Goal: Transaction & Acquisition: Obtain resource

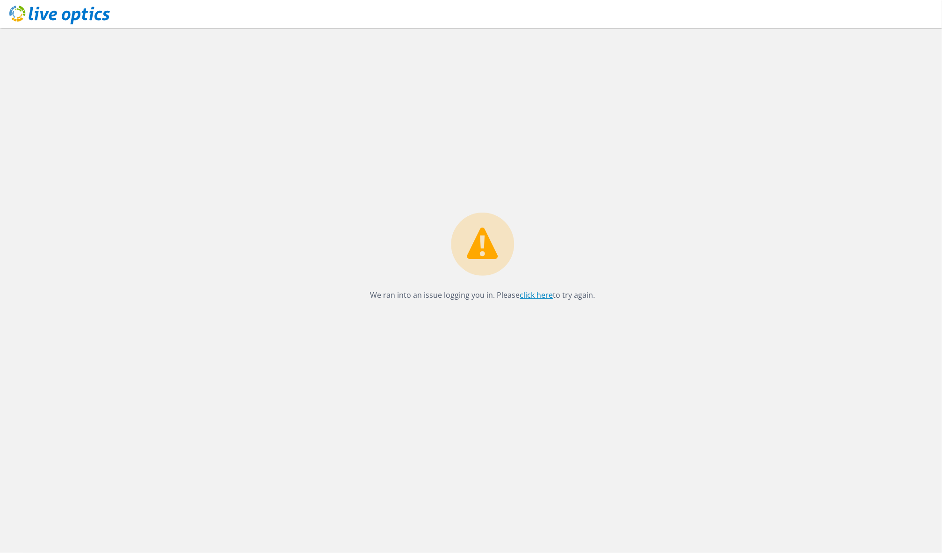
click at [543, 295] on link "click here" at bounding box center [536, 295] width 33 height 10
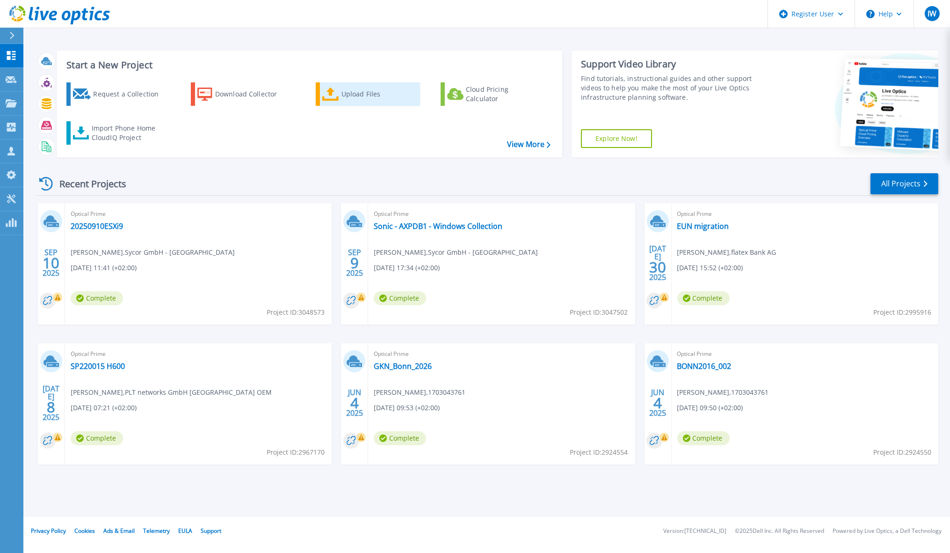
click at [343, 92] on div "Upload Files" at bounding box center [379, 94] width 75 height 19
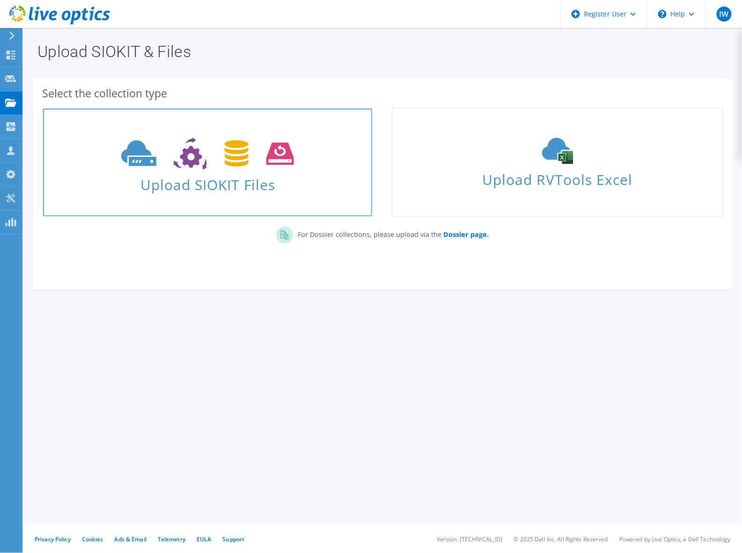
click at [271, 151] on use at bounding box center [207, 154] width 173 height 32
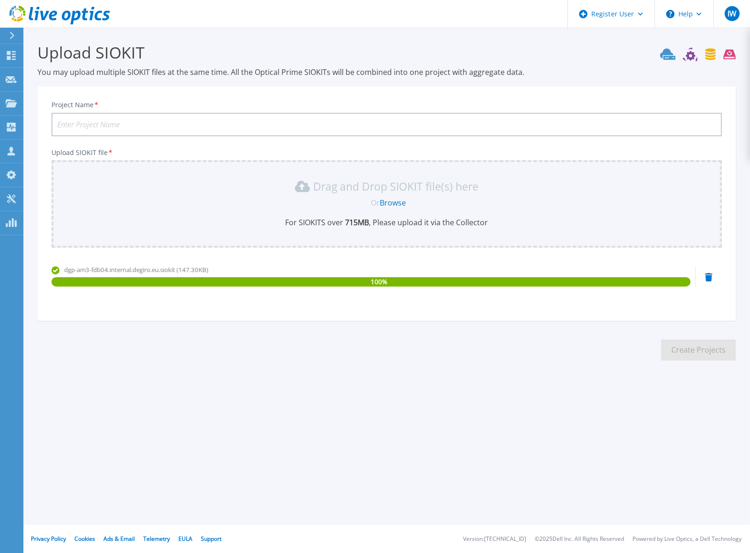
click at [68, 268] on span "dgp-am3-fdb04.internal.degiro.eu.siokit (147.30KB)" at bounding box center [136, 269] width 144 height 8
click at [103, 124] on input "Project Name *" at bounding box center [386, 124] width 670 height 23
paste input "dgp-am3-fdb04"
type input "Flatex - dgp-am3-fdb04"
click at [675, 349] on button "Create Projects" at bounding box center [698, 349] width 75 height 21
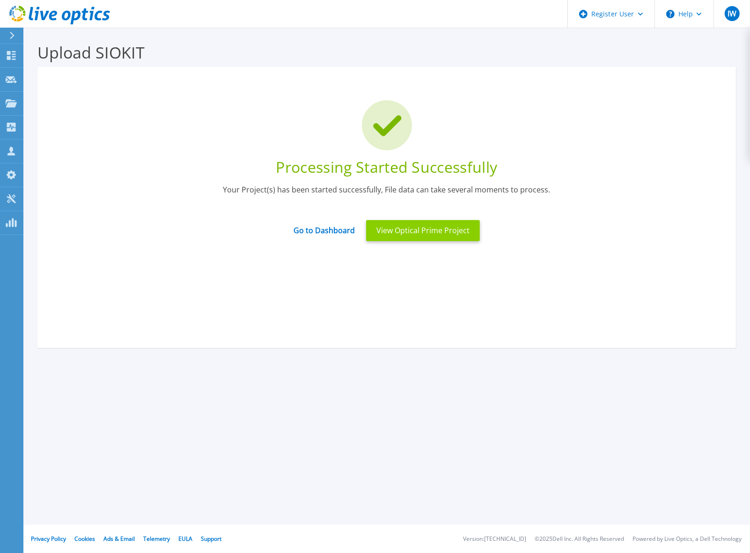
click at [422, 226] on button "View Optical Prime Project" at bounding box center [423, 230] width 114 height 21
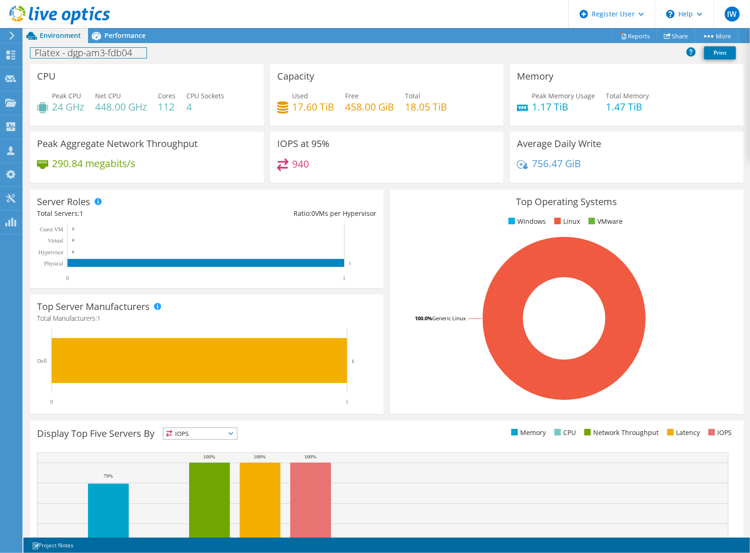
click at [133, 53] on h1 "Flatex - dgp-am3-fdb04" at bounding box center [88, 53] width 116 height 10
drag, startPoint x: 133, startPoint y: 53, endPoint x: 26, endPoint y: 52, distance: 107.2
click at [26, 52] on div "Flatex - dgp-am3-fdb04 Print" at bounding box center [386, 52] width 726 height 17
copy h1 "Flatex - dgp-am3-fdb04"
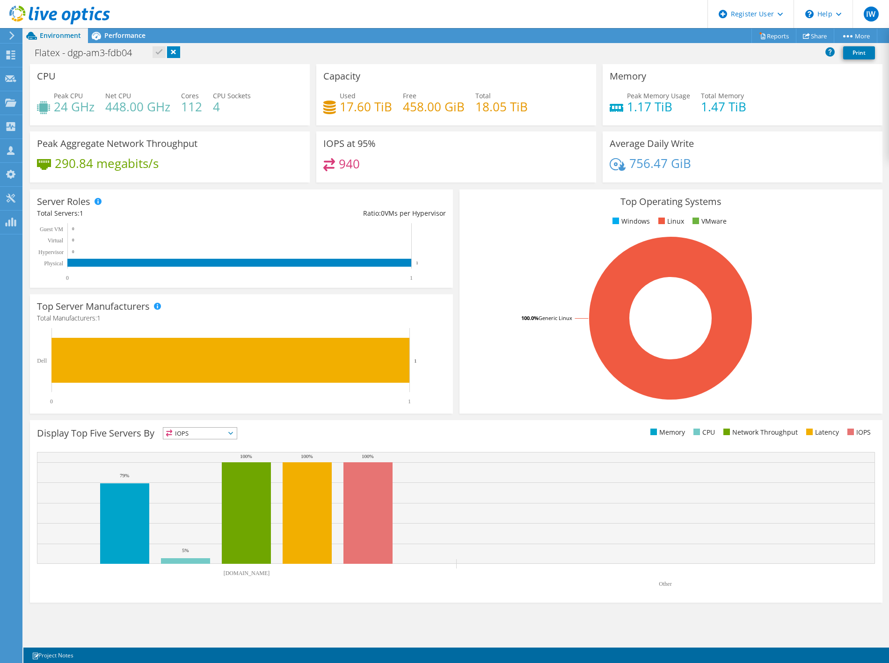
click at [160, 51] on div "Flatex - dgp-am3-fdb04 Print" at bounding box center [456, 52] width 866 height 17
click at [117, 36] on span "Performance" at bounding box center [124, 35] width 41 height 9
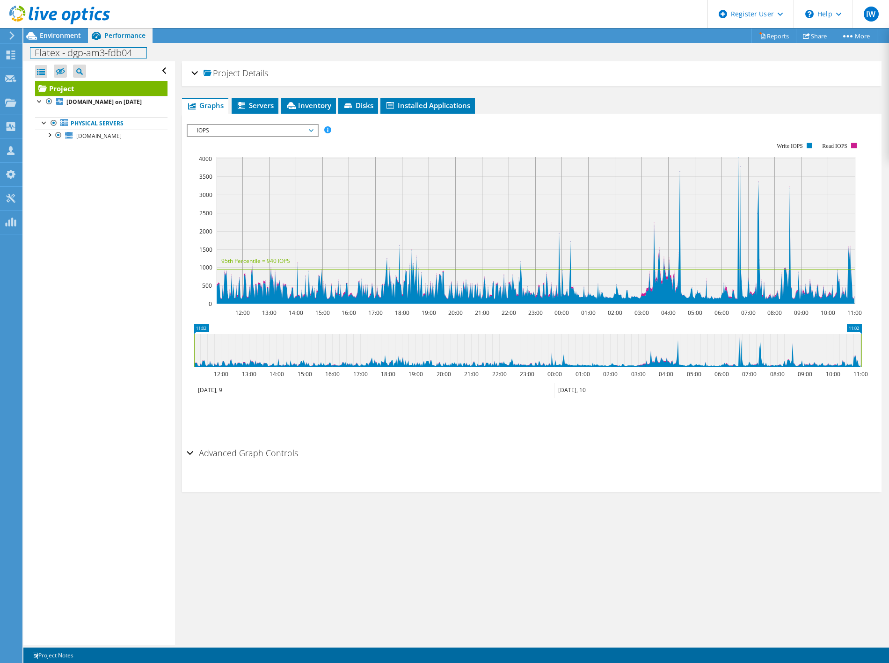
click at [115, 52] on h1 "Flatex - dgp-am3-fdb04" at bounding box center [88, 53] width 116 height 10
click at [281, 130] on span "IOPS" at bounding box center [252, 130] width 120 height 11
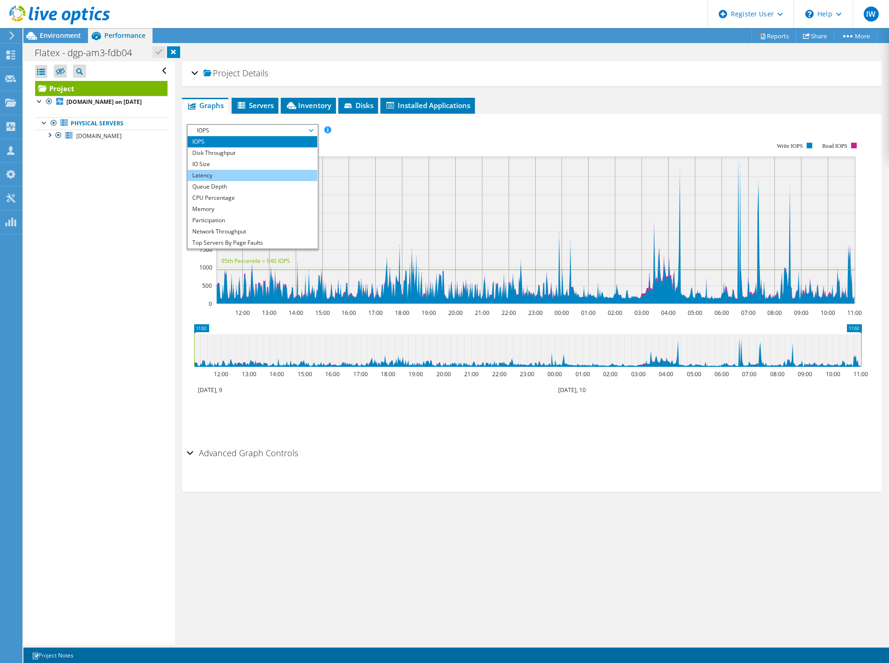
click at [247, 172] on li "Latency" at bounding box center [253, 175] width 130 height 11
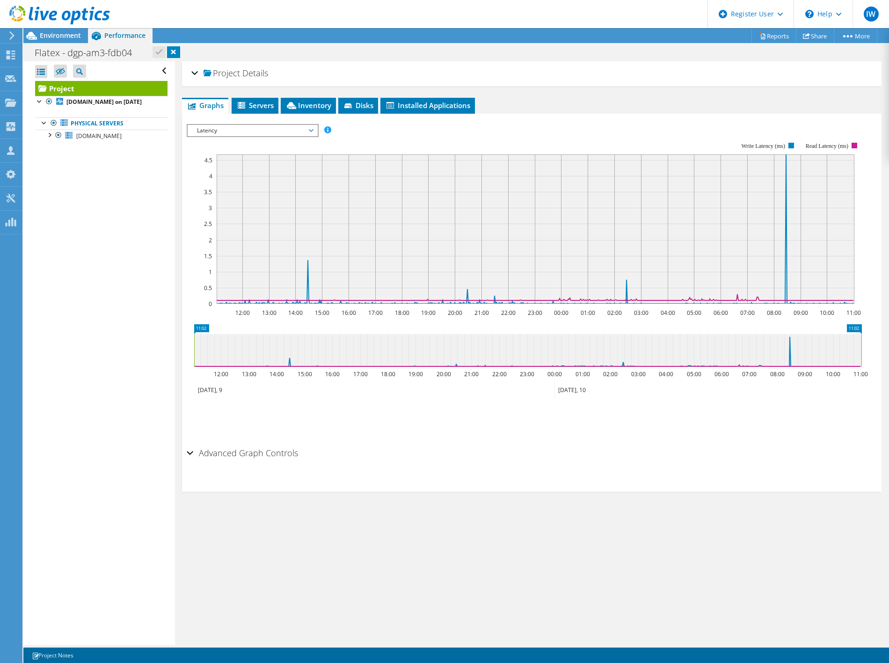
click at [236, 130] on span "Latency" at bounding box center [252, 130] width 120 height 11
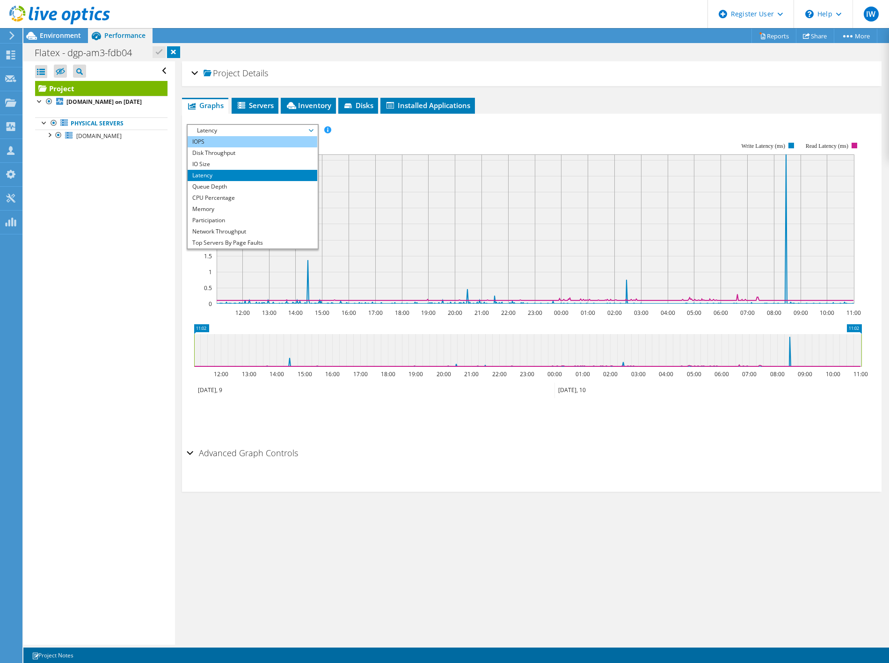
click at [231, 139] on li "IOPS" at bounding box center [253, 141] width 130 height 11
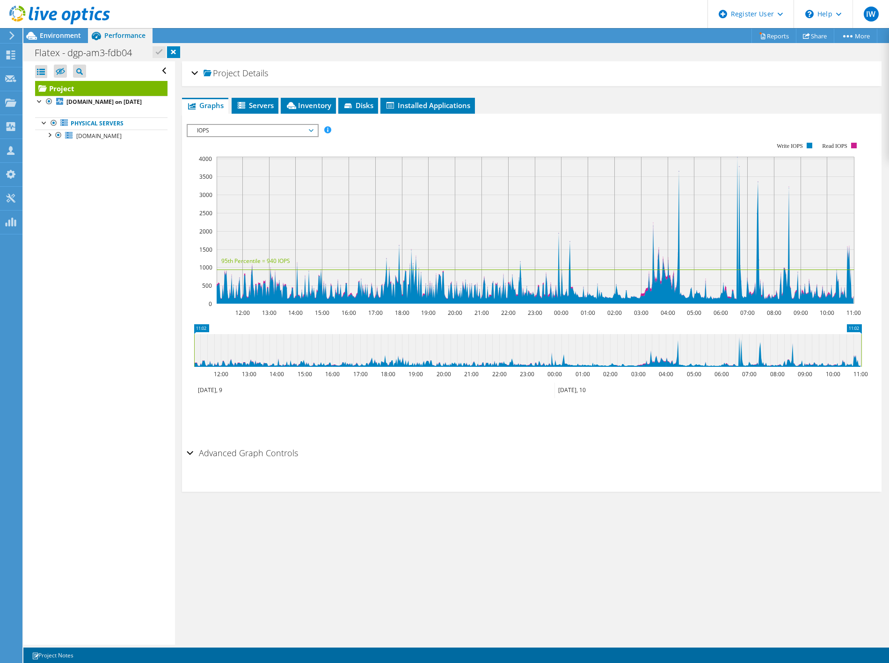
click at [314, 127] on span "IOPS" at bounding box center [253, 130] width 130 height 11
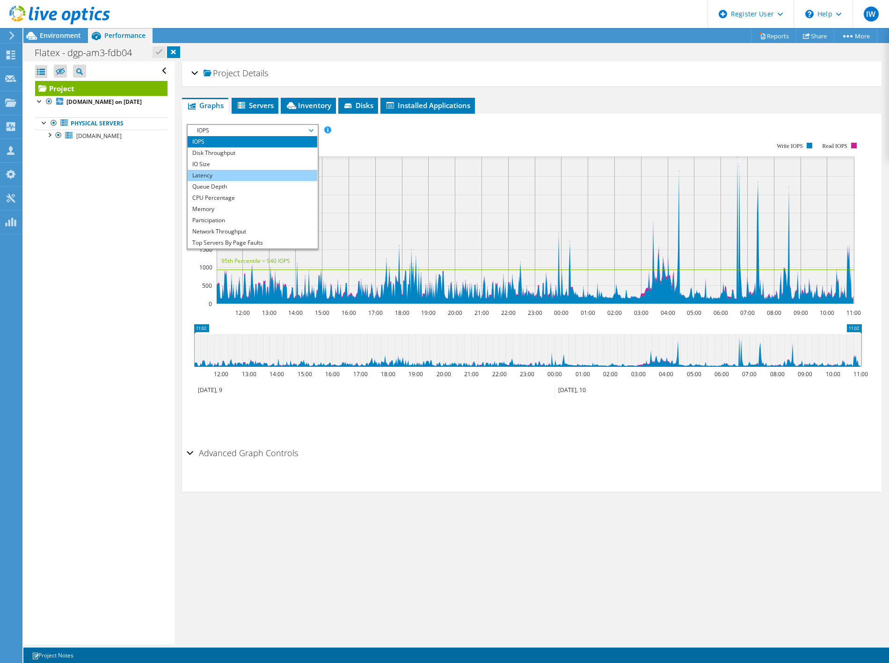
click at [223, 173] on li "Latency" at bounding box center [253, 175] width 130 height 11
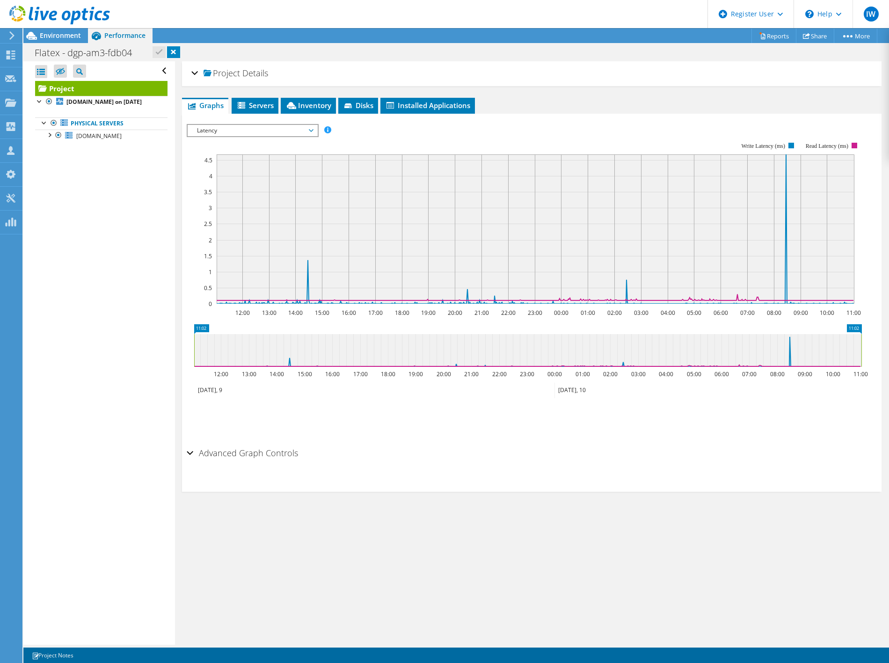
click at [222, 136] on rect at bounding box center [524, 223] width 675 height 187
click at [222, 125] on span "Latency" at bounding box center [252, 130] width 120 height 11
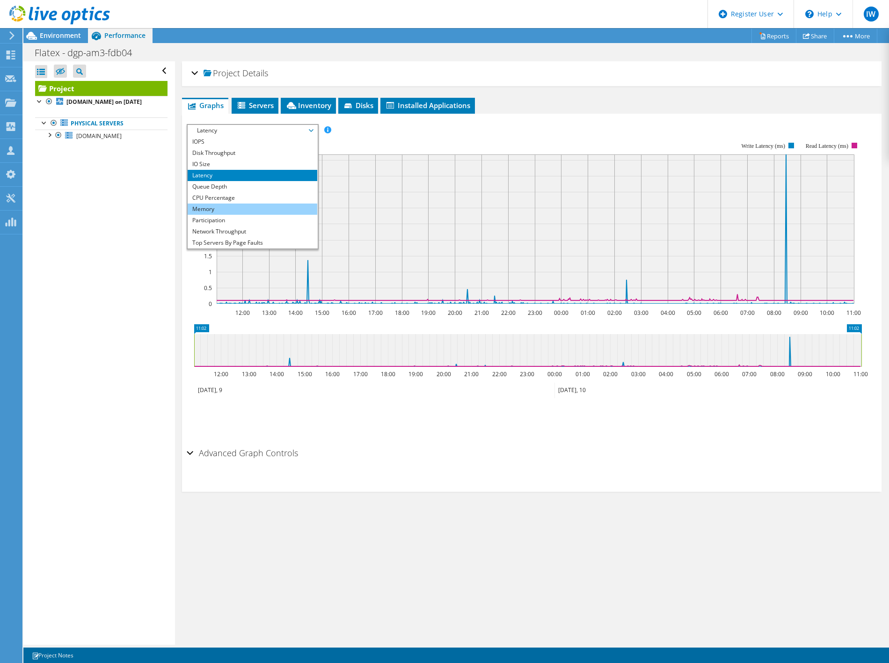
click at [211, 207] on li "Memory" at bounding box center [253, 209] width 130 height 11
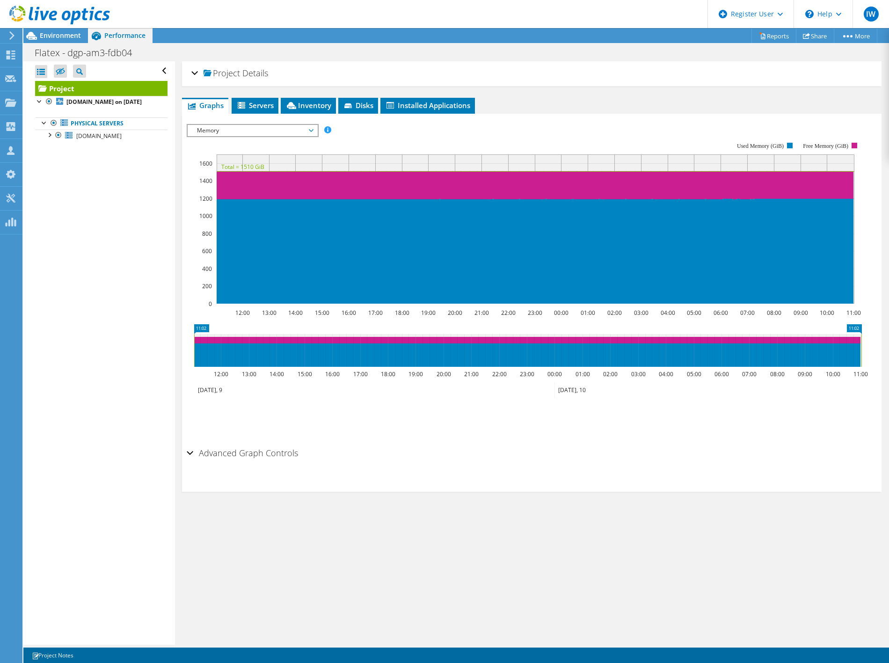
click at [208, 129] on span "Memory" at bounding box center [252, 130] width 120 height 11
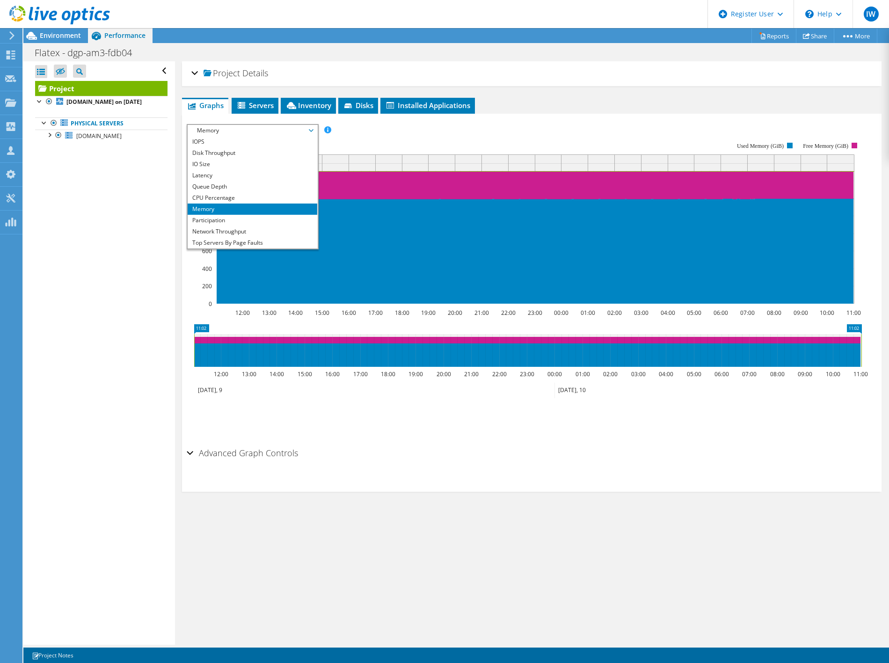
click at [203, 210] on li "Memory" at bounding box center [253, 209] width 130 height 11
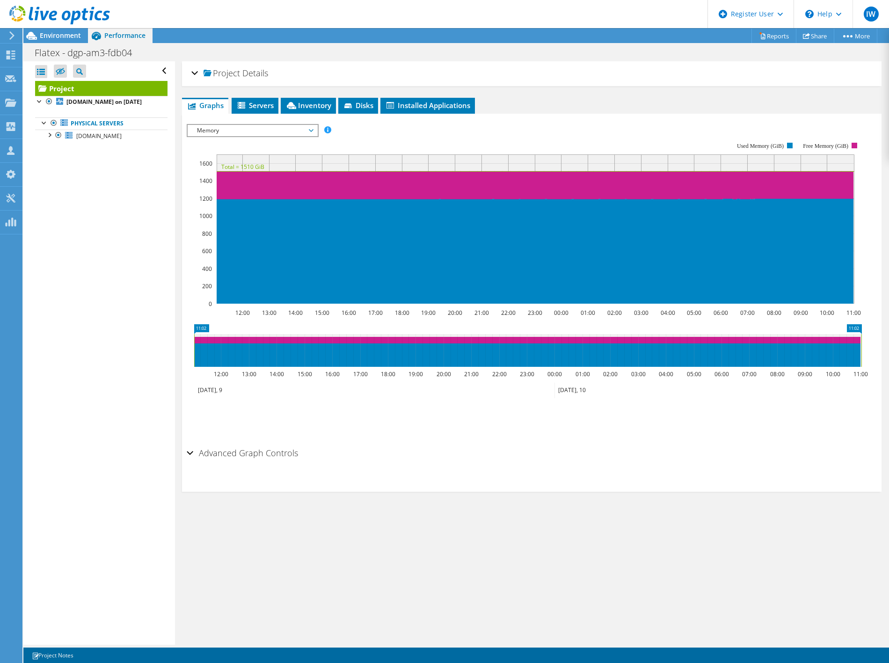
click at [226, 133] on span "Memory" at bounding box center [252, 130] width 120 height 11
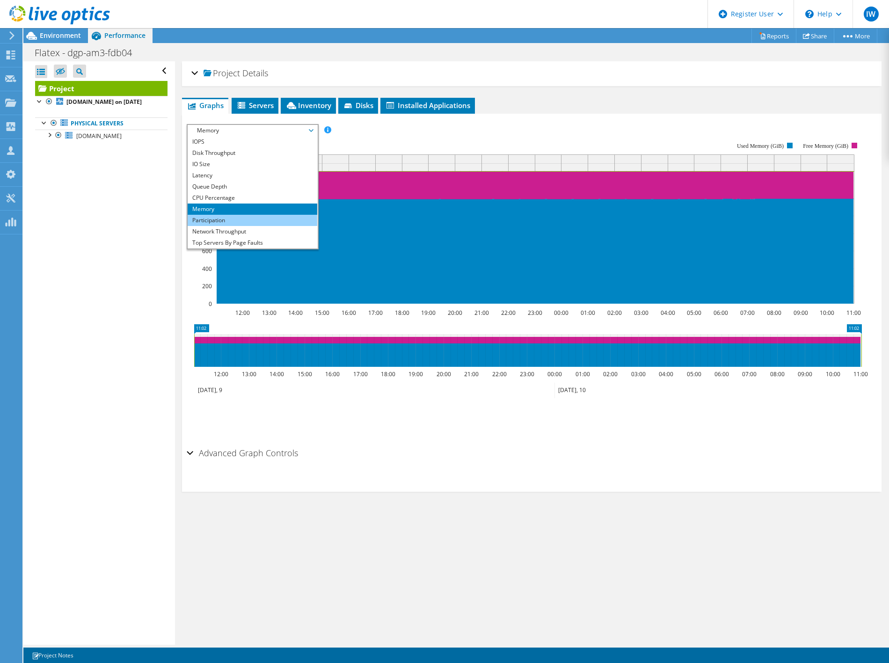
click at [222, 220] on li "Participation" at bounding box center [253, 220] width 130 height 11
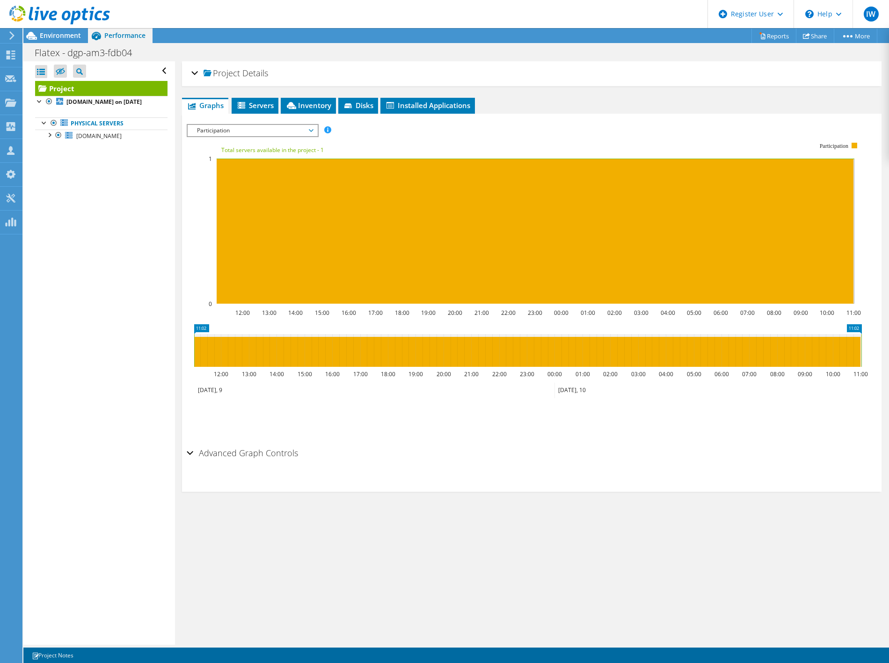
click at [212, 132] on span "Participation" at bounding box center [252, 130] width 120 height 11
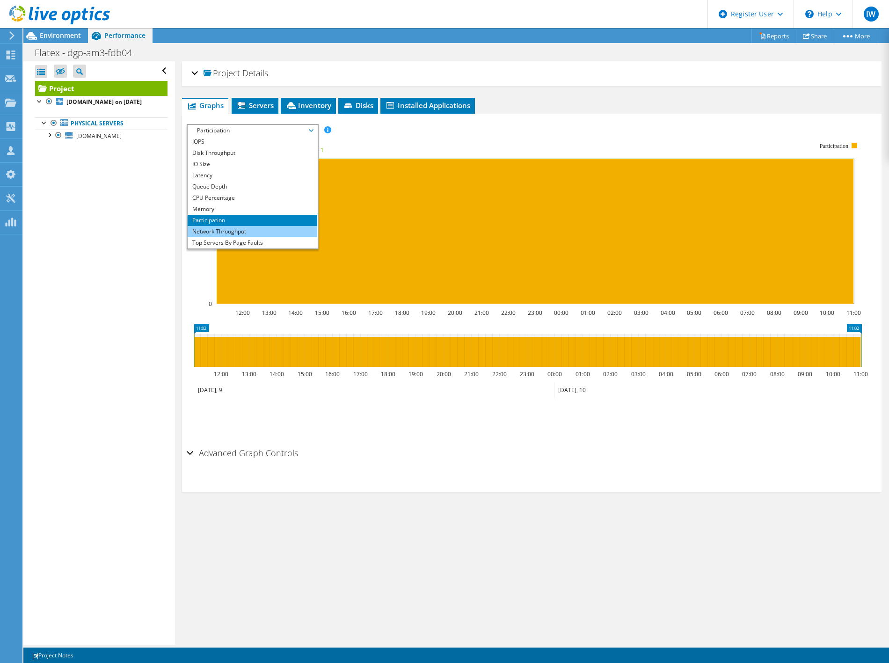
click at [237, 226] on li "Network Throughput" at bounding box center [253, 231] width 130 height 11
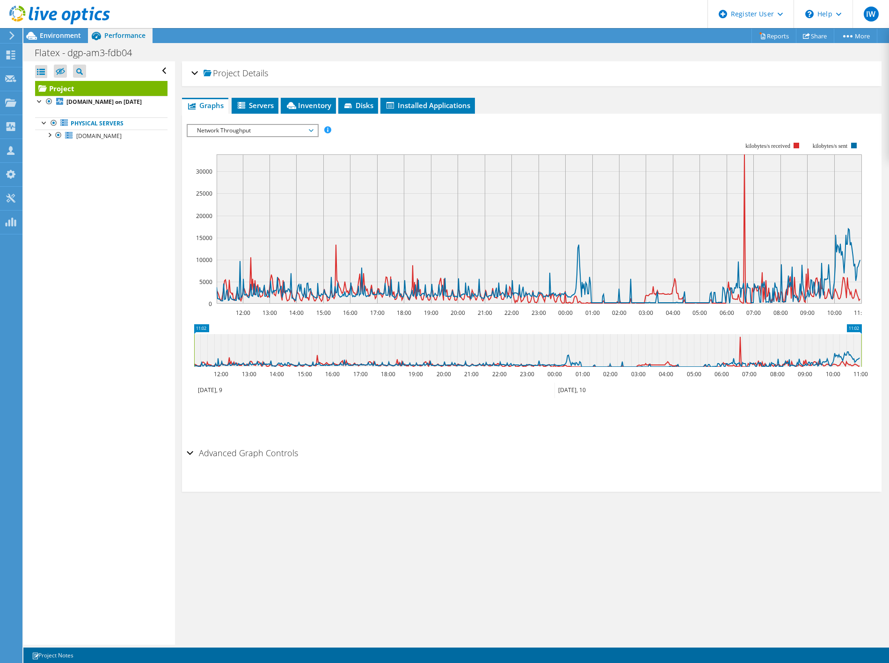
click at [61, 30] on div at bounding box center [55, 15] width 110 height 31
click at [63, 38] on span "Environment" at bounding box center [60, 35] width 41 height 9
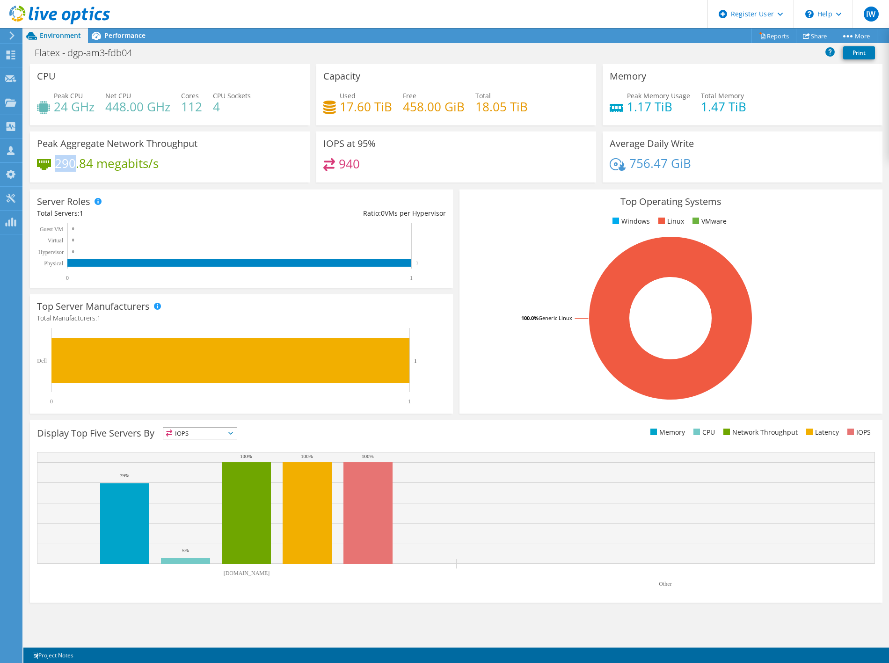
drag, startPoint x: 57, startPoint y: 164, endPoint x: 73, endPoint y: 165, distance: 16.4
click at [73, 165] on h4 "290.84 megabits/s" at bounding box center [107, 163] width 104 height 10
drag, startPoint x: 699, startPoint y: 165, endPoint x: 631, endPoint y: 169, distance: 68.0
click at [631, 169] on div "756.47 GiB" at bounding box center [743, 168] width 266 height 20
click at [515, 150] on div "IOPS at 95% 940" at bounding box center [456, 156] width 280 height 51
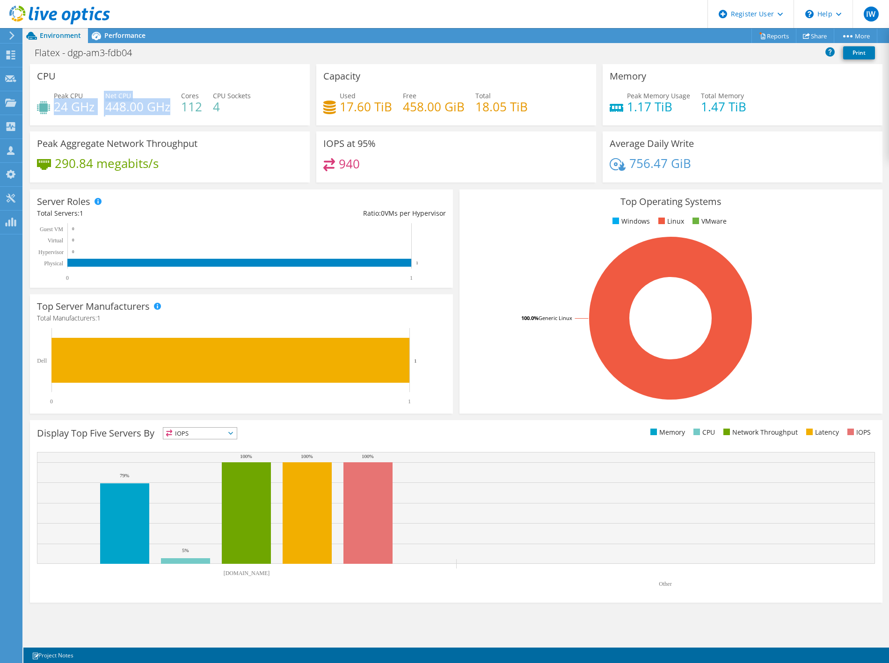
drag, startPoint x: 54, startPoint y: 108, endPoint x: 169, endPoint y: 110, distance: 115.6
click at [169, 110] on div "Peak CPU 24 GHz Net CPU 448.00 GHz Cores 112 CPU Sockets 4" at bounding box center [170, 106] width 266 height 30
click at [169, 110] on h4 "448.00 GHz" at bounding box center [137, 107] width 65 height 10
drag, startPoint x: 133, startPoint y: 34, endPoint x: 365, endPoint y: 62, distance: 233.7
click at [365, 62] on div "Project Actions Project Actions Reports Share More" at bounding box center [456, 345] width 866 height 635
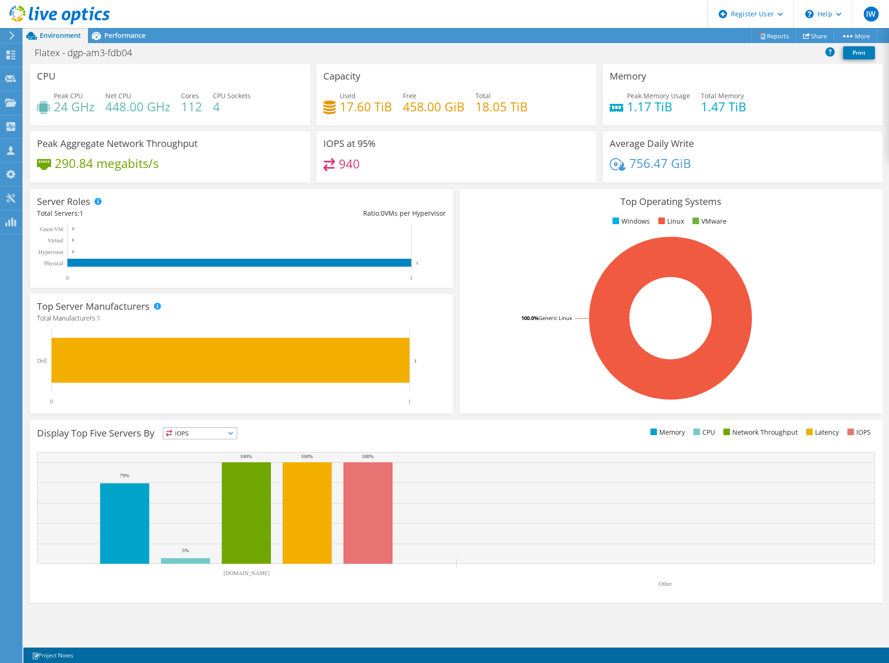
drag, startPoint x: 365, startPoint y: 62, endPoint x: 344, endPoint y: 102, distance: 45.4
click at [344, 102] on h4 "17.60 TiB" at bounding box center [366, 107] width 52 height 10
drag, startPoint x: 340, startPoint y: 105, endPoint x: 526, endPoint y: 113, distance: 186.9
click at [526, 113] on div "Used 17.60 TiB Free 458.00 GiB Total 18.05 TiB" at bounding box center [456, 106] width 266 height 30
click at [141, 34] on span "Performance" at bounding box center [124, 35] width 41 height 9
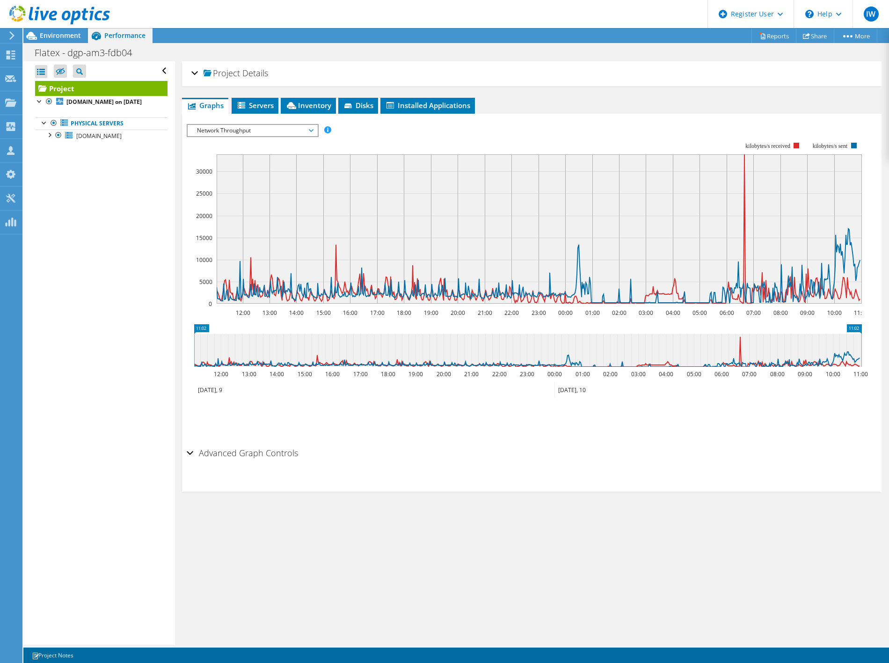
click at [246, 127] on span "Network Throughput" at bounding box center [252, 130] width 120 height 11
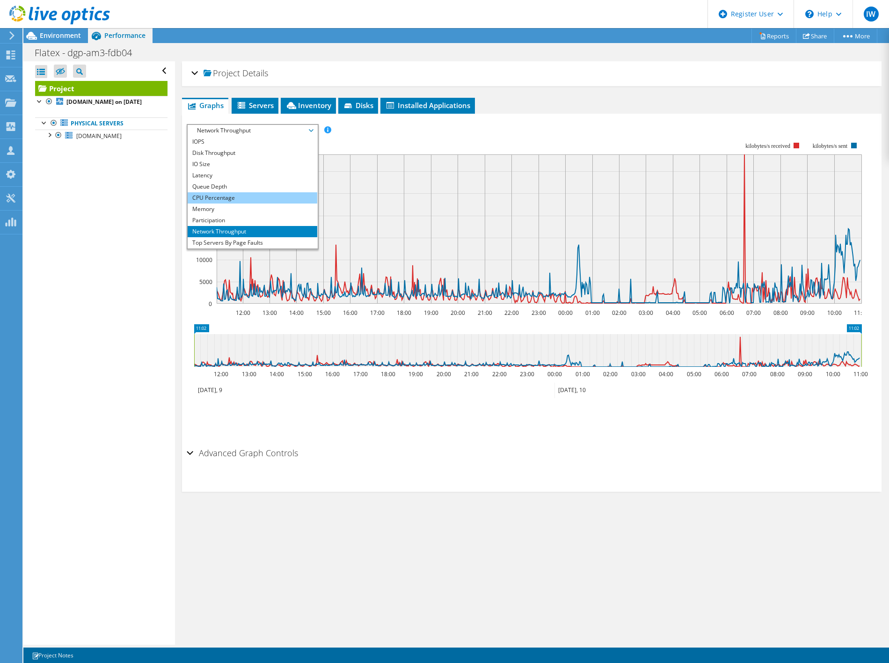
click at [234, 198] on li "CPU Percentage" at bounding box center [253, 197] width 130 height 11
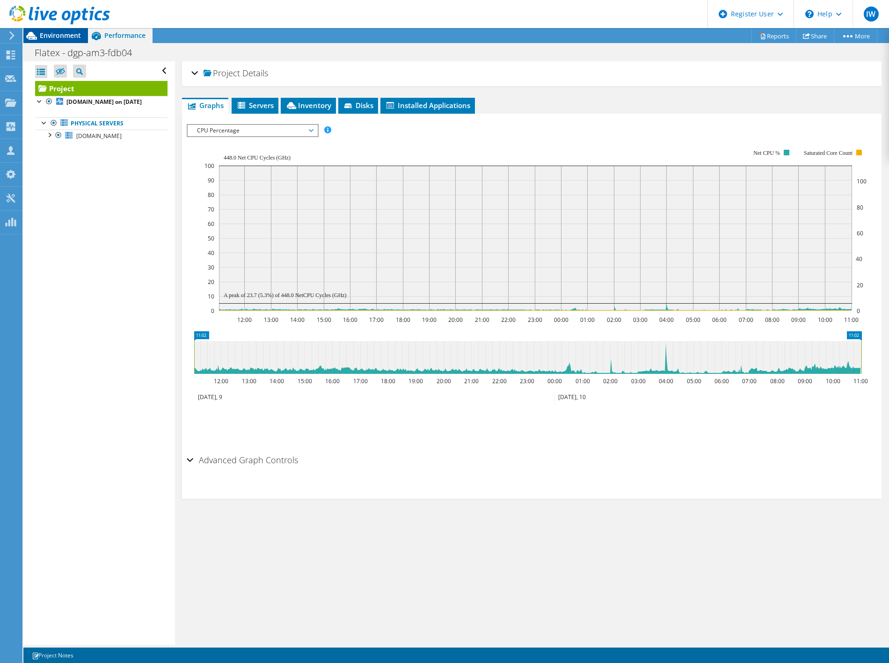
click at [65, 35] on span "Environment" at bounding box center [60, 35] width 41 height 9
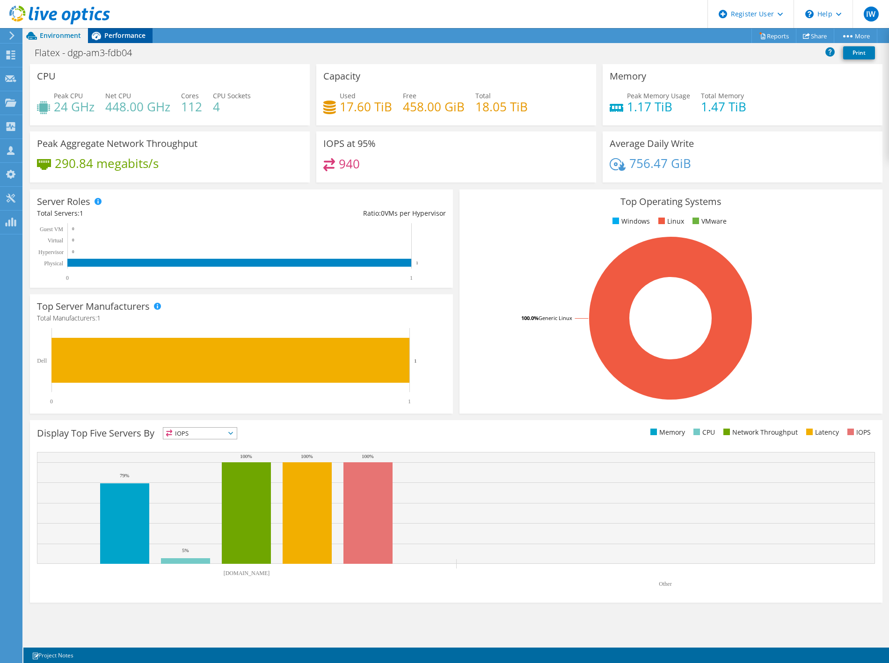
click at [112, 38] on span "Performance" at bounding box center [124, 35] width 41 height 9
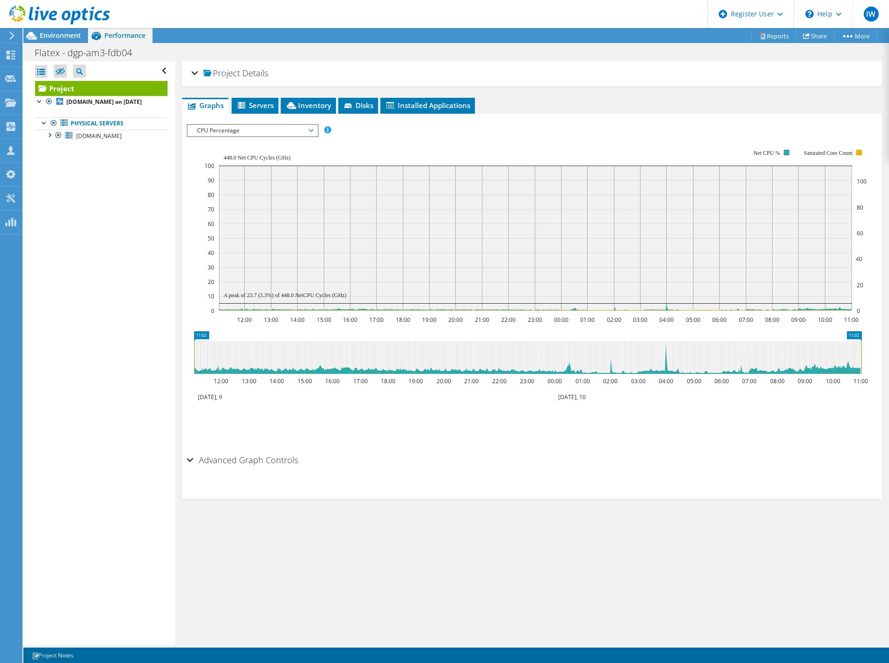
click at [260, 126] on span "CPU Percentage" at bounding box center [252, 130] width 120 height 11
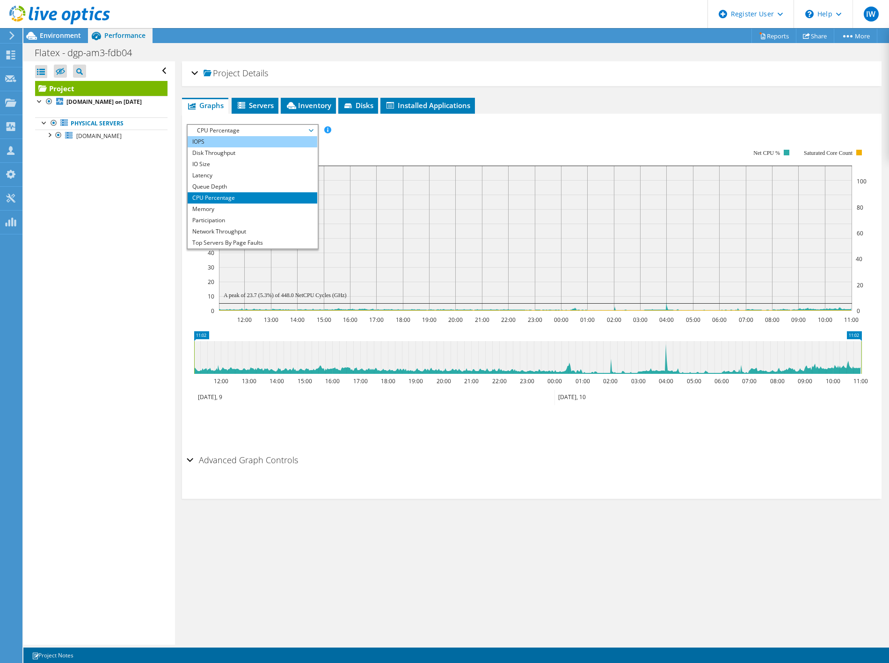
click at [255, 142] on li "IOPS" at bounding box center [253, 141] width 130 height 11
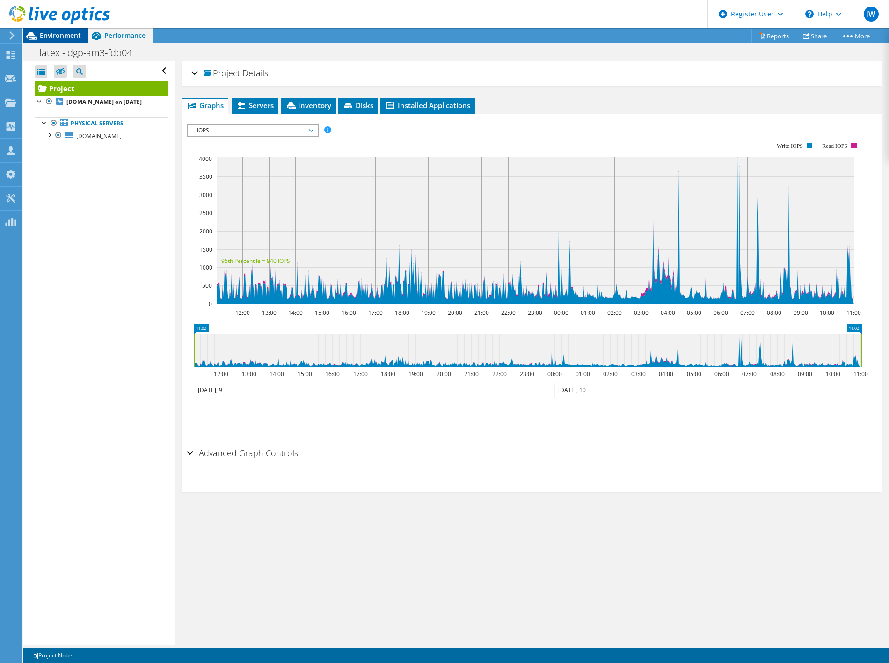
click at [56, 39] on span "Environment" at bounding box center [60, 35] width 41 height 9
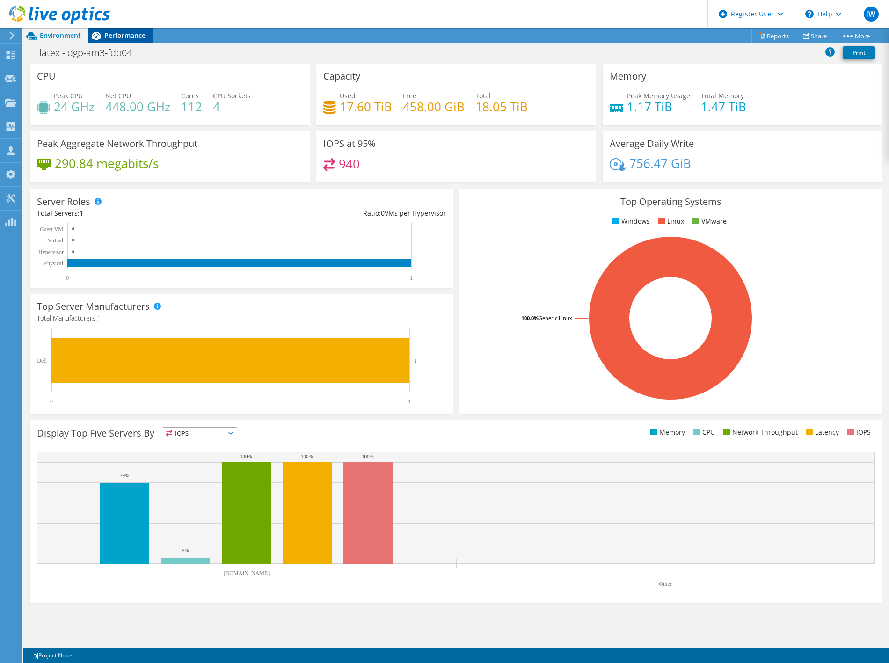
click at [132, 34] on span "Performance" at bounding box center [124, 35] width 41 height 9
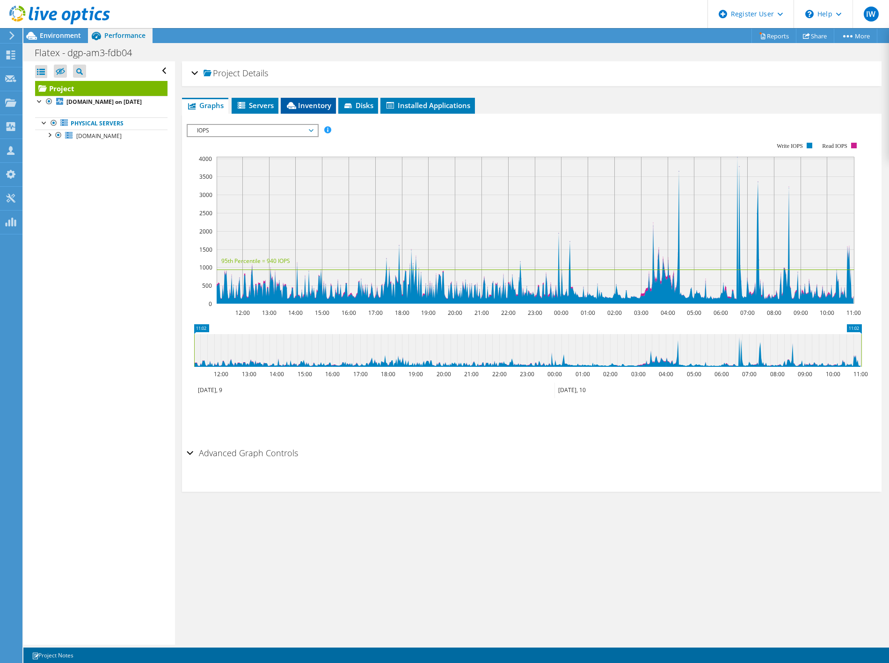
drag, startPoint x: 312, startPoint y: 103, endPoint x: 321, endPoint y: 110, distance: 11.3
click at [312, 103] on span "Inventory" at bounding box center [308, 105] width 46 height 9
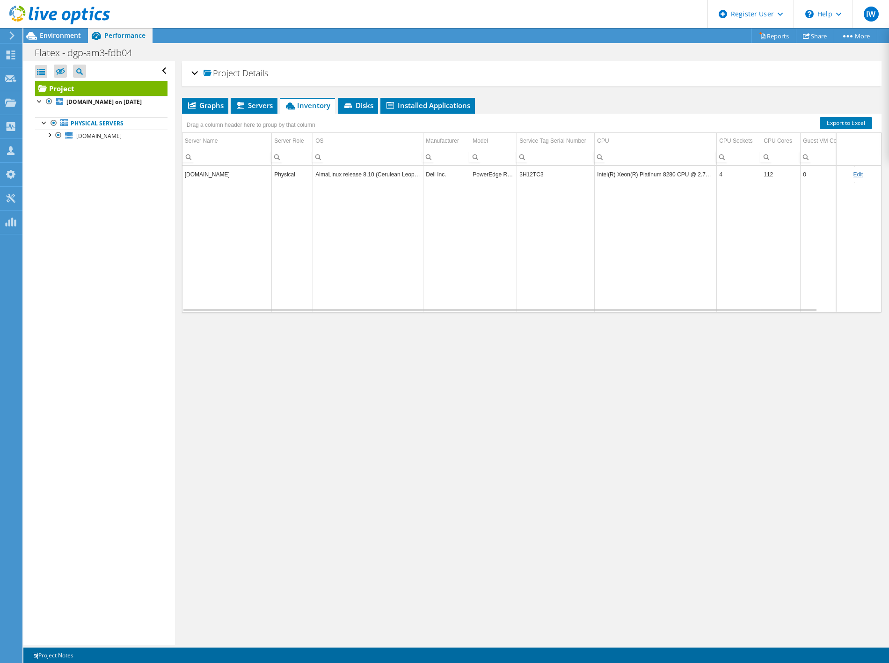
click at [530, 175] on td "3H12TC3" at bounding box center [556, 174] width 78 height 16
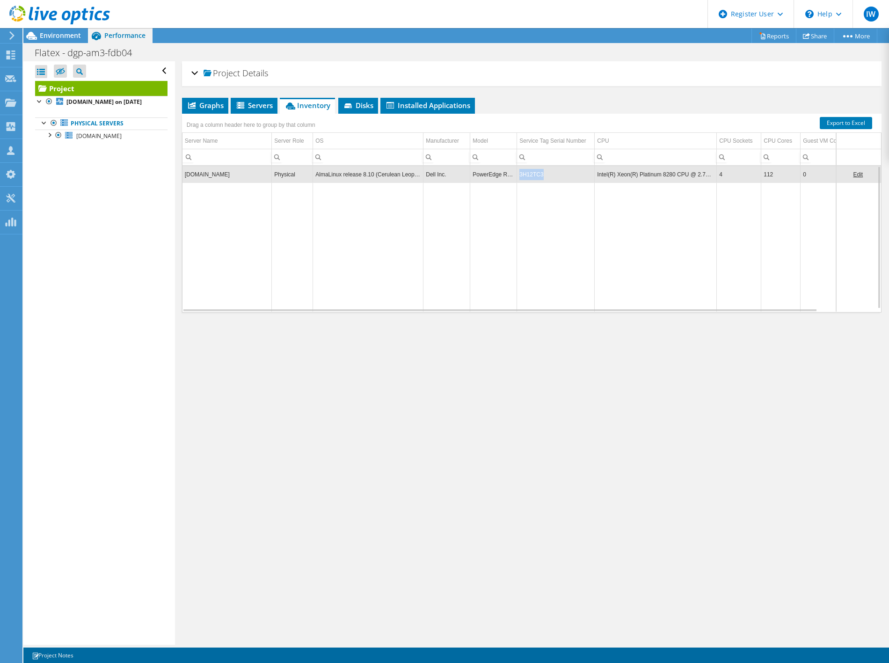
click at [530, 175] on td "3H12TC3" at bounding box center [556, 174] width 78 height 16
copy td "3H12TC3"
drag, startPoint x: 61, startPoint y: 34, endPoint x: 66, endPoint y: 39, distance: 7.3
click at [61, 34] on span "Environment" at bounding box center [60, 35] width 41 height 9
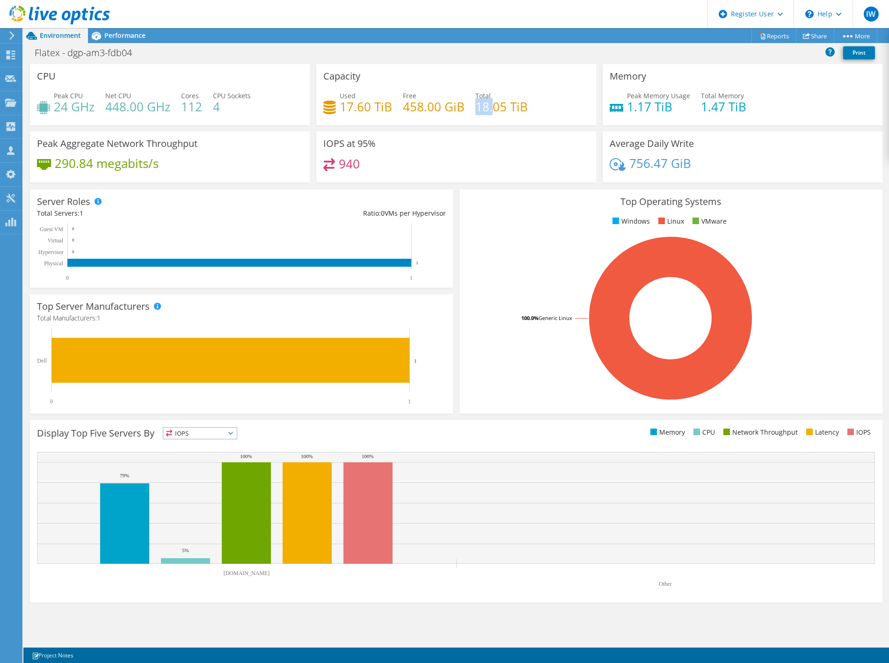
drag, startPoint x: 475, startPoint y: 105, endPoint x: 494, endPoint y: 106, distance: 19.2
click at [494, 106] on h4 "18.05 TiB" at bounding box center [501, 107] width 52 height 10
click at [497, 109] on h4 "18.05 TiB" at bounding box center [501, 107] width 52 height 10
click at [138, 34] on span "Performance" at bounding box center [124, 35] width 41 height 9
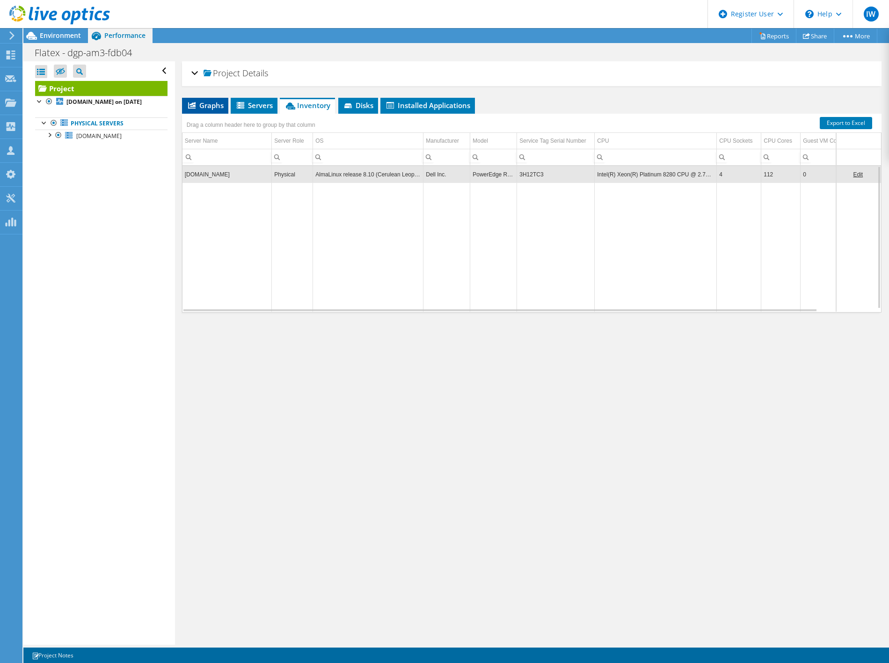
click at [206, 106] on span "Graphs" at bounding box center [205, 105] width 37 height 9
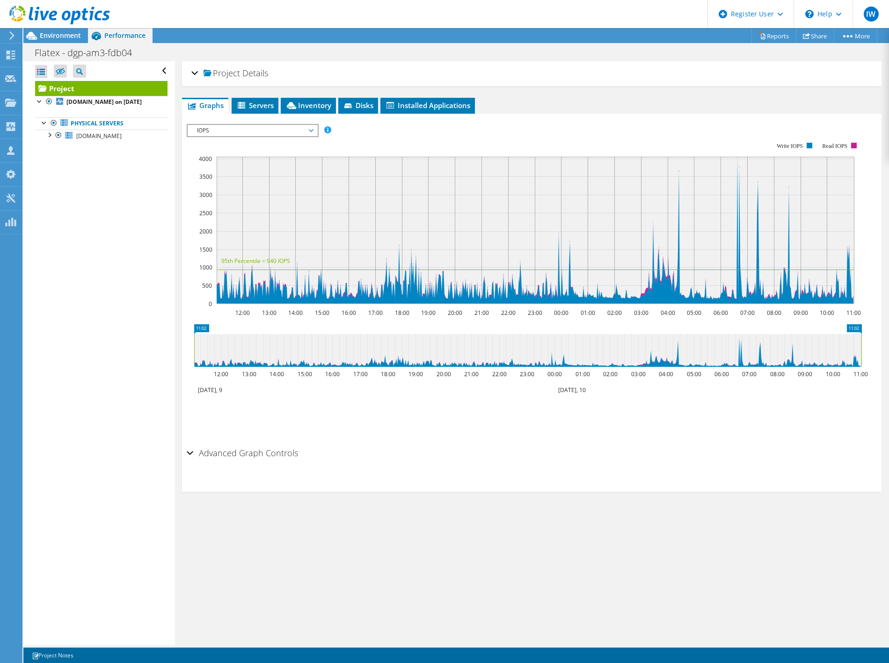
click at [234, 131] on span "IOPS" at bounding box center [252, 130] width 120 height 11
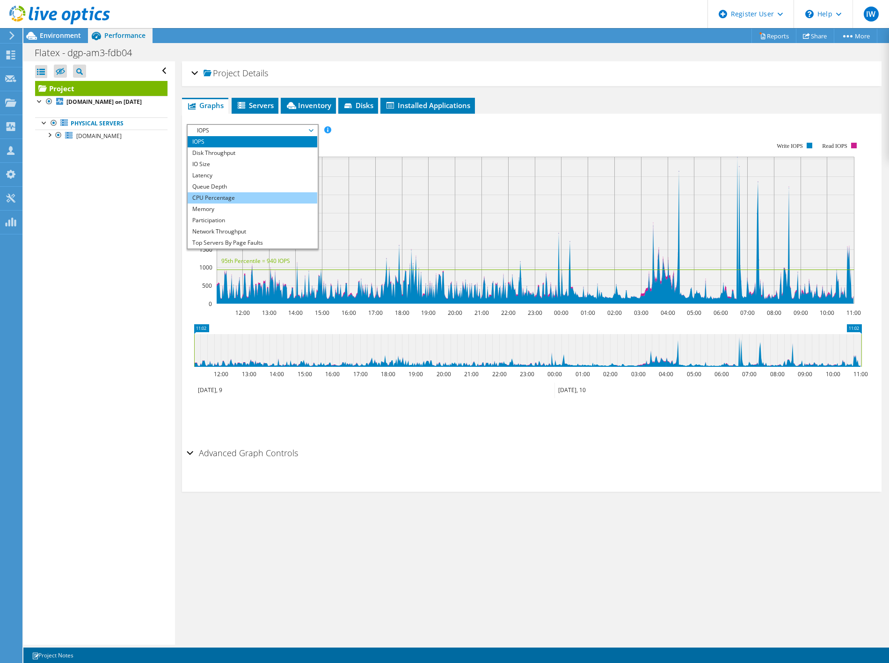
click at [222, 199] on li "CPU Percentage" at bounding box center [253, 197] width 130 height 11
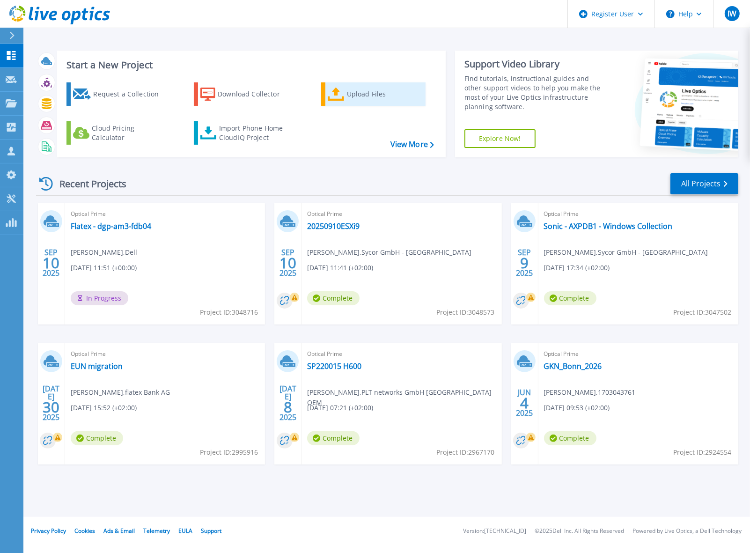
click at [354, 90] on div "Upload Files" at bounding box center [384, 94] width 75 height 19
click at [374, 90] on div "Upload Files" at bounding box center [384, 94] width 75 height 19
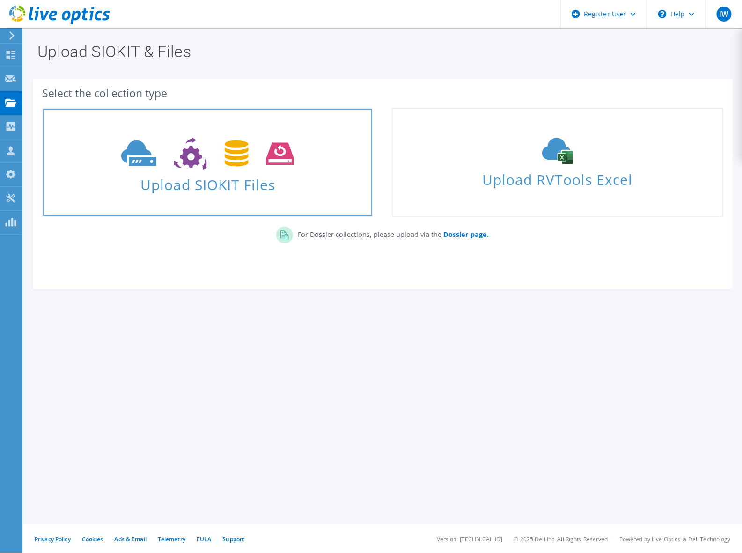
click at [169, 150] on icon at bounding box center [207, 154] width 173 height 32
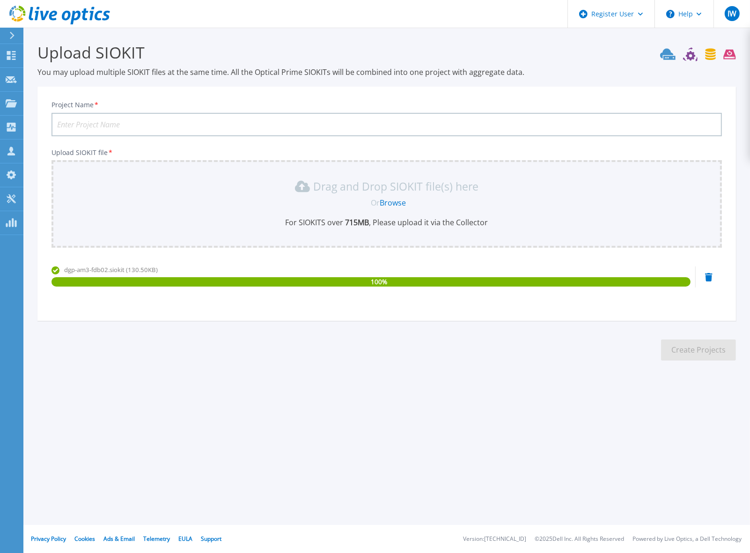
click at [76, 120] on input "Project Name *" at bounding box center [386, 124] width 670 height 23
paste input "dgp-am3-fdb02"
type input "Flatex - dgp-am3-fdb02"
click at [465, 422] on div "Register User Help IW Dell User Ingo Wiedermann Ingo.Wiedermann@dell.com Dell M…" at bounding box center [375, 276] width 750 height 553
click at [696, 348] on button "Create Projects" at bounding box center [698, 349] width 75 height 21
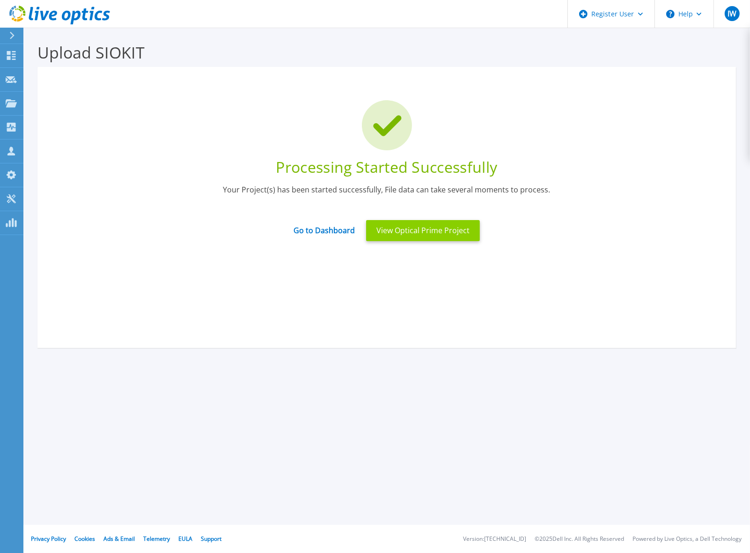
click at [428, 235] on button "View Optical Prime Project" at bounding box center [423, 230] width 114 height 21
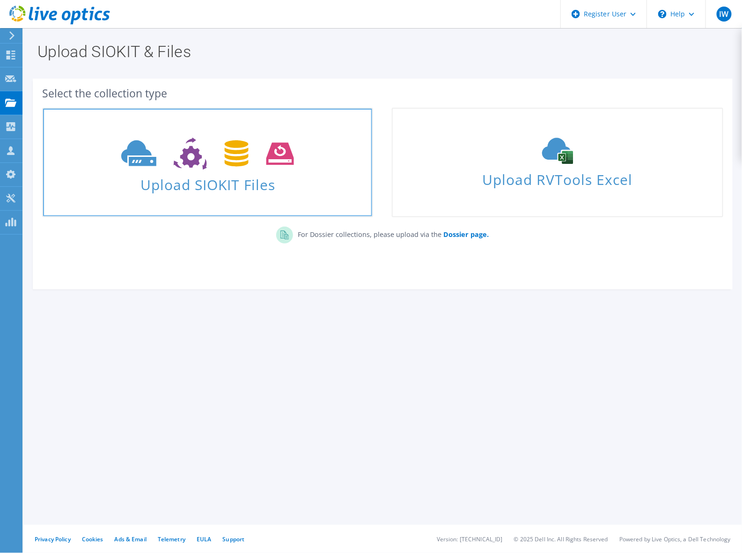
click at [259, 190] on span "Upload SIOKIT Files" at bounding box center [207, 182] width 329 height 20
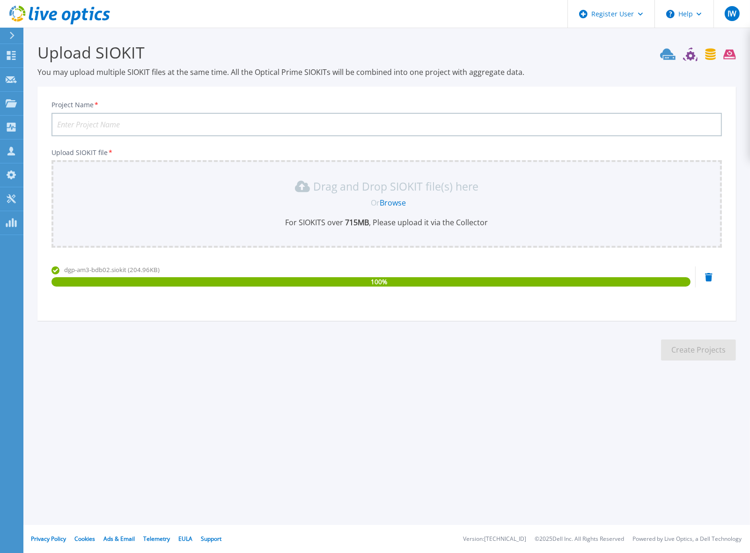
click at [143, 127] on input "Project Name *" at bounding box center [386, 124] width 670 height 23
paste input "dgp-am3-bdb02"
type input "Flatex - dgp-am3-bdb02"
click at [420, 432] on div "Register User Help IW Dell User [PERSON_NAME] [EMAIL_ADDRESS][DOMAIN_NAME] Dell…" at bounding box center [375, 276] width 750 height 553
click at [674, 346] on button "Create Projects" at bounding box center [698, 349] width 75 height 21
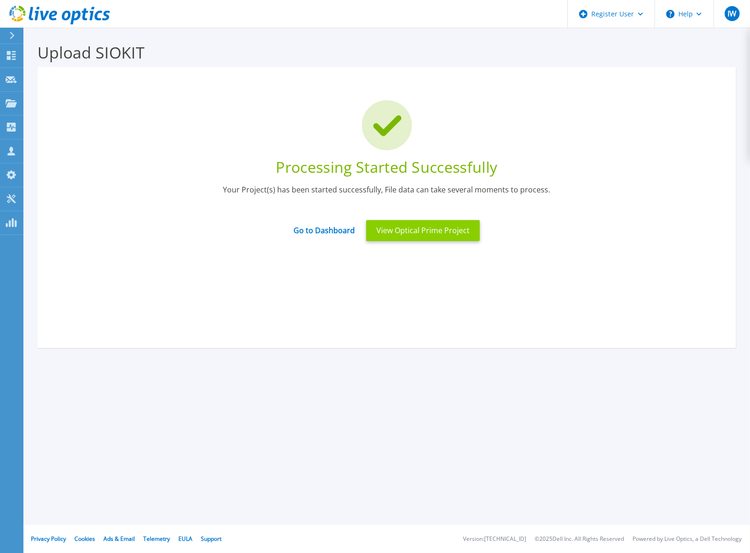
click at [415, 229] on button "View Optical Prime Project" at bounding box center [423, 230] width 114 height 21
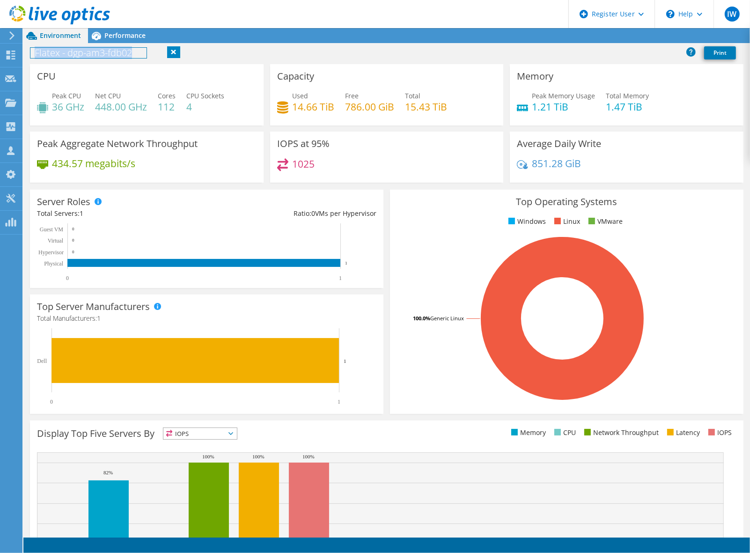
drag, startPoint x: 142, startPoint y: 56, endPoint x: 31, endPoint y: 49, distance: 110.7
click at [31, 49] on h1 "Flatex - dgp-am3-fdb02" at bounding box center [88, 53] width 116 height 10
copy h1 "Flatex - dgp-am3-fdb02"
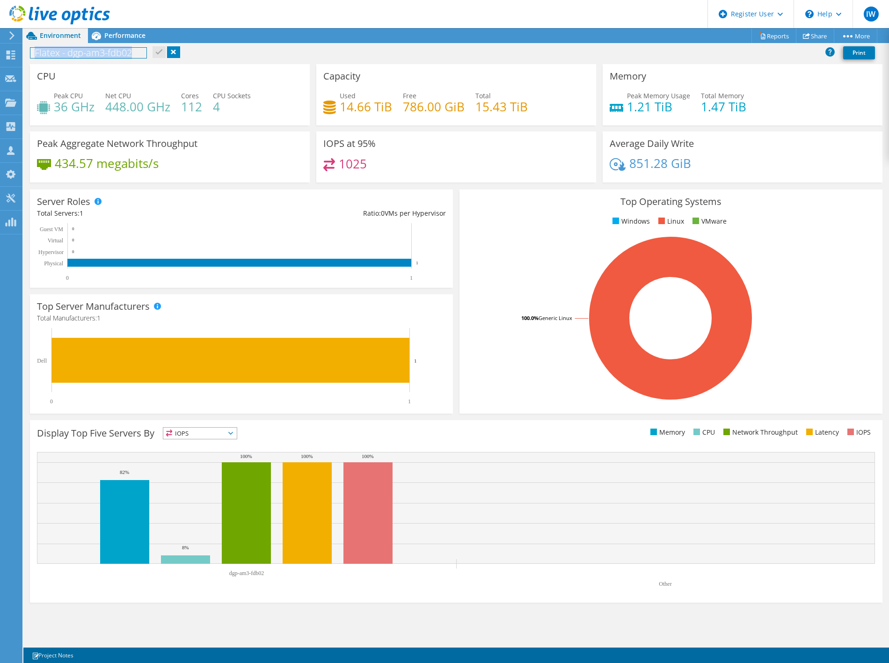
click at [115, 56] on h1 "Flatex - dgp-am3-fdb02" at bounding box center [88, 53] width 116 height 10
click at [132, 71] on div "CPU Peak CPU 36 GHz Net CPU 448.00 GHz Cores 112 CPU Sockets 4" at bounding box center [170, 94] width 280 height 61
drag, startPoint x: 58, startPoint y: 107, endPoint x: 94, endPoint y: 107, distance: 35.6
click at [94, 107] on h4 "36 GHz" at bounding box center [74, 107] width 41 height 10
drag, startPoint x: 338, startPoint y: 164, endPoint x: 370, endPoint y: 169, distance: 32.2
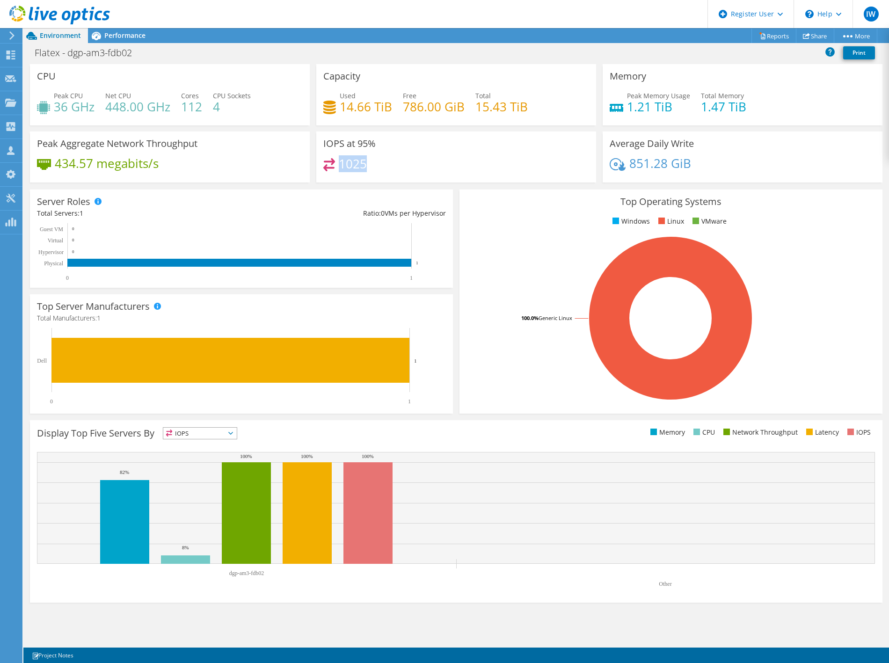
click at [370, 169] on div "1025" at bounding box center [456, 168] width 266 height 20
drag, startPoint x: 57, startPoint y: 161, endPoint x: 101, endPoint y: 161, distance: 44.0
click at [101, 161] on h4 "434.57 megabits/s" at bounding box center [107, 163] width 104 height 10
drag, startPoint x: 697, startPoint y: 161, endPoint x: 628, endPoint y: 159, distance: 69.3
click at [628, 159] on div "851.28 GiB" at bounding box center [743, 168] width 266 height 20
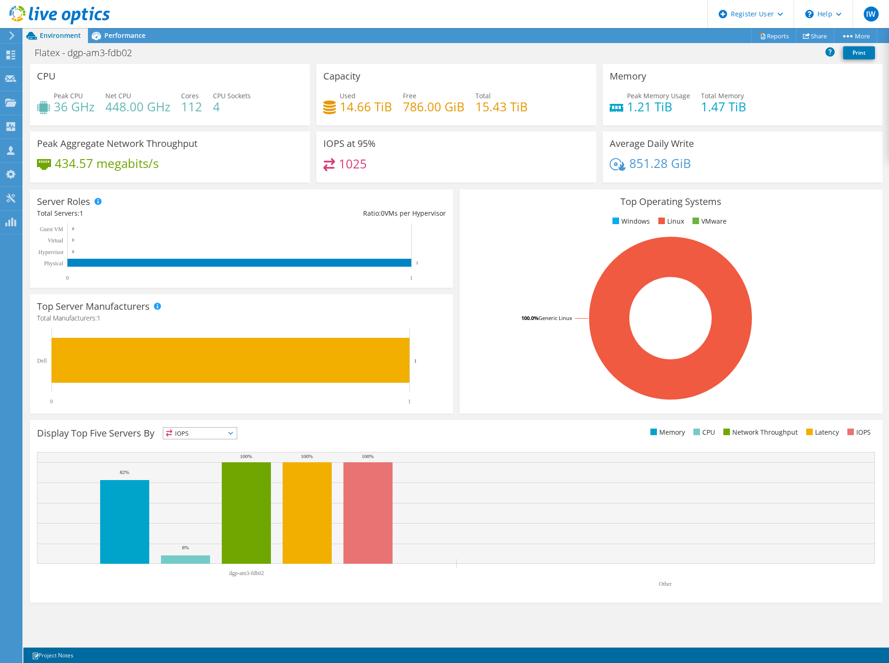
click at [749, 145] on div "Average Daily Write 851.28 GiB" at bounding box center [743, 156] width 280 height 51
click at [123, 36] on span "Performance" at bounding box center [124, 35] width 41 height 9
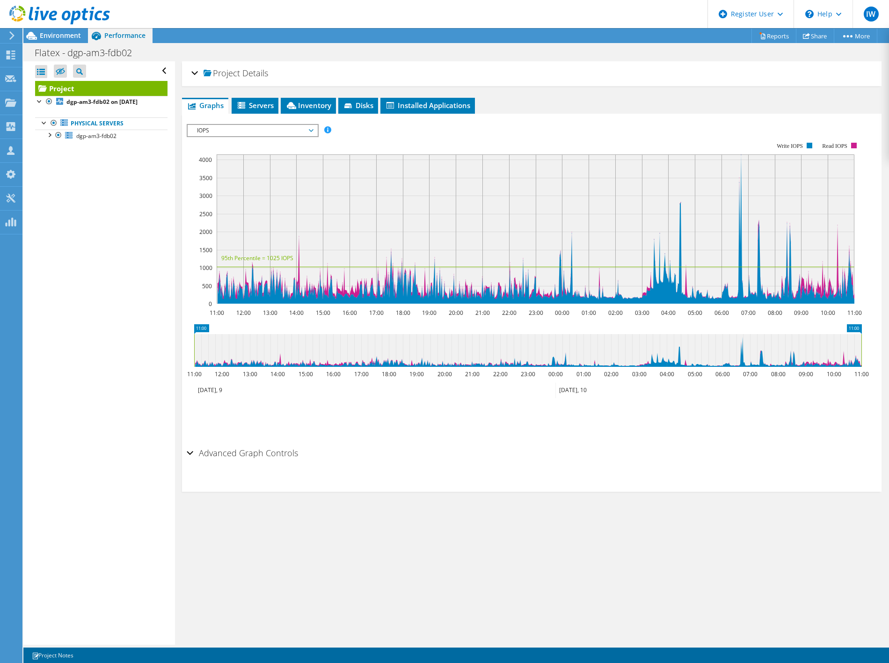
click at [217, 129] on span "IOPS" at bounding box center [252, 130] width 120 height 11
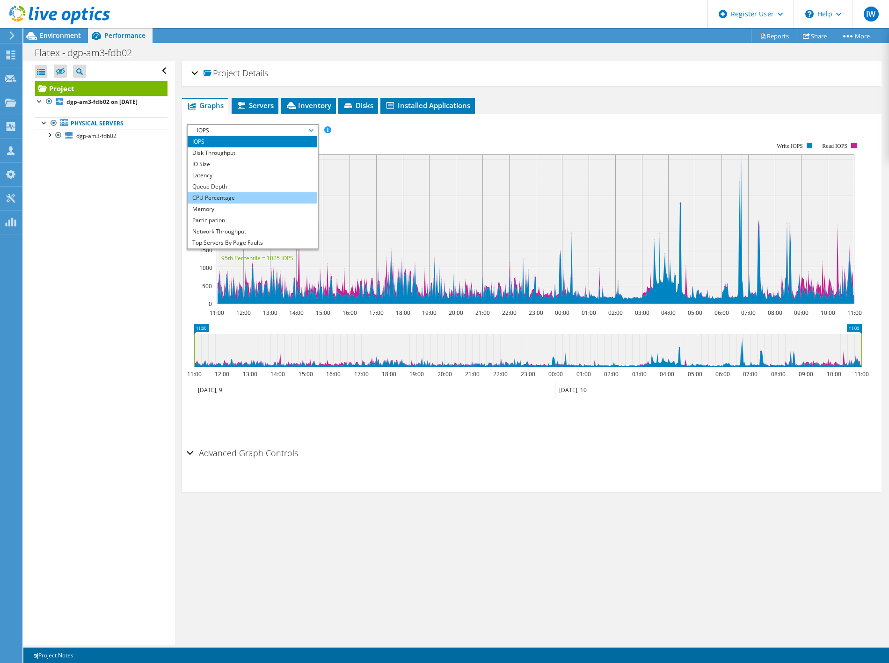
click at [235, 193] on li "CPU Percentage" at bounding box center [253, 197] width 130 height 11
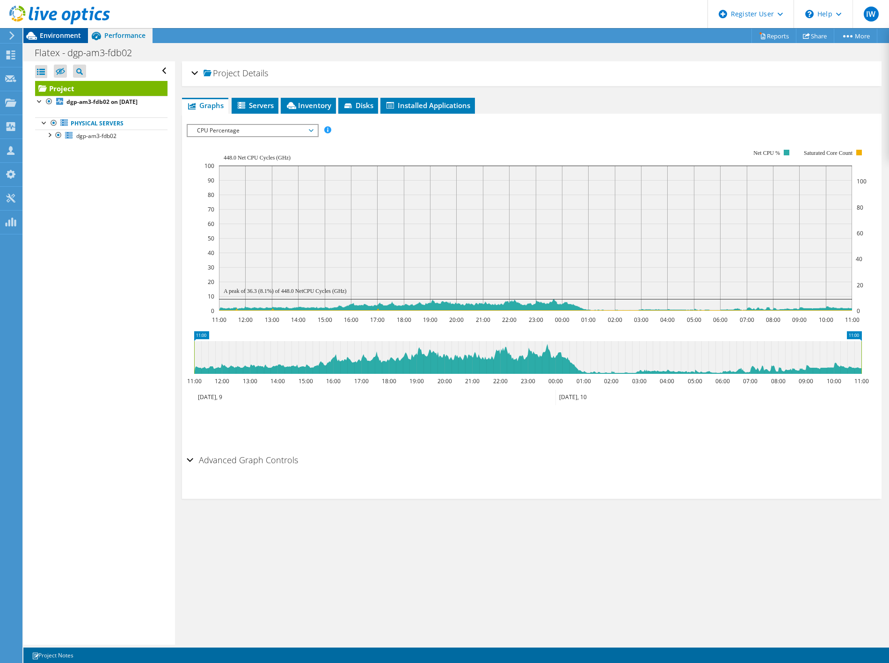
click at [68, 42] on div "Environment" at bounding box center [55, 35] width 65 height 15
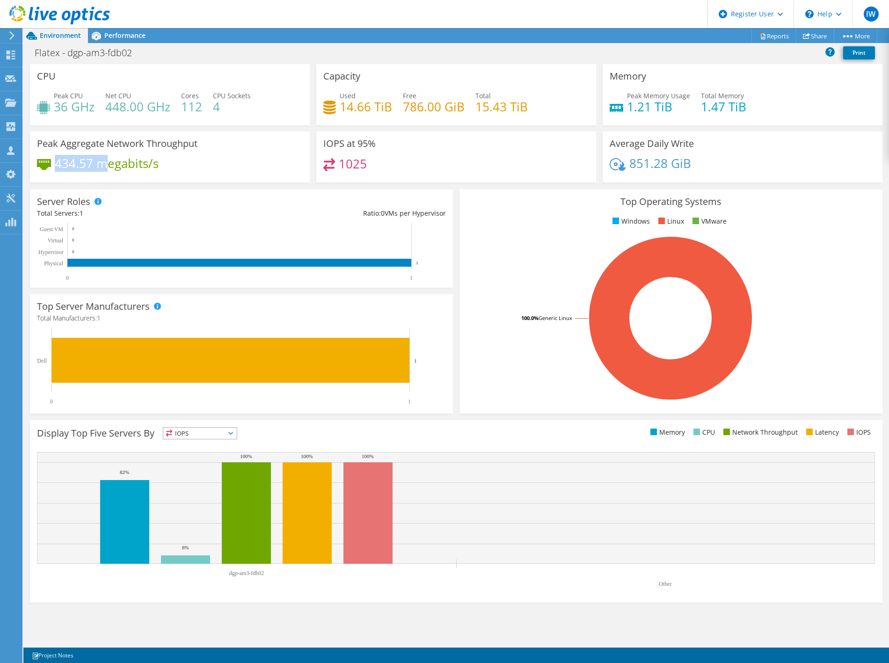
drag, startPoint x: 56, startPoint y: 165, endPoint x: 109, endPoint y: 166, distance: 52.9
click at [109, 166] on h4 "434.57 megabits/s" at bounding box center [107, 163] width 104 height 10
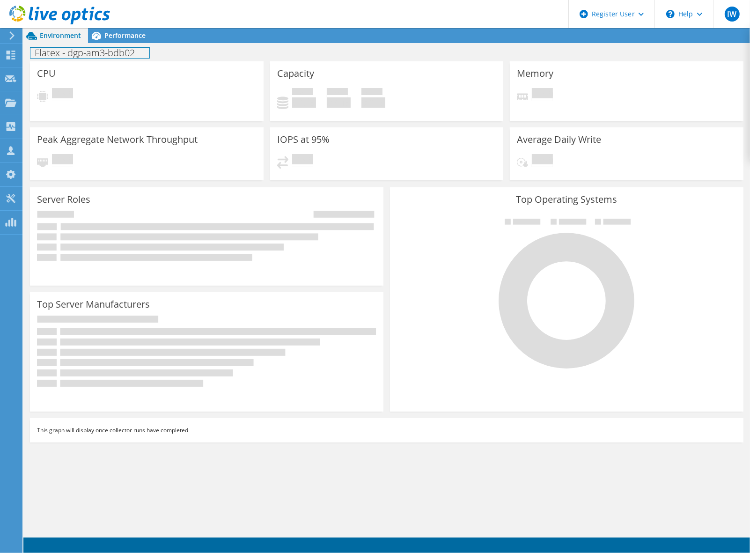
click at [131, 52] on h1 "Flatex - dgp-am3-bdb02" at bounding box center [89, 53] width 119 height 10
drag, startPoint x: 137, startPoint y: 52, endPoint x: 32, endPoint y: 48, distance: 104.9
click at [32, 48] on h1 "Flatex - dgp-am3-bdb02" at bounding box center [89, 53] width 119 height 10
copy h1 "Flatex - dgp-am3-bdb02"
click at [278, 49] on div "Flatex - dgp-am3-bdb02 Print" at bounding box center [386, 52] width 726 height 17
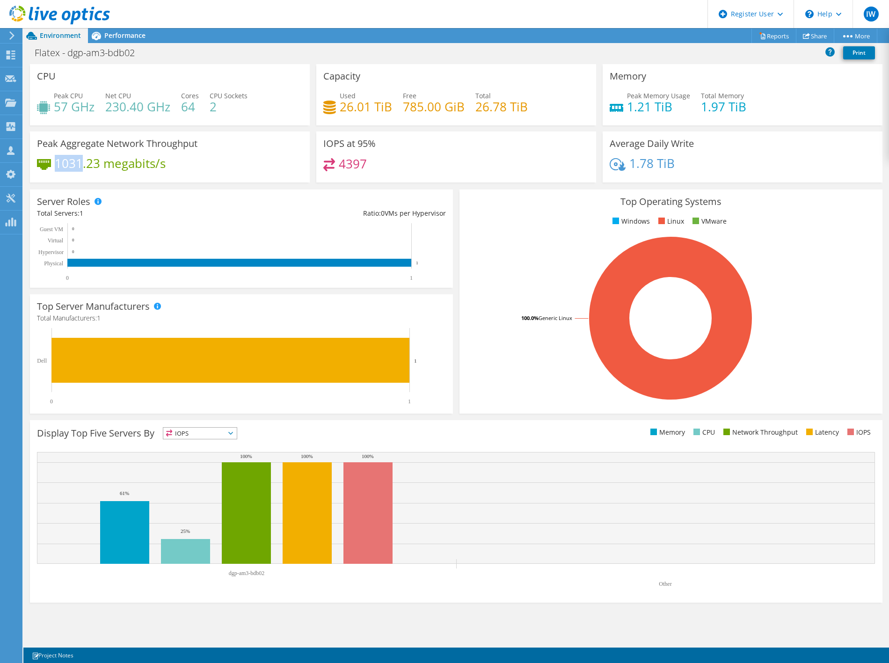
drag, startPoint x: 56, startPoint y: 165, endPoint x: 83, endPoint y: 169, distance: 27.5
click at [83, 168] on h4 "1031.23 megabits/s" at bounding box center [110, 163] width 111 height 10
drag, startPoint x: 681, startPoint y: 161, endPoint x: 630, endPoint y: 161, distance: 50.5
click at [630, 161] on div "1.78 TiB" at bounding box center [743, 168] width 266 height 20
drag, startPoint x: 630, startPoint y: 161, endPoint x: 554, endPoint y: 178, distance: 78.1
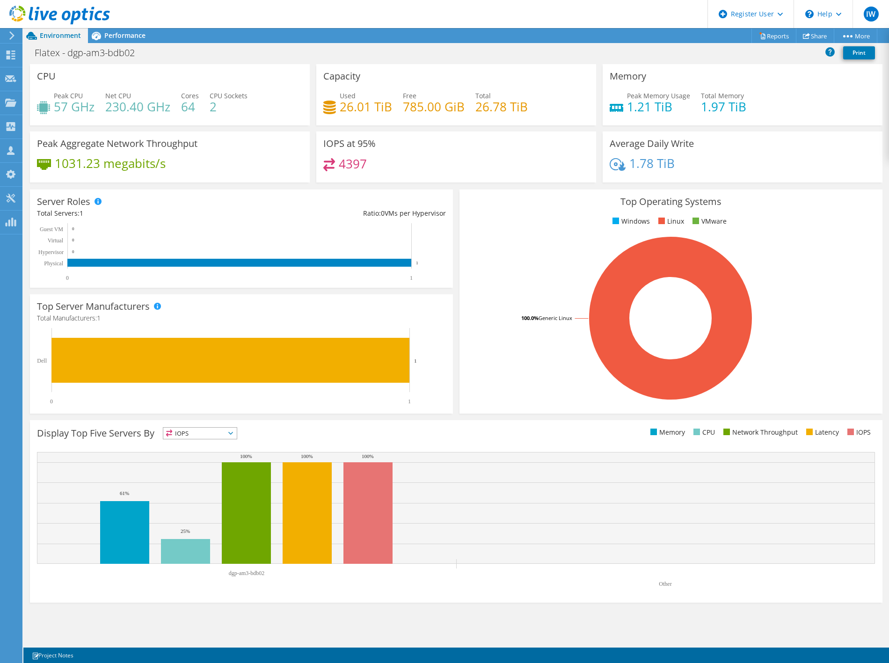
click at [554, 178] on div "IOPS at 95% 4397" at bounding box center [456, 156] width 280 height 51
drag, startPoint x: 53, startPoint y: 105, endPoint x: 230, endPoint y: 101, distance: 177.4
click at [230, 101] on div "Peak CPU 57 GHz Net CPU 230.40 GHz Cores 64 CPU Sockets 2" at bounding box center [170, 106] width 266 height 30
click at [115, 34] on span "Performance" at bounding box center [124, 35] width 41 height 9
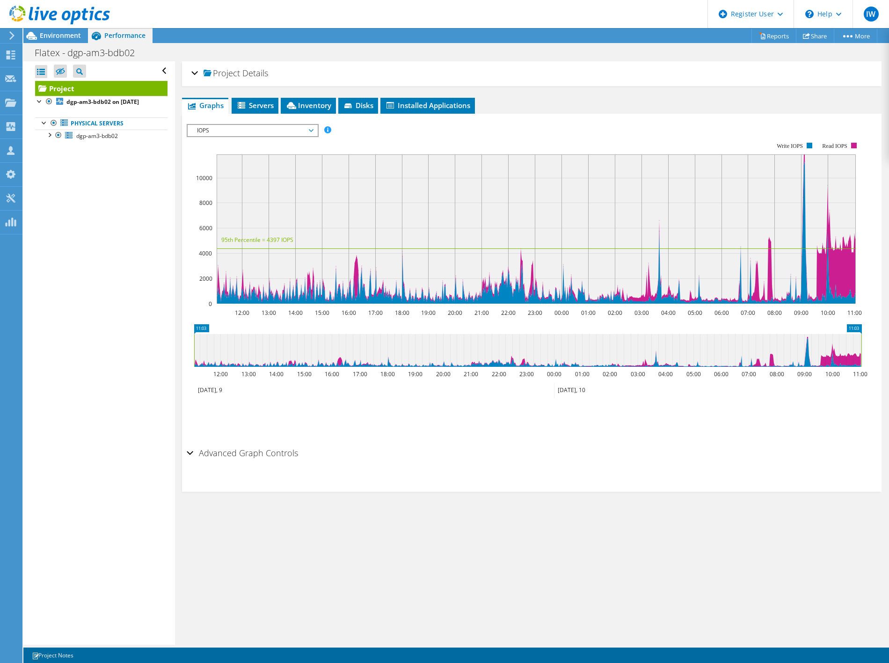
click at [286, 128] on span "IOPS" at bounding box center [252, 130] width 120 height 11
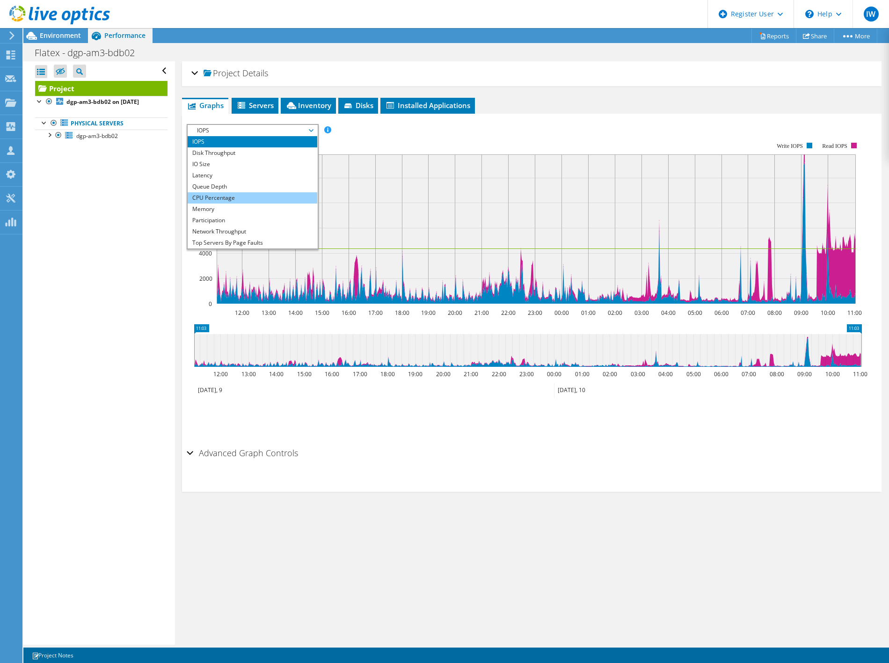
click at [279, 200] on li "CPU Percentage" at bounding box center [253, 197] width 130 height 11
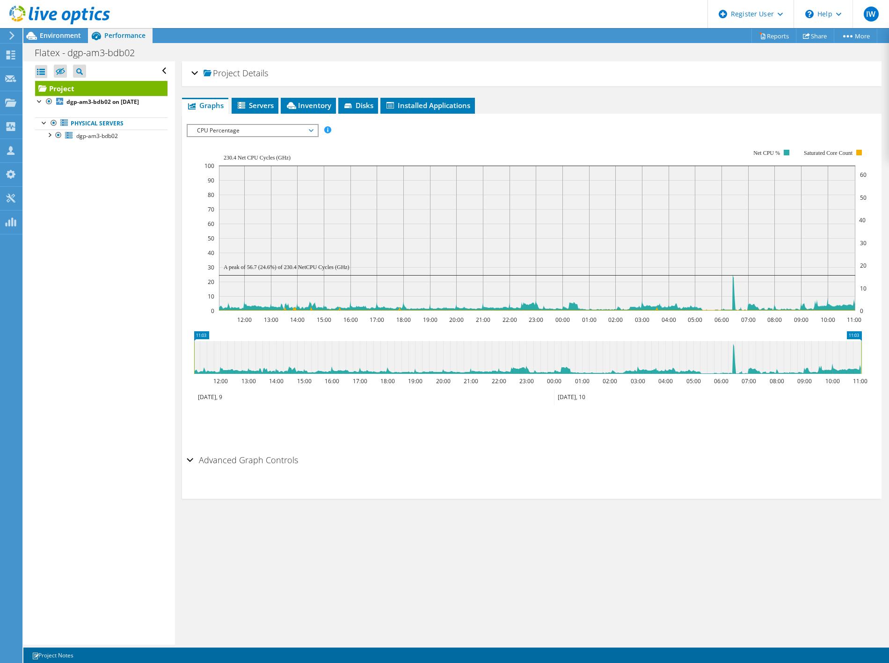
click at [296, 125] on span "CPU Percentage" at bounding box center [252, 130] width 120 height 11
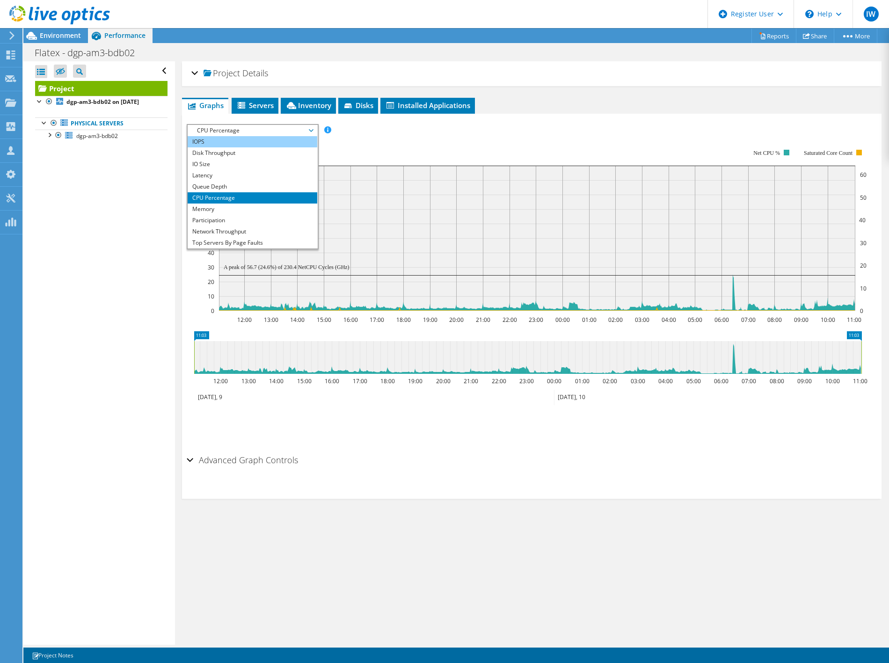
click at [235, 143] on li "IOPS" at bounding box center [253, 141] width 130 height 11
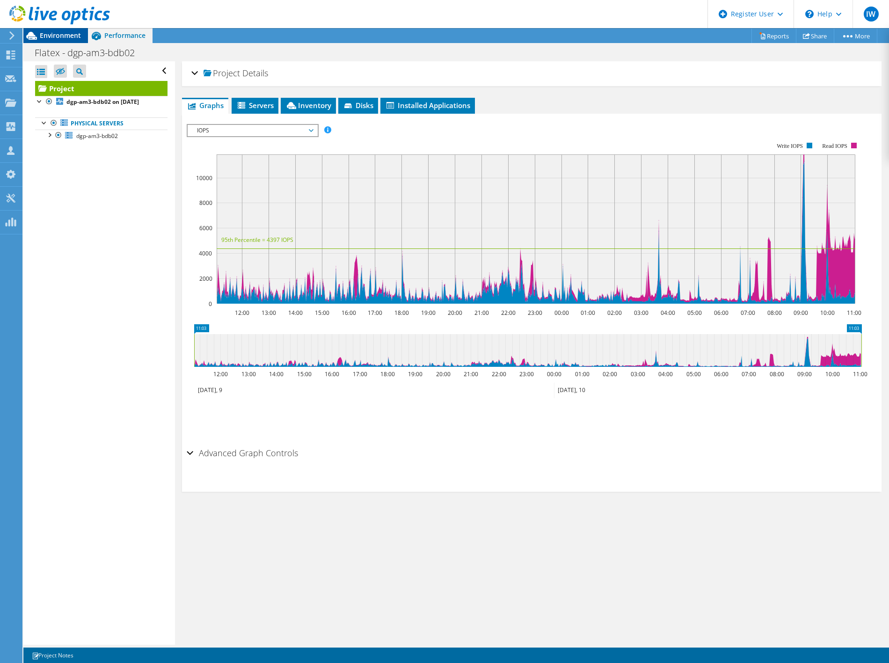
click at [48, 31] on span "Environment" at bounding box center [60, 35] width 41 height 9
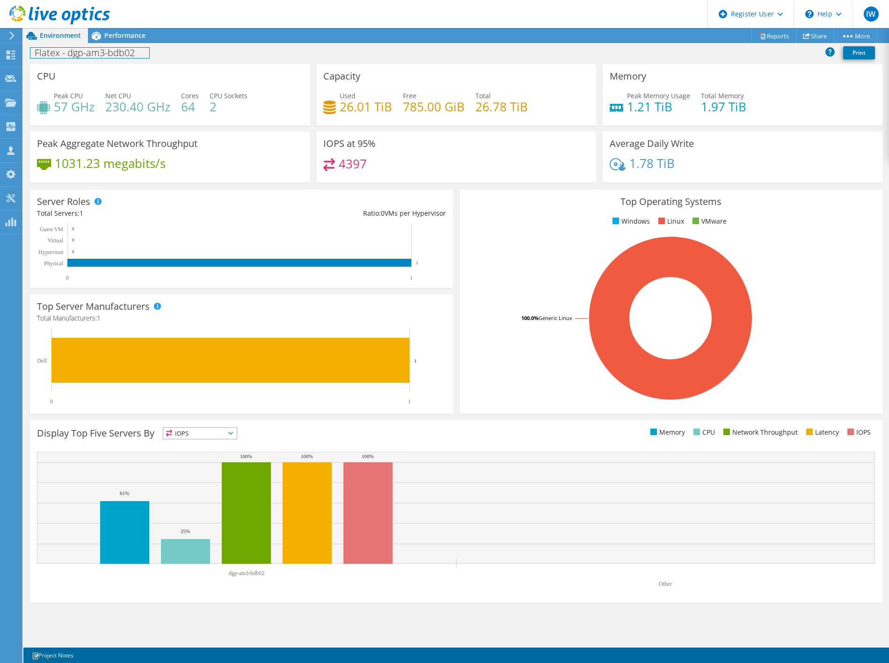
click at [132, 57] on h1 "Flatex - dgp-am3-bdb02" at bounding box center [89, 53] width 119 height 10
click at [118, 163] on h4 "1031.23 megabits/s" at bounding box center [110, 163] width 111 height 10
drag, startPoint x: 340, startPoint y: 163, endPoint x: 381, endPoint y: 163, distance: 41.2
click at [381, 163] on div "4397" at bounding box center [456, 168] width 266 height 20
drag, startPoint x: 71, startPoint y: 162, endPoint x: 139, endPoint y: 163, distance: 68.3
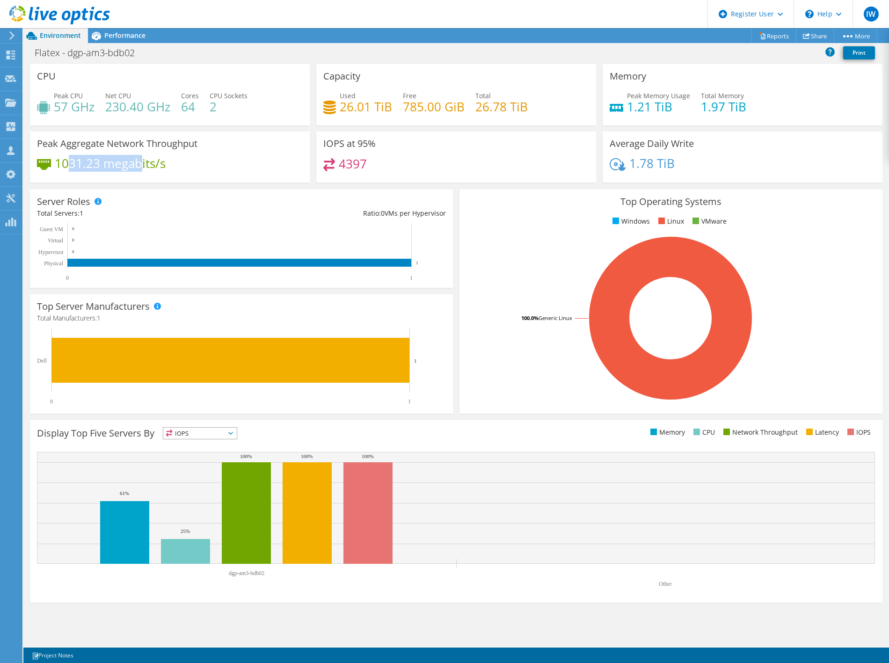
click at [139, 163] on h4 "1031.23 megabits/s" at bounding box center [110, 163] width 111 height 10
drag, startPoint x: 139, startPoint y: 163, endPoint x: 124, endPoint y: 36, distance: 127.8
click at [124, 36] on span "Performance" at bounding box center [124, 35] width 41 height 9
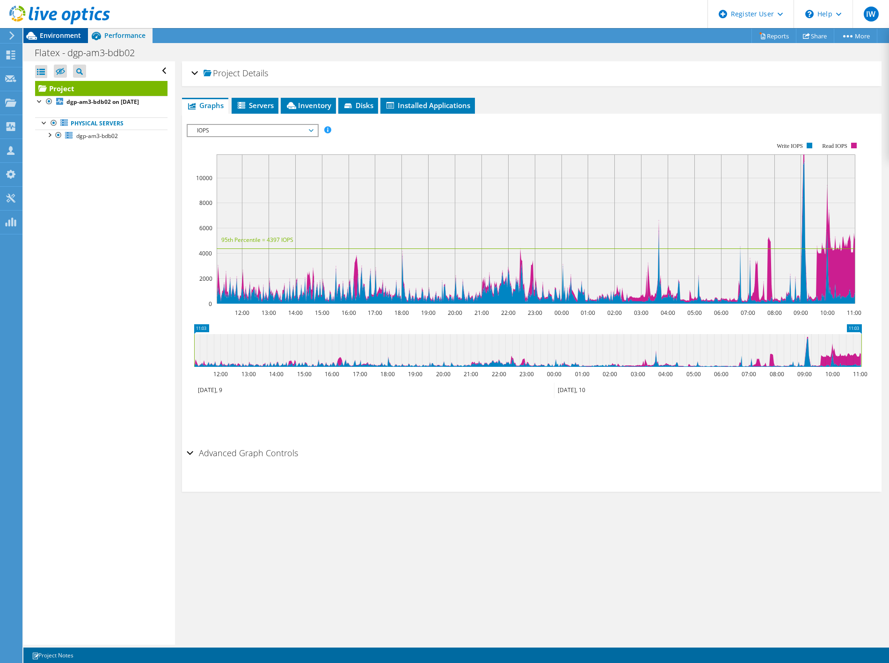
click at [58, 36] on span "Environment" at bounding box center [60, 35] width 41 height 9
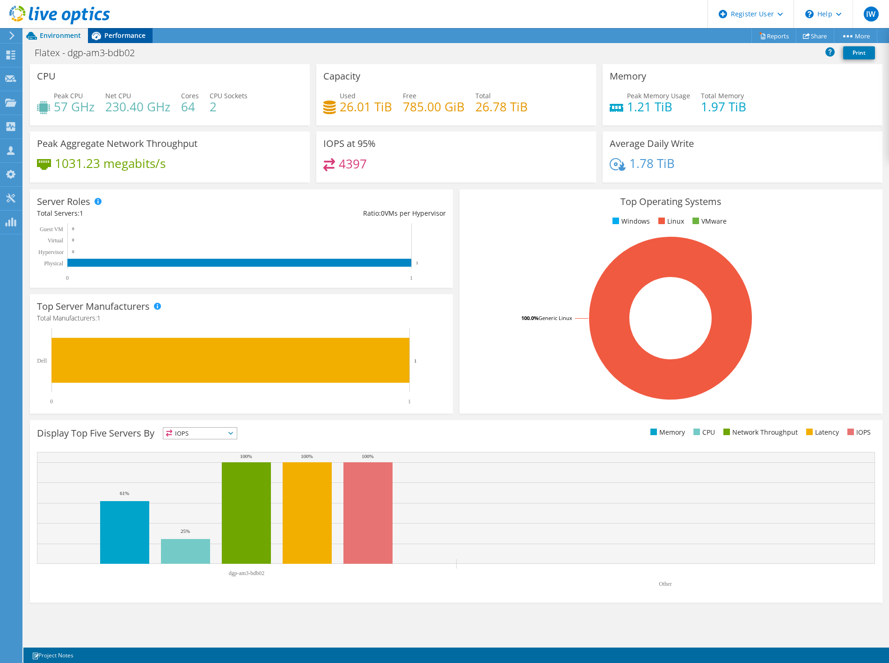
click at [123, 35] on span "Performance" at bounding box center [124, 35] width 41 height 9
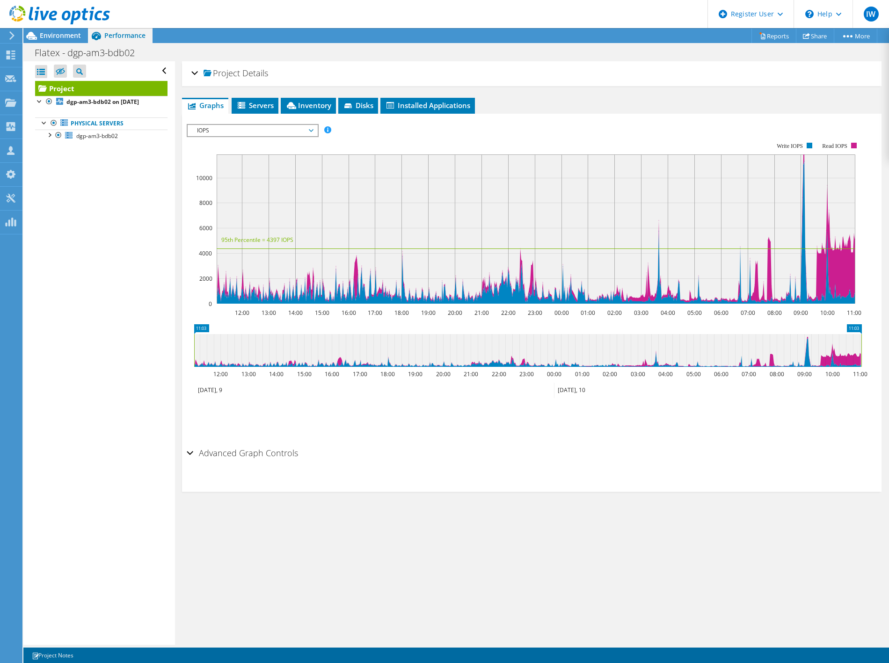
click at [269, 130] on span "IOPS" at bounding box center [252, 130] width 120 height 11
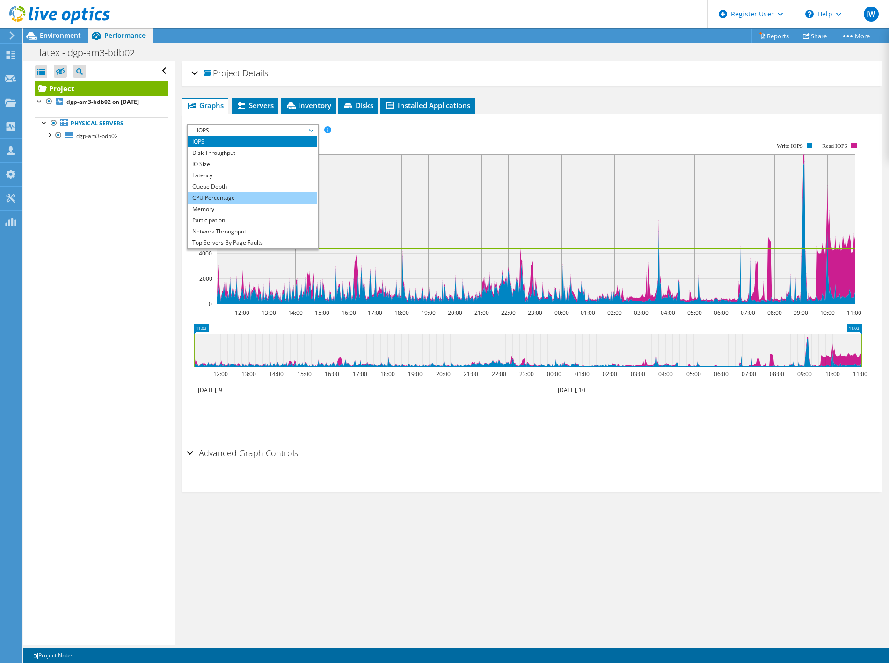
click at [235, 197] on li "CPU Percentage" at bounding box center [253, 197] width 130 height 11
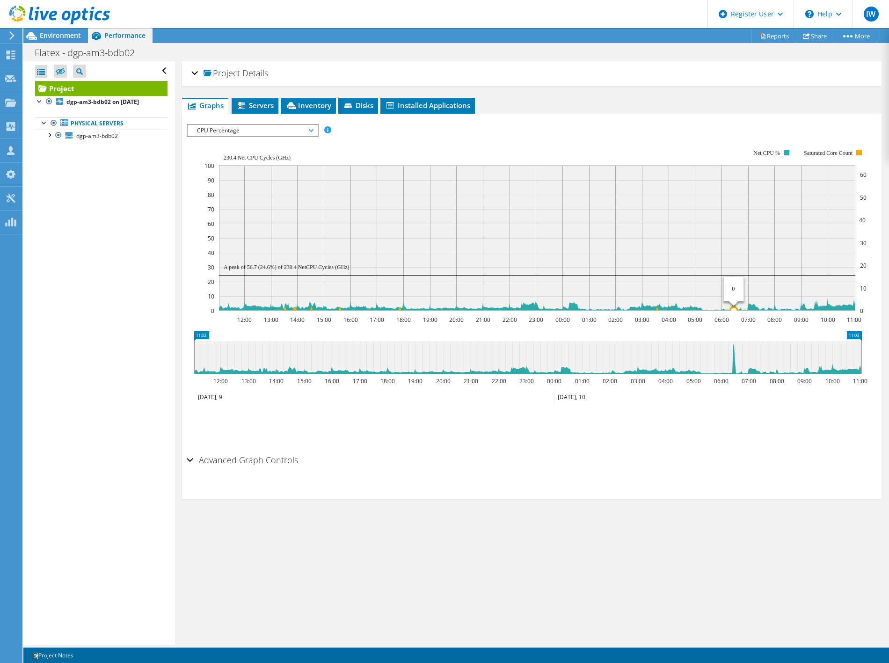
click at [734, 307] on circle at bounding box center [733, 310] width 7 height 7
click at [733, 308] on icon at bounding box center [537, 309] width 636 height 2
click at [733, 278] on icon at bounding box center [537, 293] width 636 height 36
click at [593, 140] on rect at bounding box center [536, 230] width 662 height 187
click at [261, 102] on span "Servers" at bounding box center [254, 105] width 37 height 9
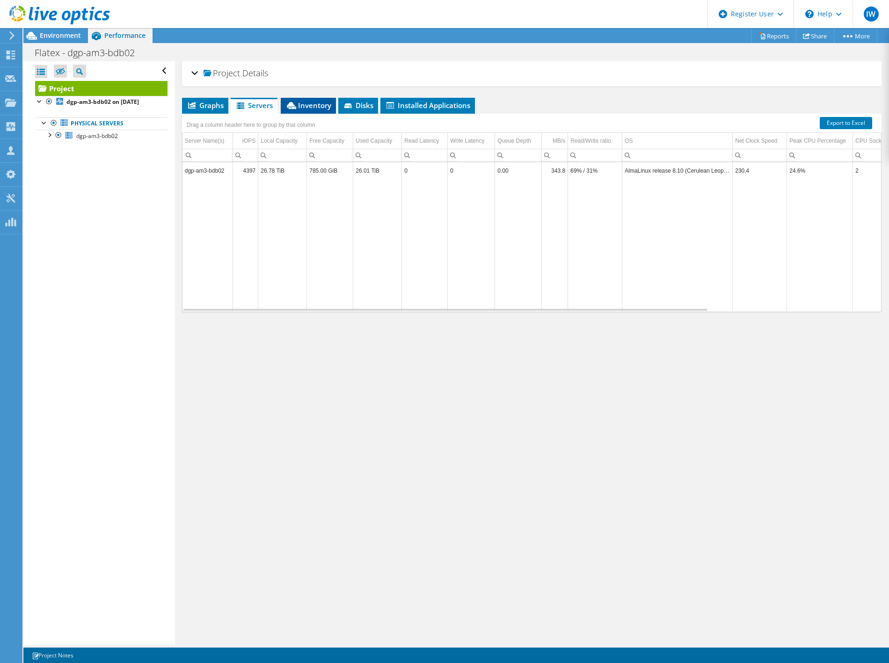
click at [314, 104] on span "Inventory" at bounding box center [308, 105] width 46 height 9
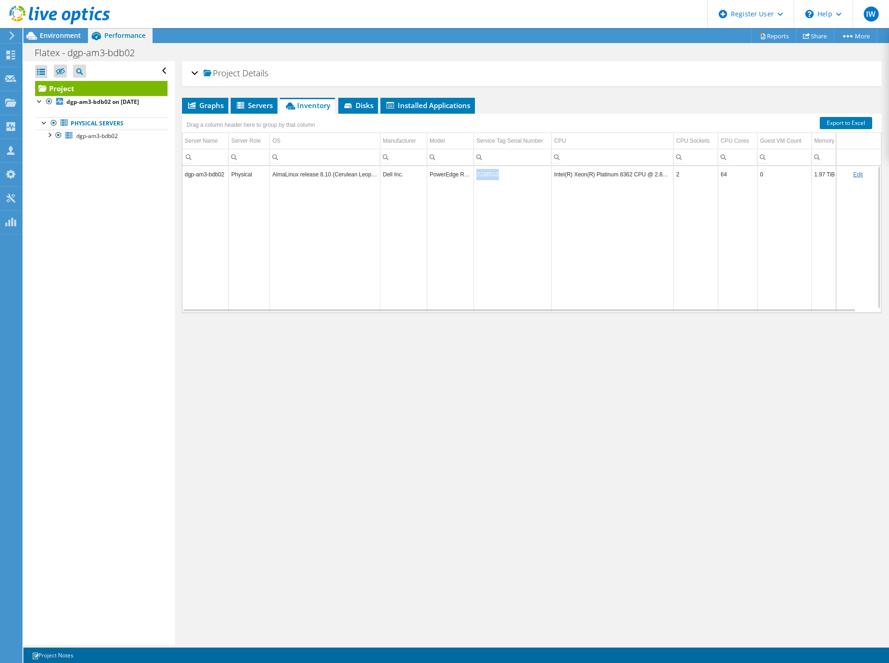
drag, startPoint x: 503, startPoint y: 174, endPoint x: 477, endPoint y: 175, distance: 25.3
click at [477, 175] on td "2J385S3" at bounding box center [513, 174] width 78 height 16
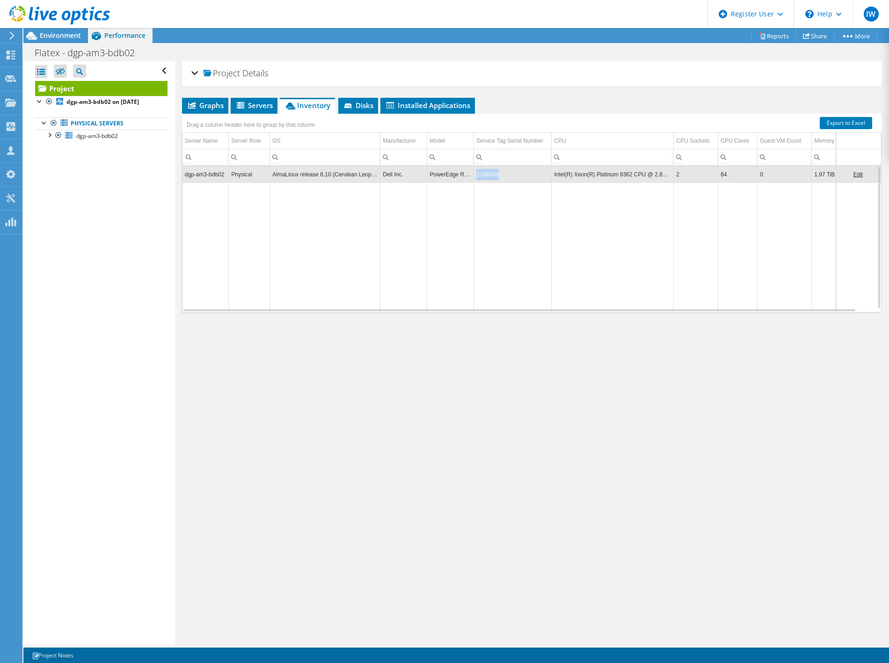
copy td "2J385S3"
click at [107, 51] on h1 "Flatex - dgp-am3-bdb02" at bounding box center [89, 53] width 119 height 10
click at [59, 36] on span "Environment" at bounding box center [60, 35] width 41 height 9
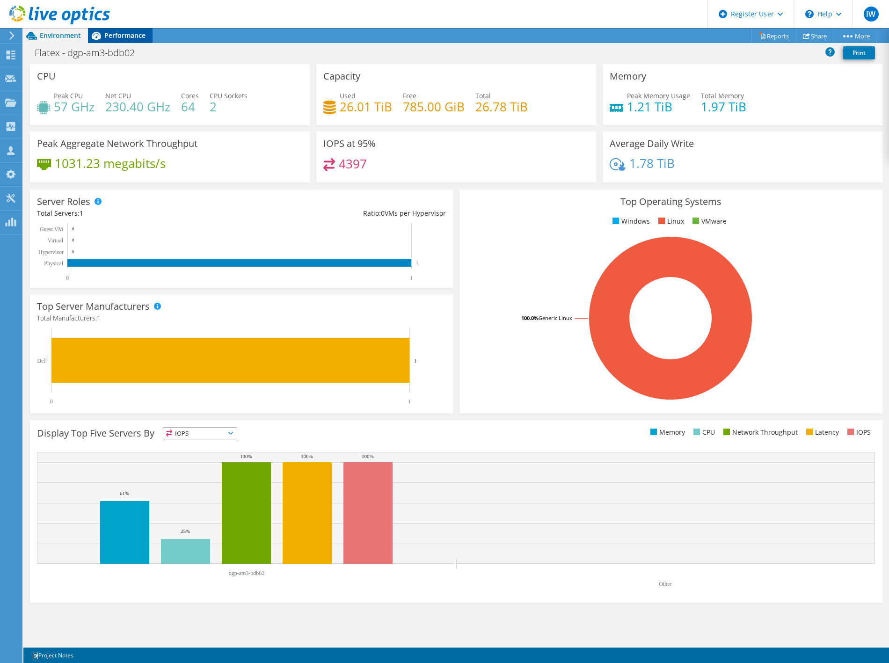
click at [127, 39] on span "Performance" at bounding box center [124, 35] width 41 height 9
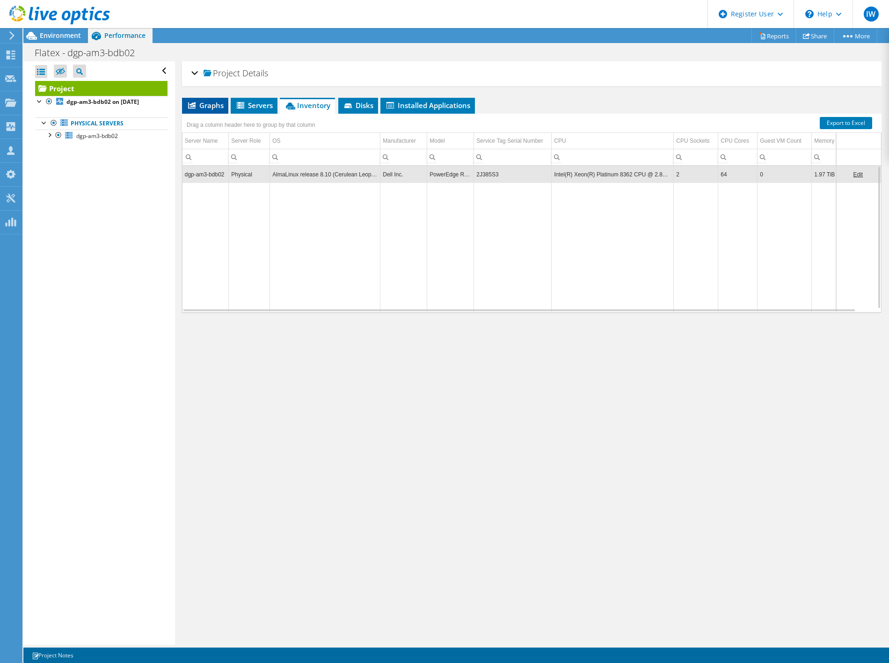
drag, startPoint x: 200, startPoint y: 102, endPoint x: 206, endPoint y: 110, distance: 9.6
click at [200, 102] on span "Graphs" at bounding box center [205, 105] width 37 height 9
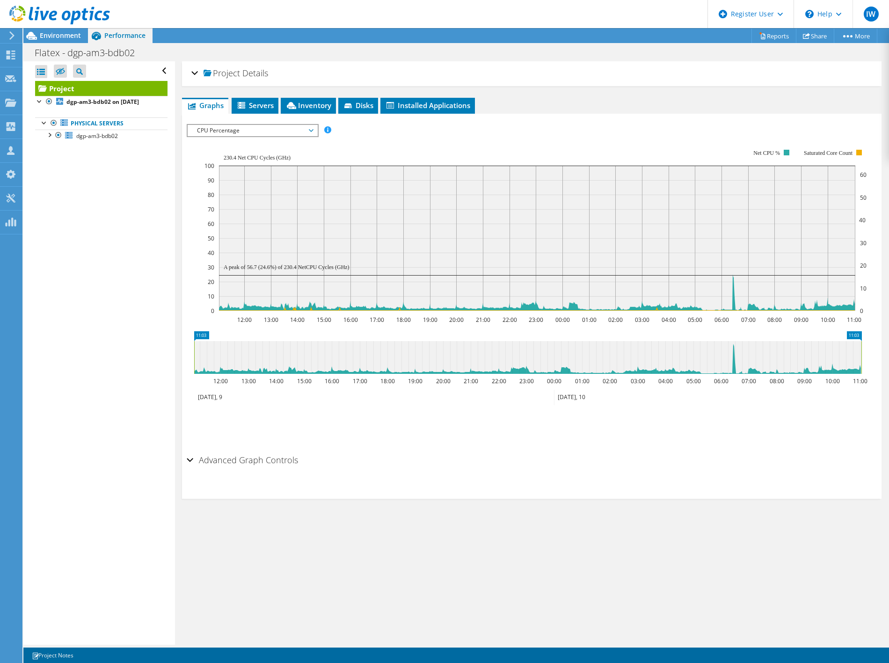
click at [71, 29] on div at bounding box center [55, 15] width 110 height 31
click at [75, 40] on div "Environment" at bounding box center [55, 35] width 65 height 15
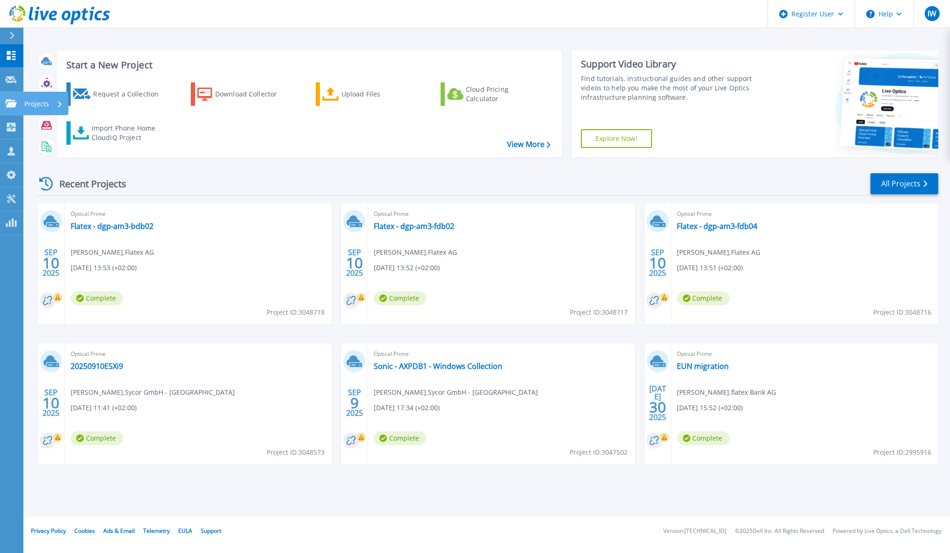
click at [9, 102] on icon at bounding box center [11, 103] width 11 height 8
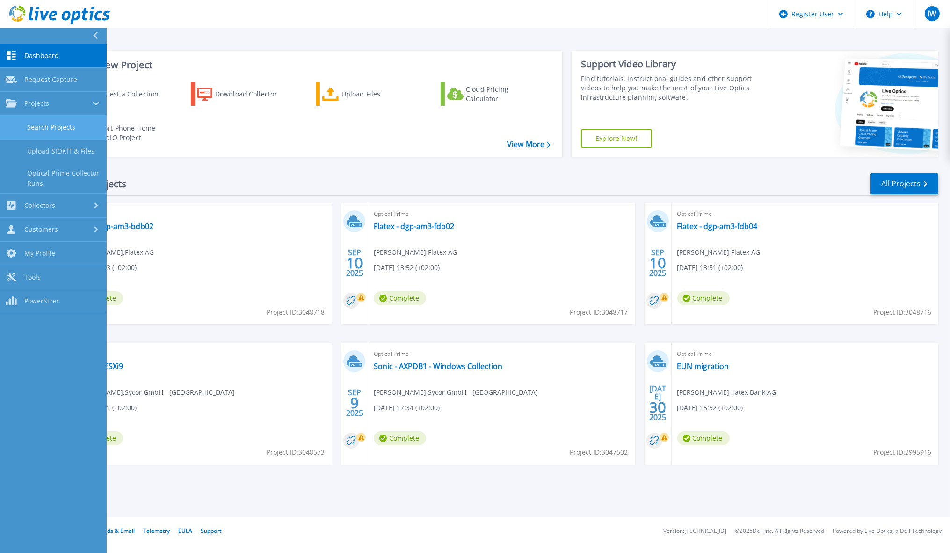
click at [77, 124] on link "Search Projects" at bounding box center [53, 128] width 107 height 24
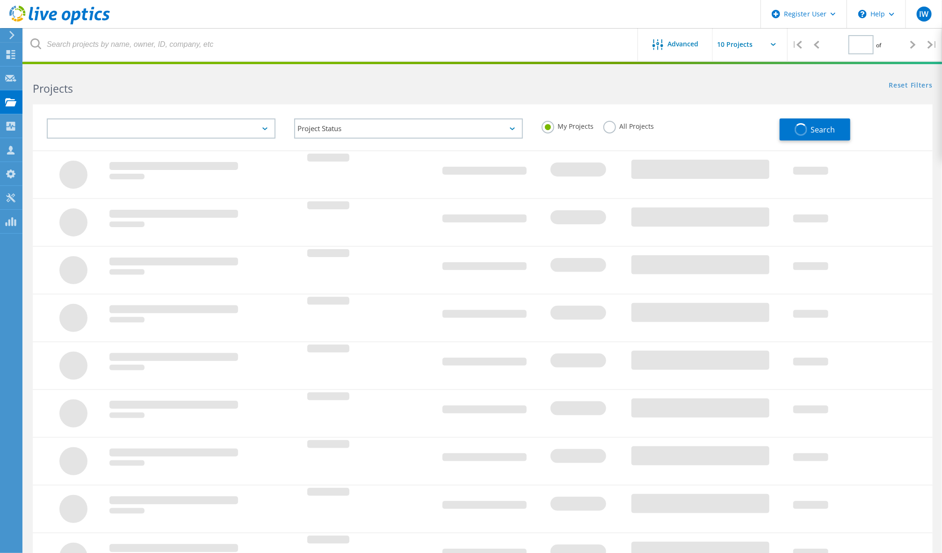
type input "1"
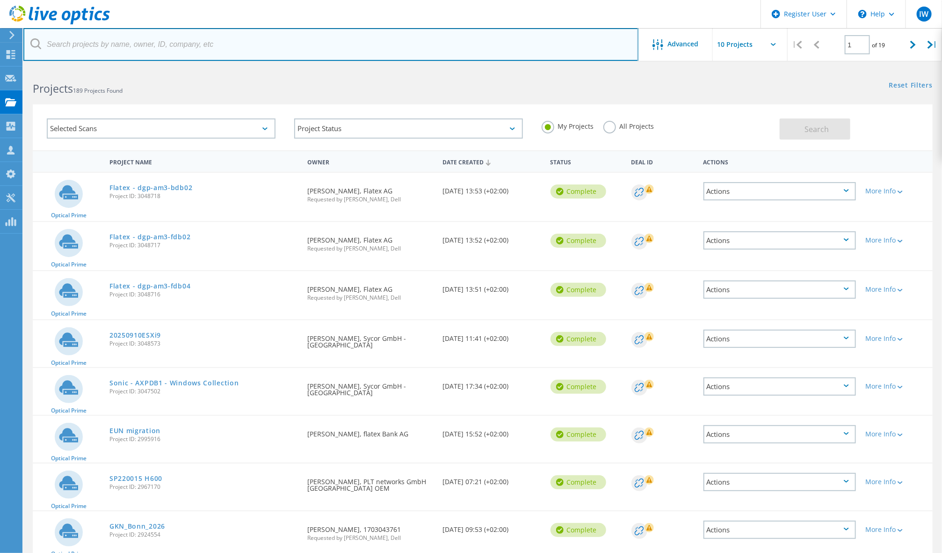
click at [236, 44] on input "text" at bounding box center [330, 44] width 615 height 33
type input "flatex"
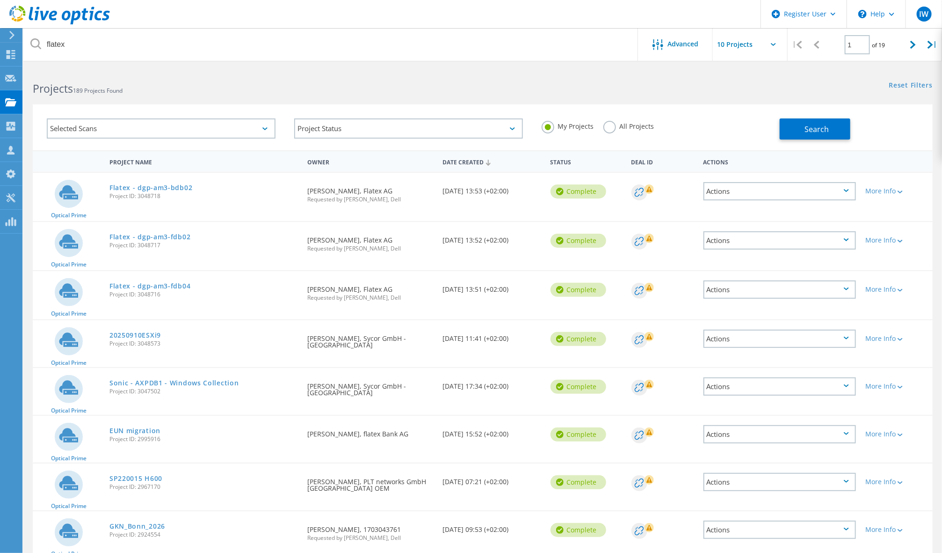
click at [637, 127] on label "All Projects" at bounding box center [629, 125] width 51 height 9
click at [0, 0] on input "All Projects" at bounding box center [0, 0] width 0 height 0
click at [822, 130] on span "Search" at bounding box center [817, 129] width 24 height 10
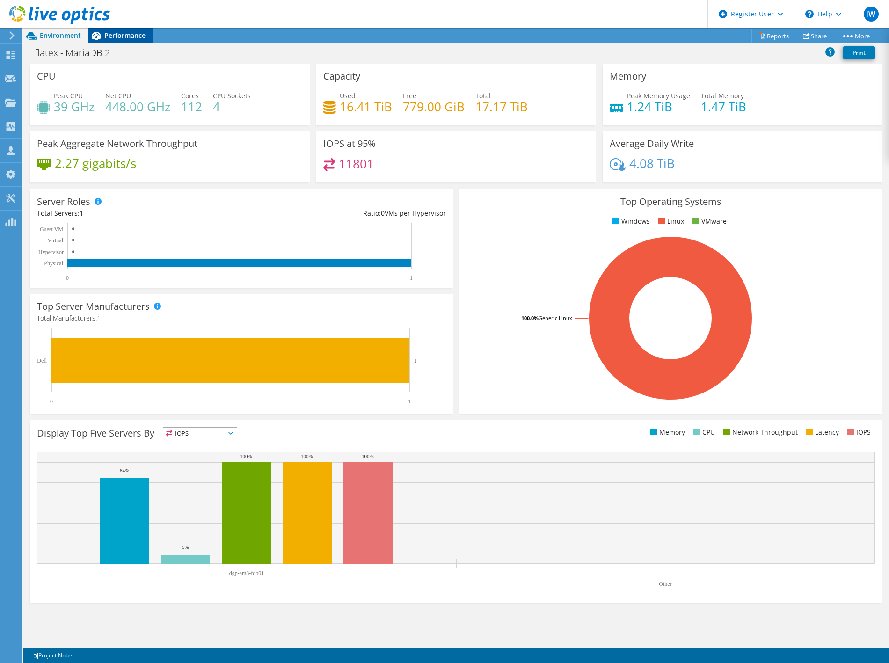
click at [137, 35] on span "Performance" at bounding box center [124, 35] width 41 height 9
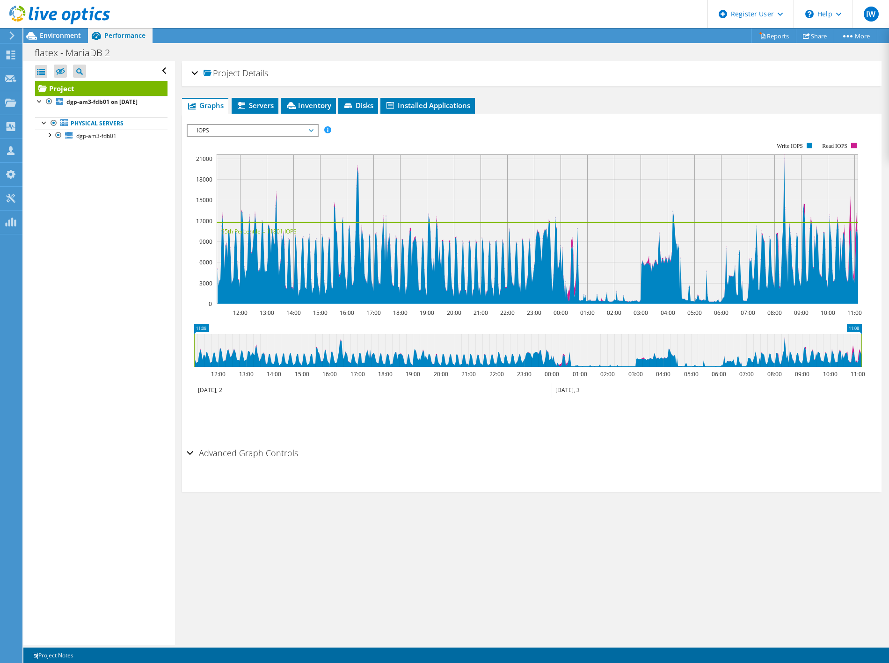
click at [105, 109] on ul "Physical Servers dgp-am3-fdb01 nvme0n1 nvme3n1" at bounding box center [101, 129] width 132 height 43
click at [101, 98] on b "dgp-am3-fdb01 on 9/4/2025" at bounding box center [101, 102] width 71 height 8
click at [220, 75] on span "dgp-am3-fdb01 on 9/4/2025" at bounding box center [258, 73] width 109 height 9
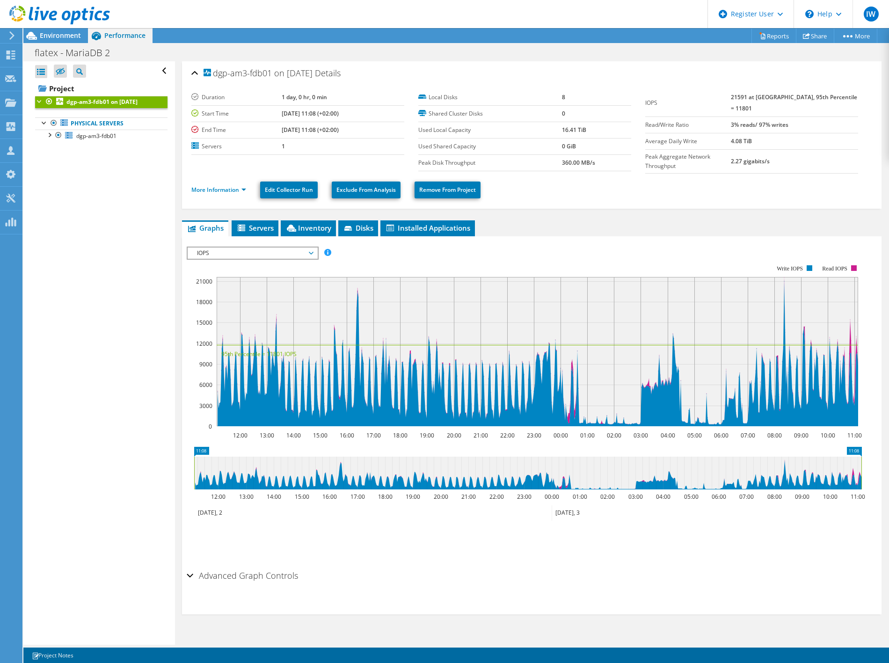
drag, startPoint x: 213, startPoint y: 73, endPoint x: 269, endPoint y: 76, distance: 55.8
click at [269, 76] on span "dgp-am3-fdb01 on 9/4/2025" at bounding box center [258, 73] width 109 height 9
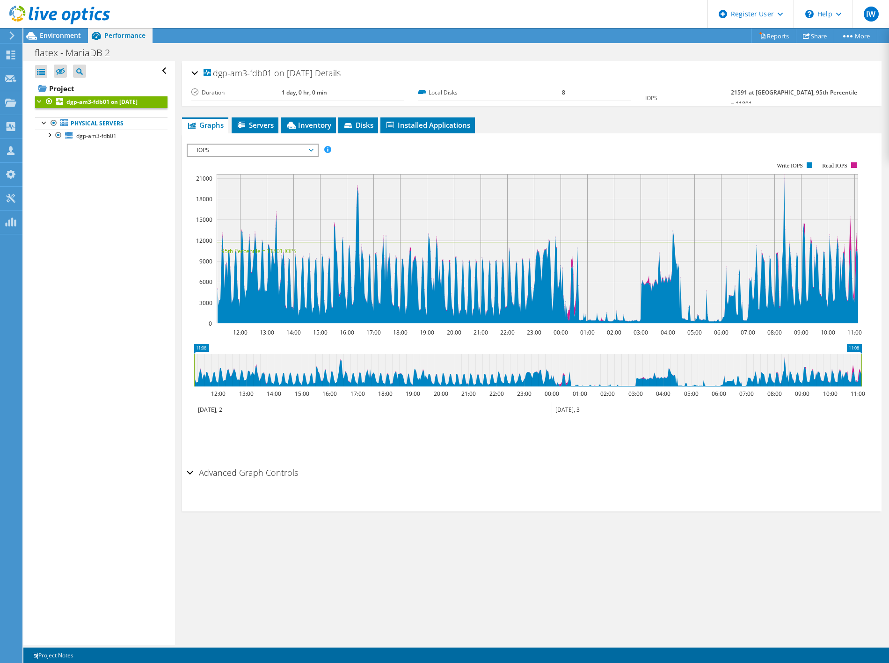
copy span "dgp-am3-fdb01"
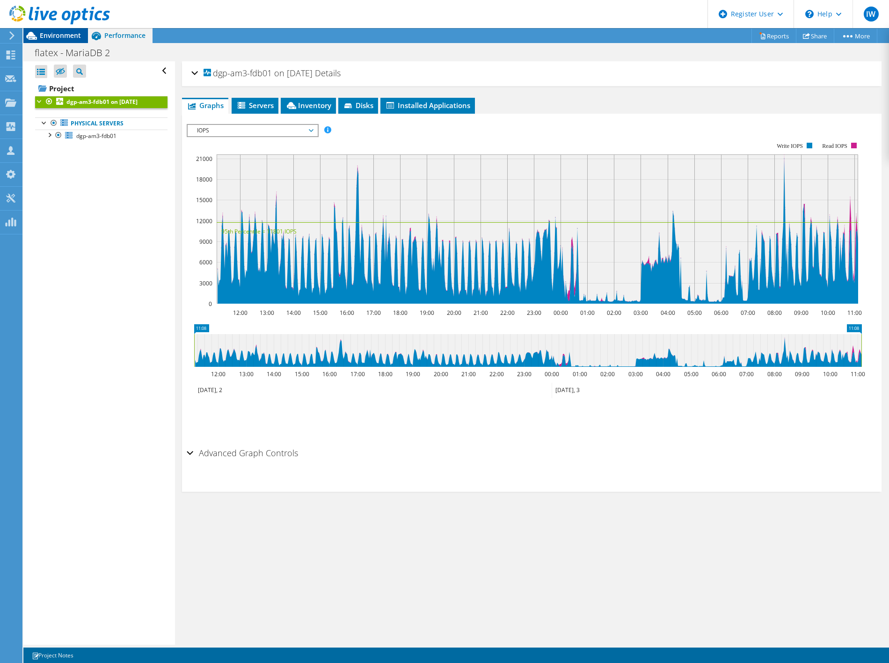
click at [60, 34] on span "Environment" at bounding box center [60, 35] width 41 height 9
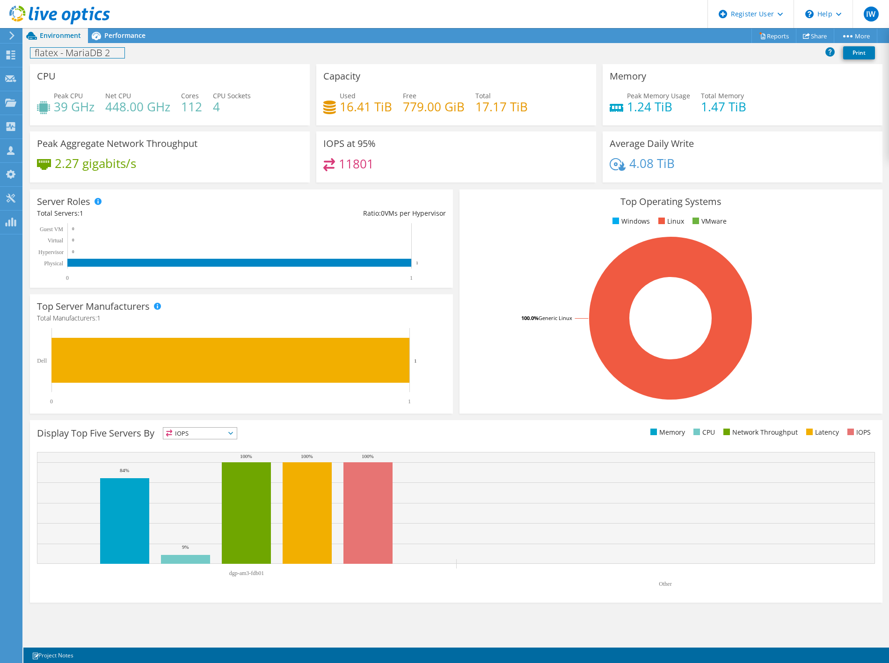
click at [95, 57] on h1 "flatex - MariaDB 2" at bounding box center [77, 53] width 94 height 10
click at [112, 54] on h1 "flatex - MariaDB 2" at bounding box center [77, 53] width 94 height 10
click at [203, 54] on link at bounding box center [201, 52] width 13 height 12
click at [124, 53] on h1 "flatex - MariaDB 2 - dgp-am3-fdb01" at bounding box center [113, 53] width 166 height 10
click at [131, 31] on span "Performance" at bounding box center [124, 35] width 41 height 9
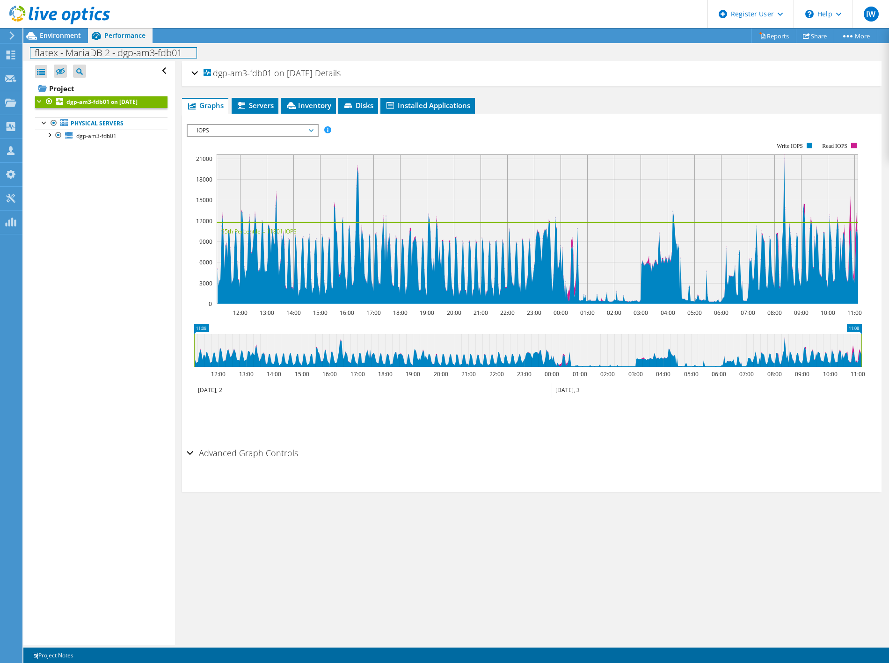
click at [158, 53] on h1 "flatex - MariaDB 2 - dgp-am3-fdb01" at bounding box center [113, 53] width 166 height 10
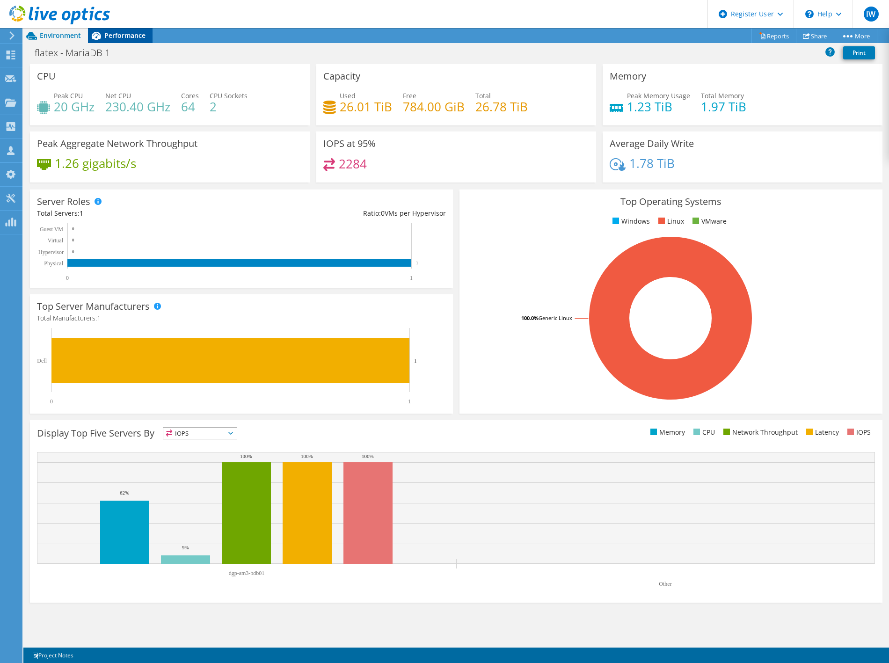
click at [130, 37] on span "Performance" at bounding box center [124, 35] width 41 height 9
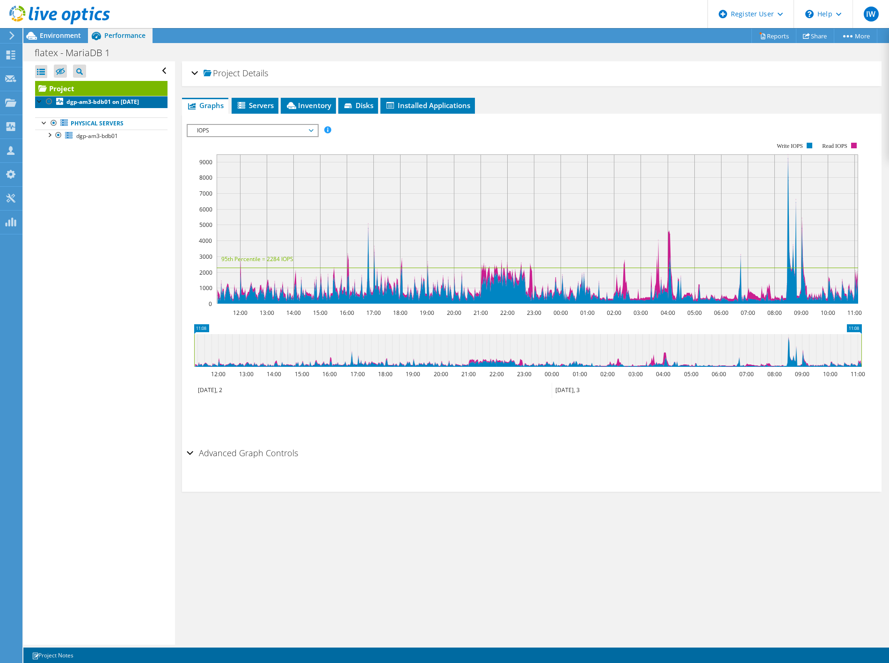
click at [73, 105] on b "dgp-am3-bdb01 on [DATE]" at bounding box center [102, 102] width 73 height 8
drag, startPoint x: 215, startPoint y: 71, endPoint x: 272, endPoint y: 76, distance: 56.9
click at [272, 76] on span "dgp-am3-bdb01 on [DATE]" at bounding box center [260, 73] width 112 height 9
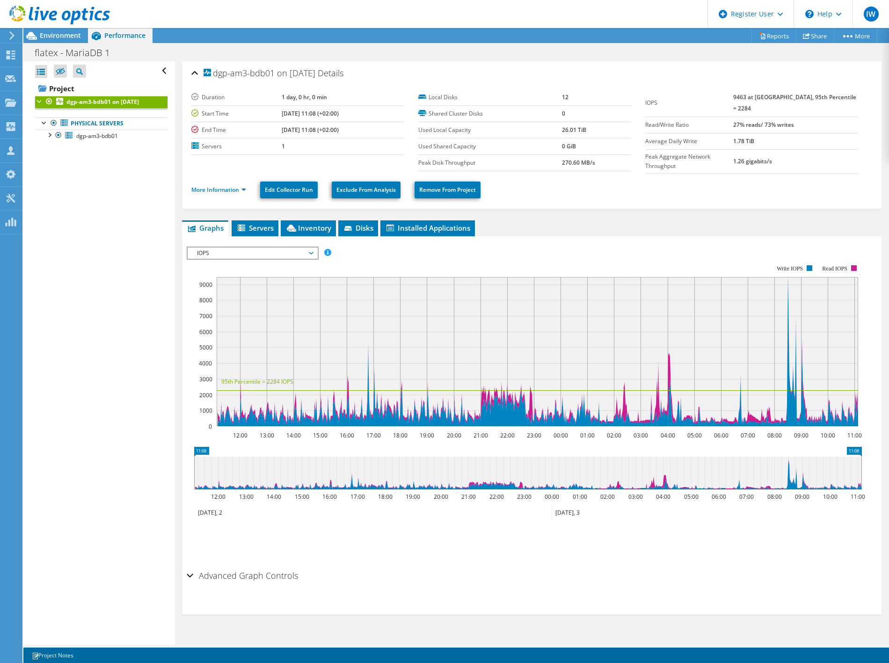
copy span "dgp-am3-bdb01"
click at [95, 53] on h1 "flatex - MariaDB 1" at bounding box center [77, 53] width 94 height 10
click at [111, 51] on h1 "flatex - MariaDB 1" at bounding box center [77, 53] width 94 height 10
click at [128, 222] on div "Open All Close All Hide Excluded Nodes Project Tree Filter" at bounding box center [98, 353] width 151 height 584
drag, startPoint x: 215, startPoint y: 75, endPoint x: 272, endPoint y: 75, distance: 56.6
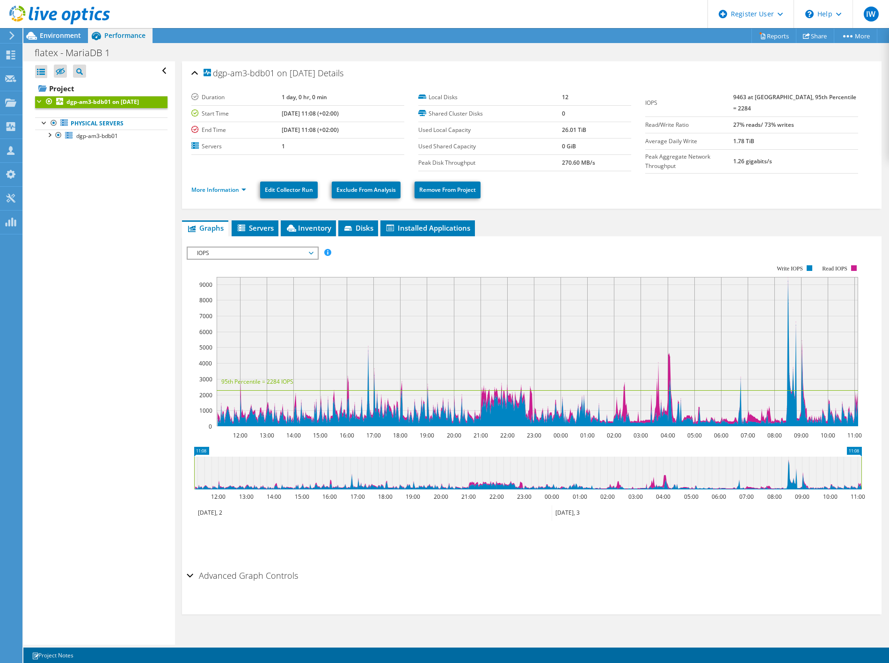
click at [272, 75] on span "dgp-am3-bdb01 on 9/4/2025" at bounding box center [260, 73] width 112 height 9
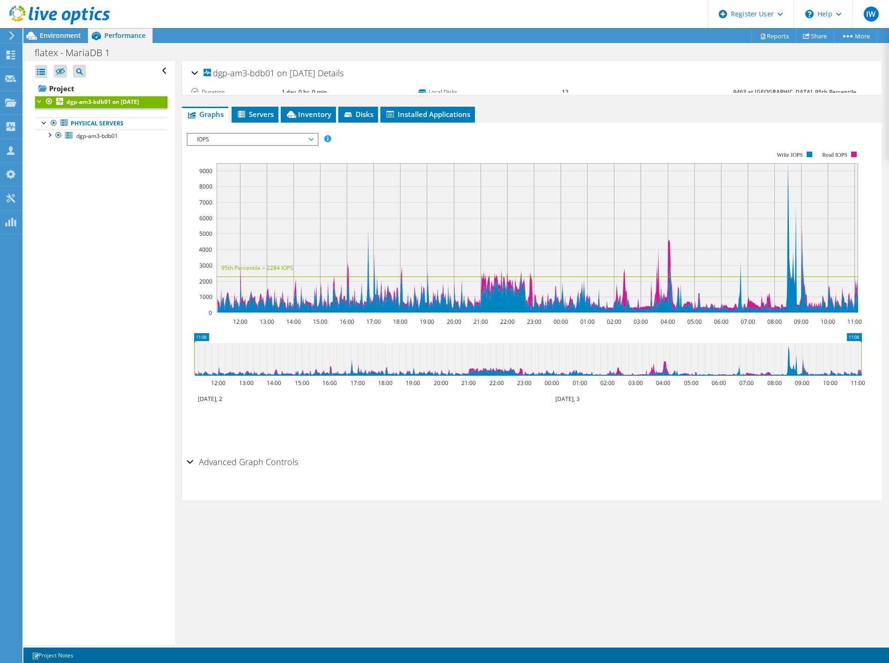
copy span "dgp-am3-bdb01"
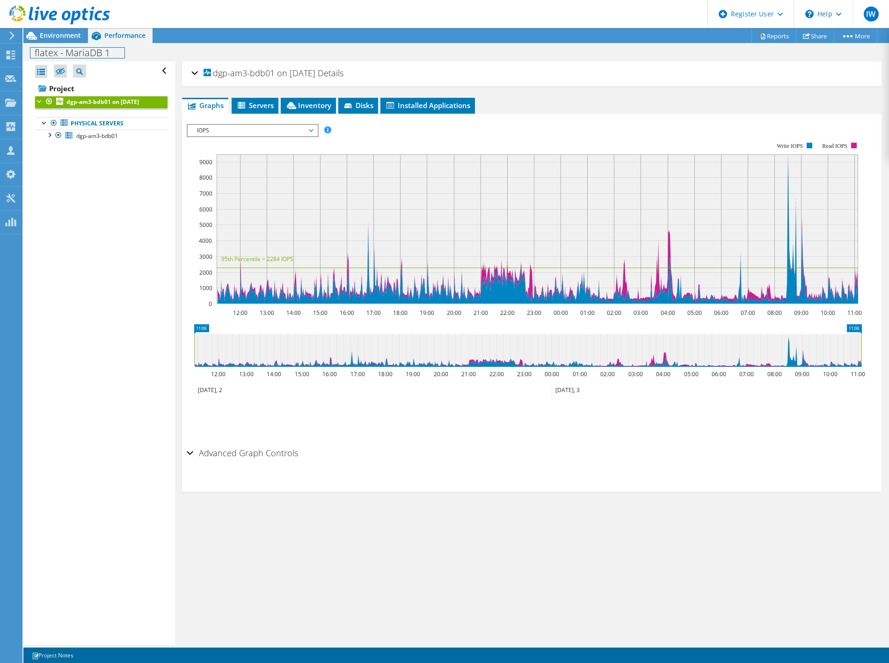
click at [59, 57] on h1 "flatex - MariaDB 1" at bounding box center [77, 53] width 94 height 10
click at [108, 50] on h1 "flatex - MariaDB 1" at bounding box center [77, 53] width 94 height 10
click at [205, 54] on link at bounding box center [203, 52] width 13 height 12
click at [118, 228] on div "Open All Close All Hide Excluded Nodes Project Tree Filter" at bounding box center [98, 353] width 151 height 584
click at [57, 33] on span "Environment" at bounding box center [60, 35] width 41 height 9
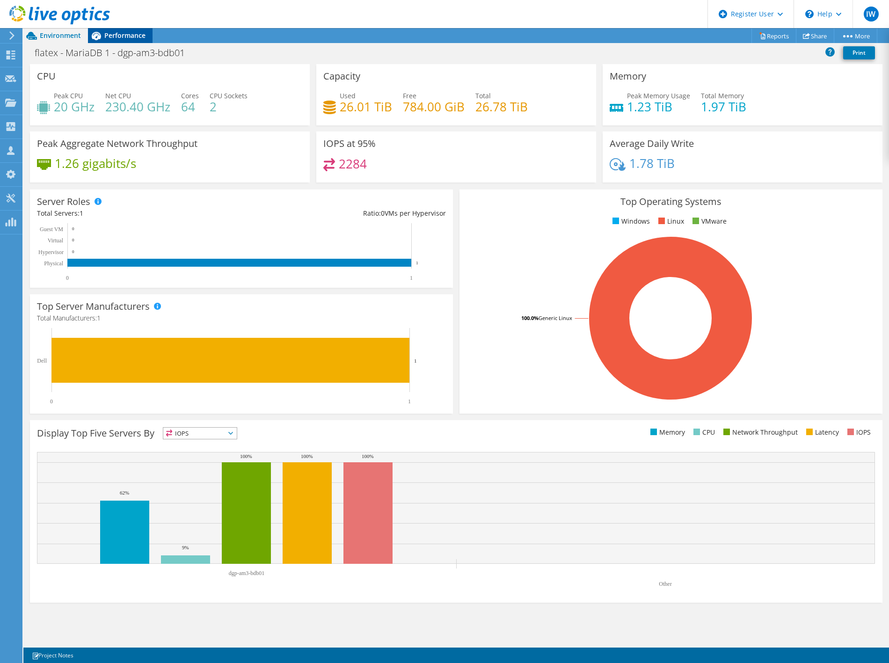
click at [127, 35] on span "Performance" at bounding box center [124, 35] width 41 height 9
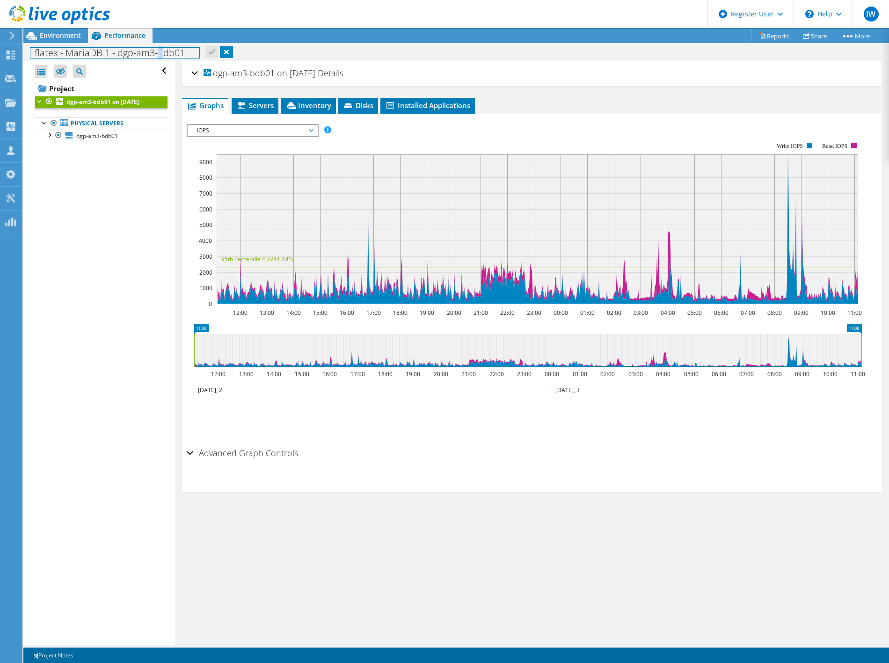
drag, startPoint x: 160, startPoint y: 52, endPoint x: 166, endPoint y: 52, distance: 5.6
click at [166, 52] on h1 "flatex - MariaDB 1 - dgp-am3-bdb01" at bounding box center [114, 53] width 169 height 10
drag, startPoint x: 59, startPoint y: 39, endPoint x: 62, endPoint y: 44, distance: 5.9
click at [59, 39] on span "Environment" at bounding box center [60, 35] width 41 height 9
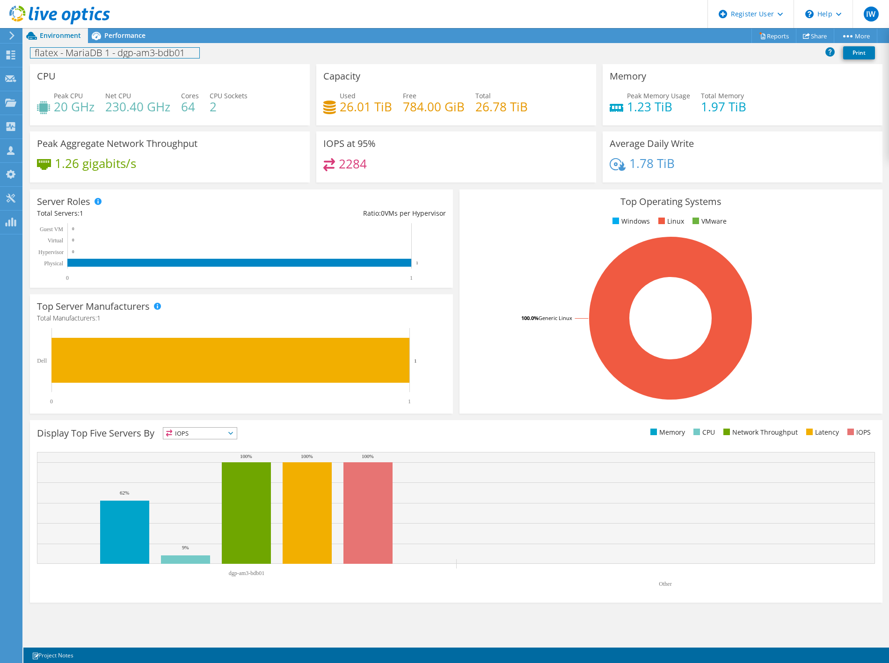
click at [168, 55] on h1 "flatex - MariaDB 1 - dgp-am3-bdb01" at bounding box center [114, 53] width 169 height 10
click at [111, 35] on span "Performance" at bounding box center [124, 35] width 41 height 9
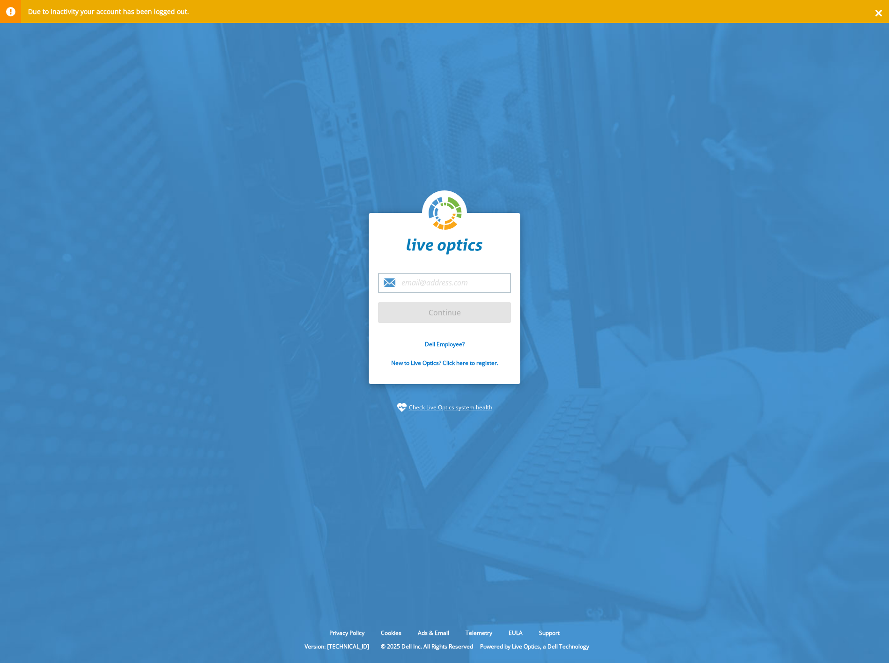
click at [409, 279] on input "email" at bounding box center [444, 283] width 133 height 20
type input "[EMAIL_ADDRESS][DOMAIN_NAME]"
click at [417, 309] on input "Continue" at bounding box center [444, 312] width 133 height 21
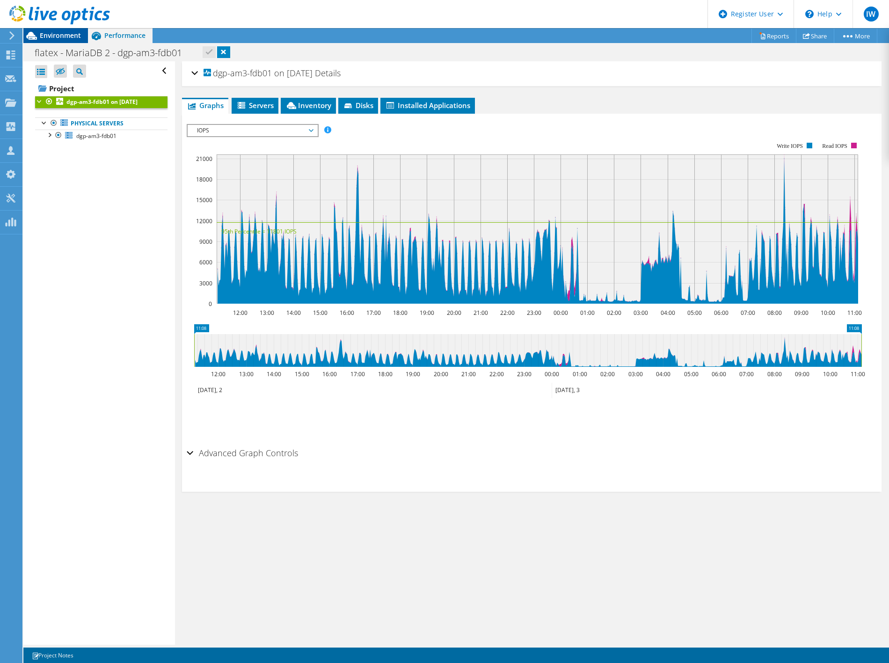
click at [57, 36] on span "Environment" at bounding box center [60, 35] width 41 height 9
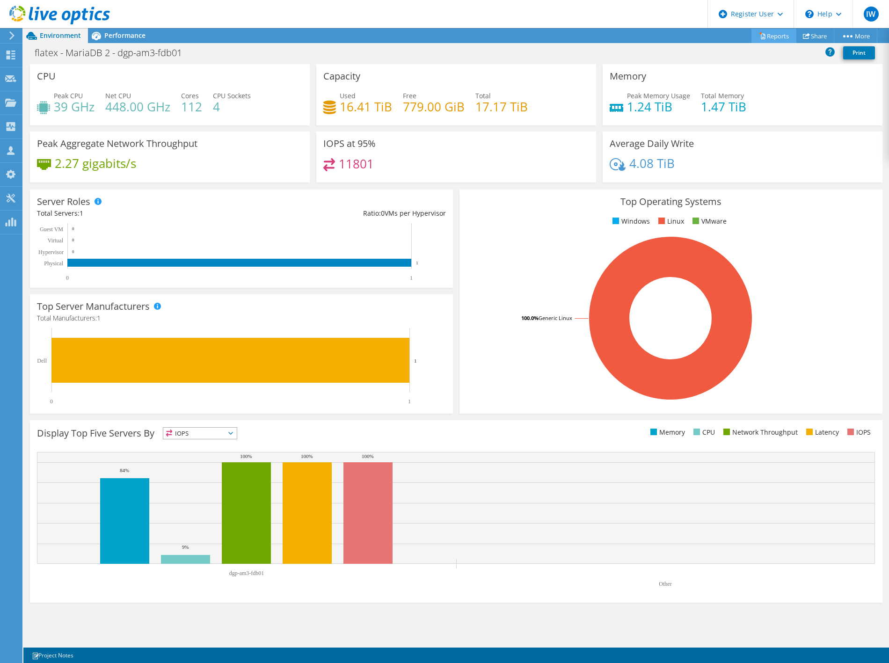
click at [760, 36] on link "Reports" at bounding box center [774, 36] width 45 height 15
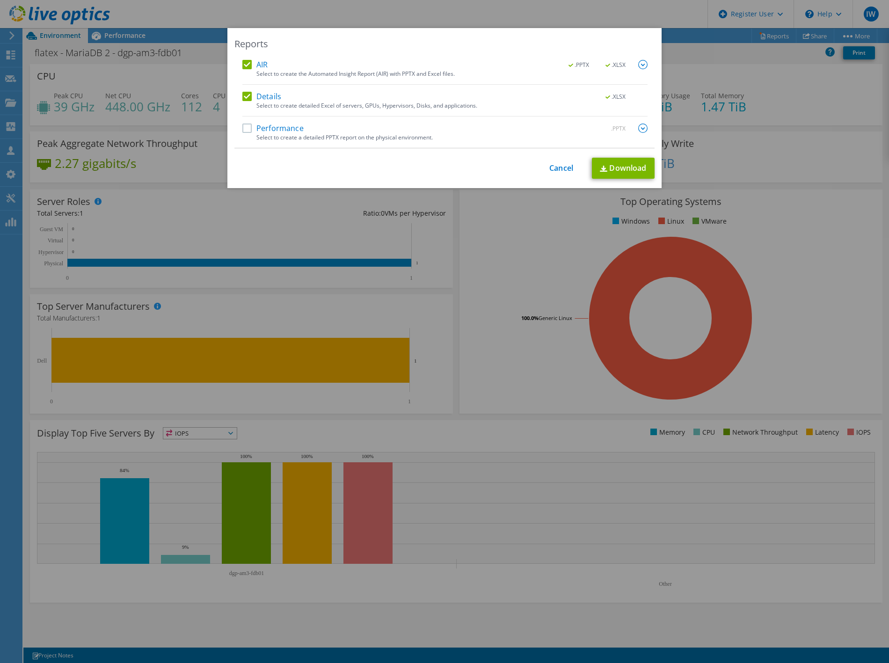
click at [242, 130] on label "Performance" at bounding box center [272, 128] width 61 height 9
click at [0, 0] on input "Performance" at bounding box center [0, 0] width 0 height 0
click at [638, 129] on img at bounding box center [642, 128] width 9 height 9
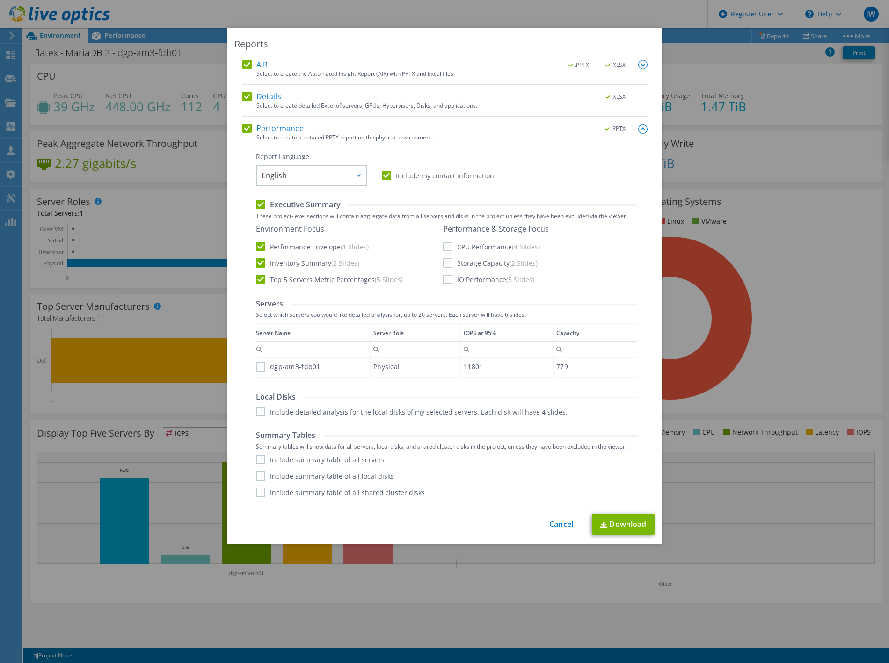
click at [443, 249] on label "CPU Performance (4 Slides)" at bounding box center [491, 246] width 97 height 9
click at [0, 0] on input "CPU Performance (4 Slides)" at bounding box center [0, 0] width 0 height 0
click at [448, 265] on label "Storage Capacity (2 Slides)" at bounding box center [490, 262] width 95 height 9
click at [0, 0] on input "Storage Capacity (2 Slides)" at bounding box center [0, 0] width 0 height 0
click at [450, 275] on label "IO Performance (5 Slides)" at bounding box center [488, 279] width 91 height 9
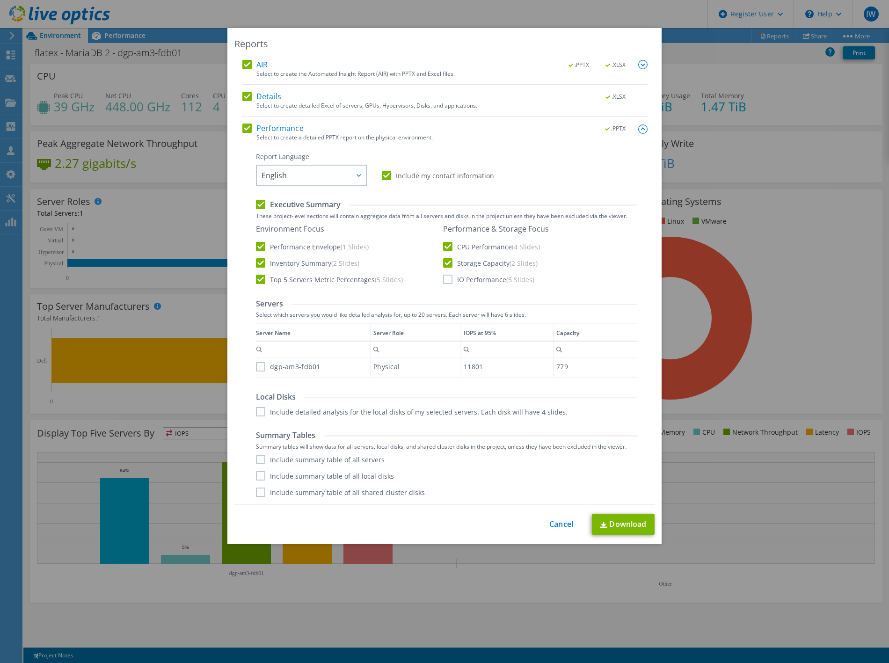
click at [0, 0] on input "IO Performance (5 Slides)" at bounding box center [0, 0] width 0 height 0
click at [256, 365] on label "dgp-am3-fdb01" at bounding box center [288, 366] width 65 height 9
click at [0, 0] on input "dgp-am3-fdb01" at bounding box center [0, 0] width 0 height 0
click at [618, 523] on link "Download" at bounding box center [623, 524] width 63 height 21
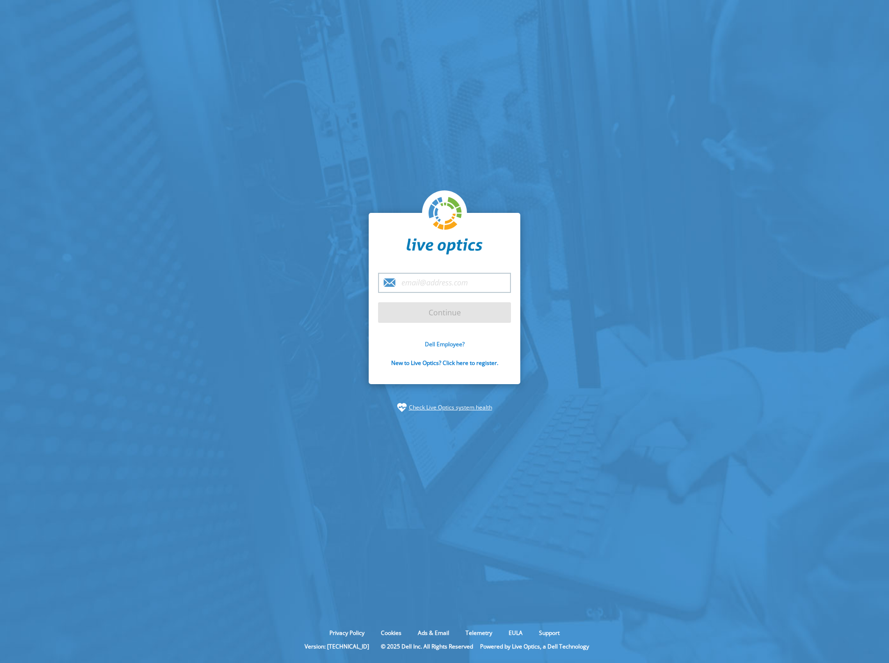
click at [453, 344] on link "Dell Employee?" at bounding box center [445, 344] width 40 height 8
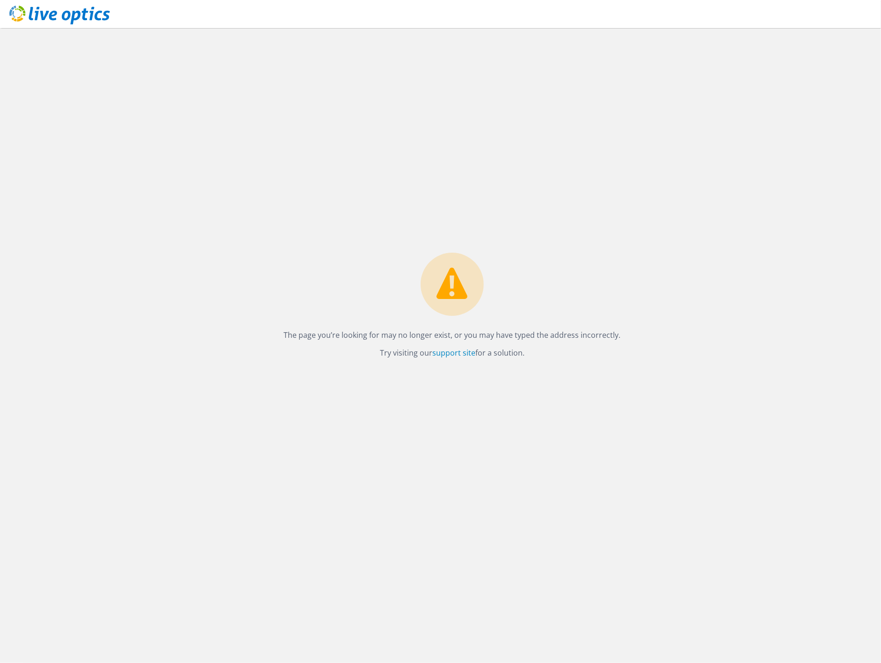
click at [15, 16] on use at bounding box center [59, 15] width 101 height 19
click at [72, 20] on use at bounding box center [59, 15] width 101 height 19
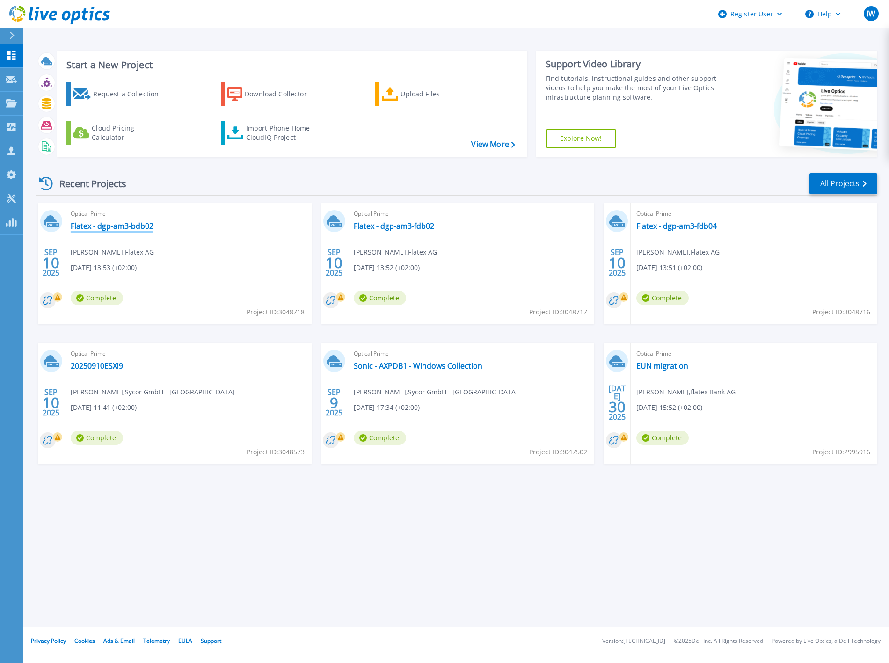
click at [114, 225] on link "Flatex - dgp-am3-bdb02" at bounding box center [112, 225] width 83 height 9
click at [675, 226] on link "Flatex - dgp-am3-fdb04" at bounding box center [676, 225] width 80 height 9
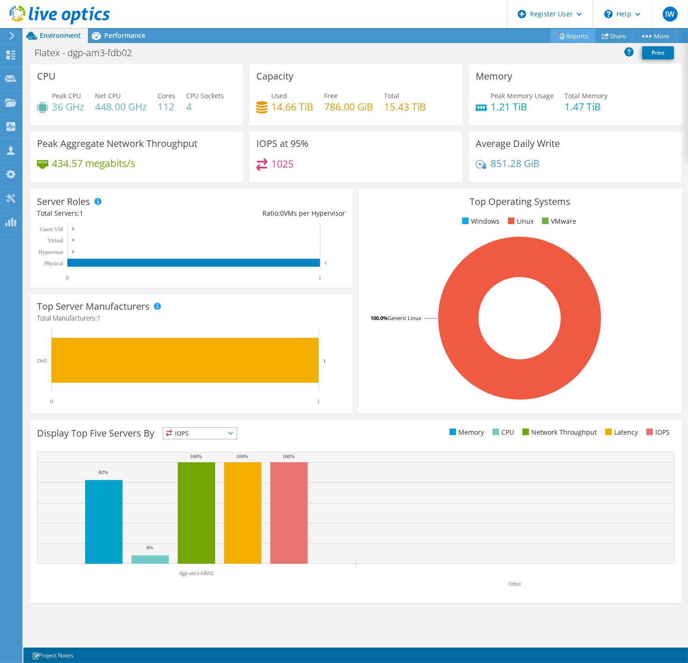
click at [571, 38] on link "Reports" at bounding box center [573, 36] width 45 height 15
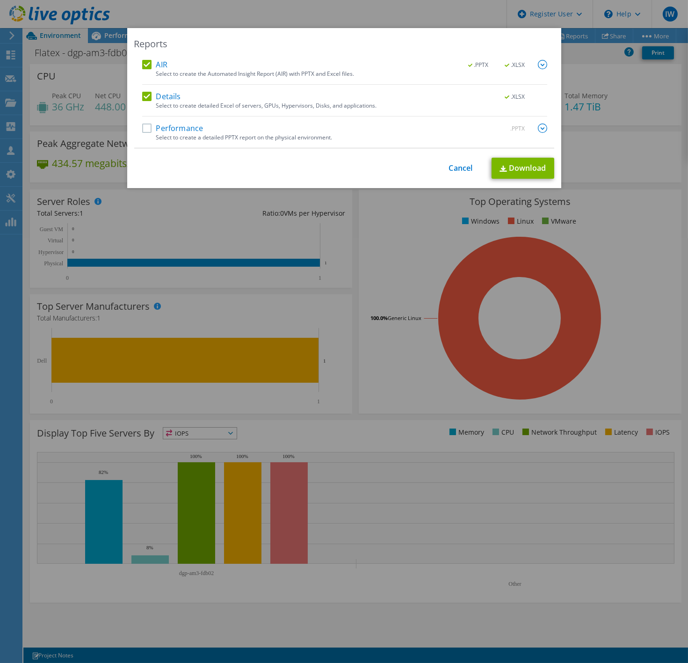
click at [151, 125] on label "Performance" at bounding box center [172, 128] width 61 height 9
click at [0, 0] on input "Performance" at bounding box center [0, 0] width 0 height 0
click at [541, 129] on img at bounding box center [542, 128] width 9 height 9
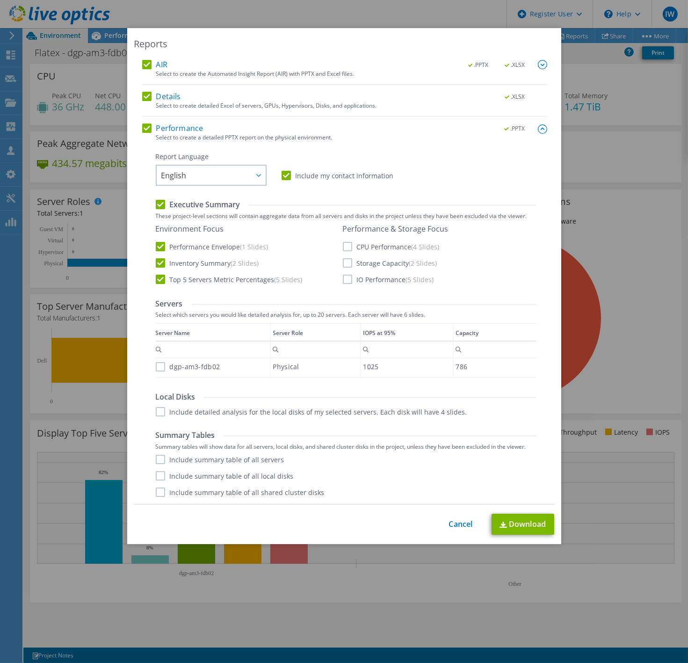
click at [335, 244] on div "Performance Envelope (1 Slides)" at bounding box center [248, 246] width 185 height 9
click at [343, 246] on label "CPU Performance (4 Slides)" at bounding box center [391, 246] width 97 height 9
click at [0, 0] on input "CPU Performance (4 Slides)" at bounding box center [0, 0] width 0 height 0
click at [345, 260] on label "Storage Capacity (2 Slides)" at bounding box center [390, 262] width 95 height 9
click at [0, 0] on input "Storage Capacity (2 Slides)" at bounding box center [0, 0] width 0 height 0
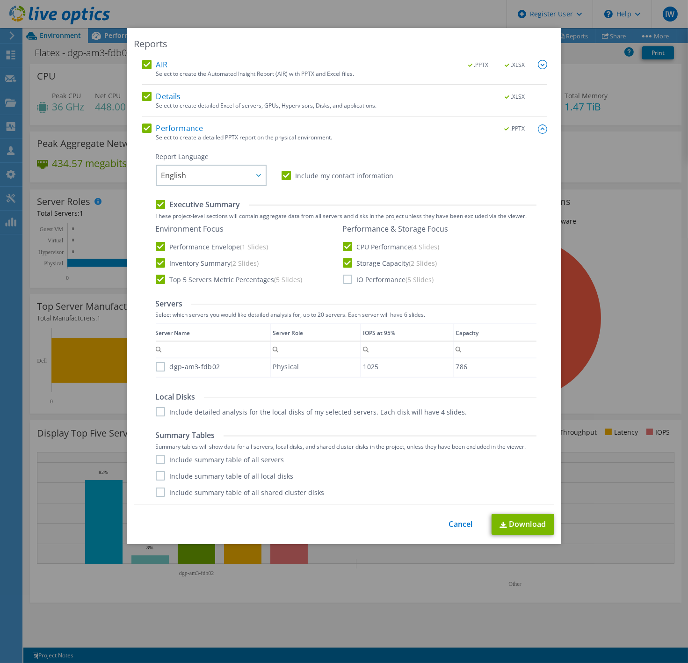
click at [344, 277] on label "IO Performance (5 Slides)" at bounding box center [388, 279] width 91 height 9
click at [0, 0] on input "IO Performance (5 Slides)" at bounding box center [0, 0] width 0 height 0
click at [526, 526] on link "Download" at bounding box center [523, 524] width 63 height 21
click at [453, 532] on div "This process may take a while, please wait... Cancel Download" at bounding box center [344, 524] width 420 height 21
click at [453, 526] on link "Cancel" at bounding box center [461, 524] width 24 height 9
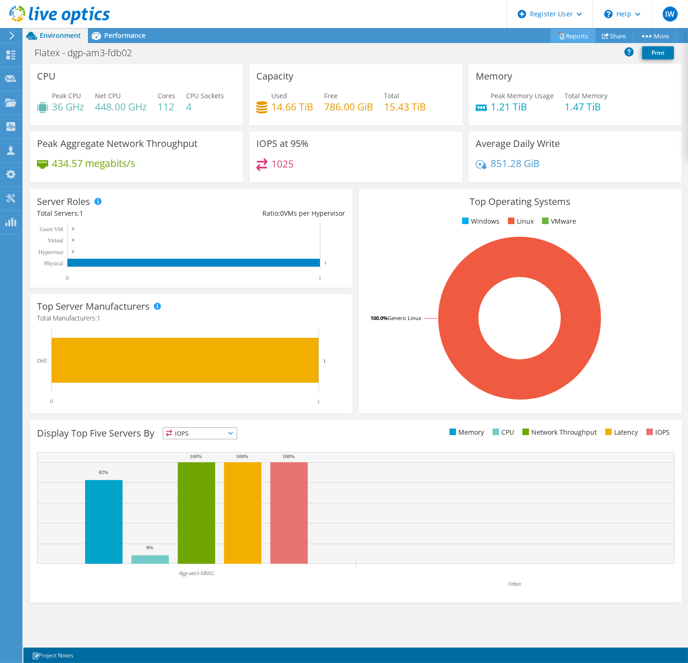
click at [566, 37] on link "Reports" at bounding box center [573, 36] width 45 height 15
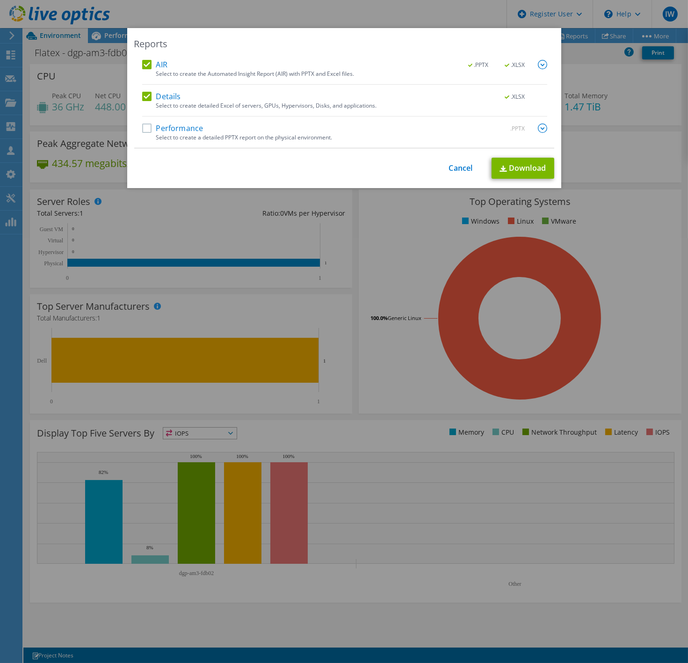
click at [171, 127] on label "Performance" at bounding box center [172, 128] width 61 height 9
click at [0, 0] on input "Performance" at bounding box center [0, 0] width 0 height 0
click at [532, 125] on div ".PPTX" at bounding box center [520, 129] width 54 height 10
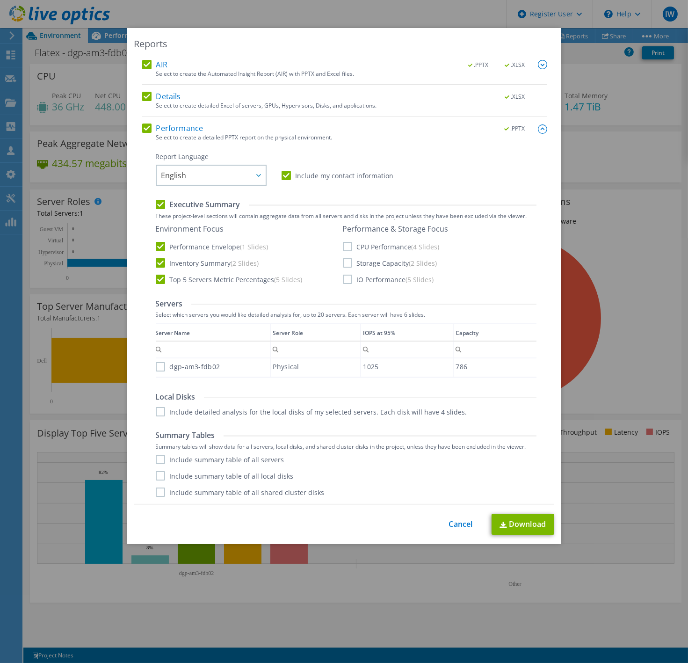
click at [362, 245] on label "CPU Performance (4 Slides)" at bounding box center [391, 246] width 97 height 9
click at [0, 0] on input "CPU Performance (4 Slides)" at bounding box center [0, 0] width 0 height 0
click at [361, 264] on label "Storage Capacity (2 Slides)" at bounding box center [390, 262] width 95 height 9
click at [0, 0] on input "Storage Capacity (2 Slides)" at bounding box center [0, 0] width 0 height 0
click at [361, 277] on label "IO Performance (5 Slides)" at bounding box center [388, 279] width 91 height 9
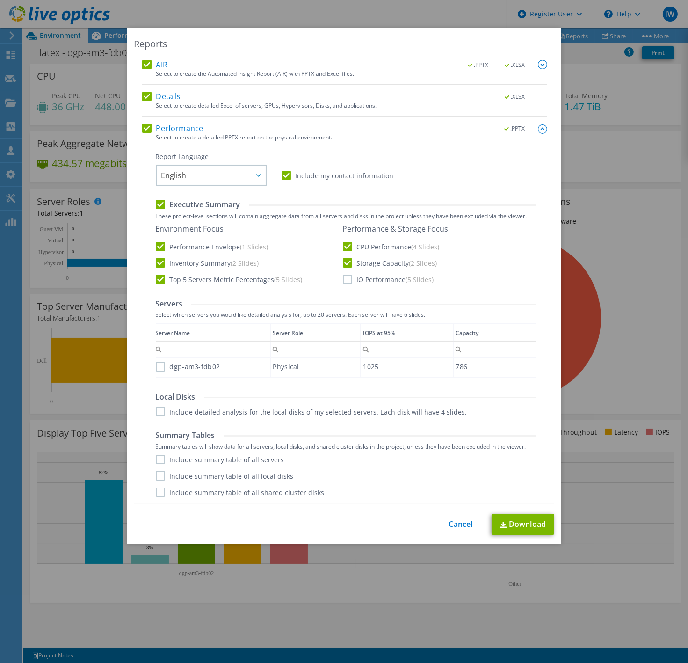
click at [0, 0] on input "IO Performance (5 Slides)" at bounding box center [0, 0] width 0 height 0
click at [156, 370] on label "dgp-am3-fdb02" at bounding box center [188, 366] width 65 height 9
click at [0, 0] on input "dgp-am3-fdb02" at bounding box center [0, 0] width 0 height 0
click at [534, 531] on link "Download" at bounding box center [523, 524] width 63 height 21
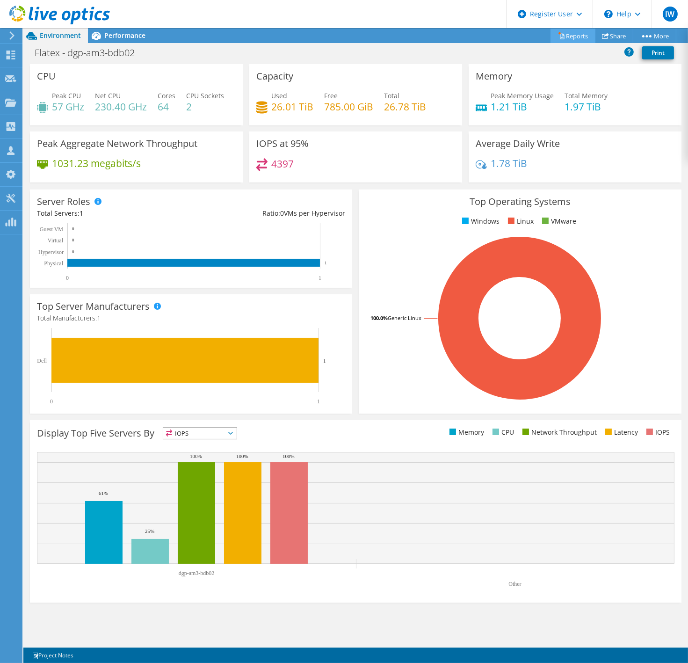
click at [572, 33] on link "Reports" at bounding box center [573, 36] width 45 height 15
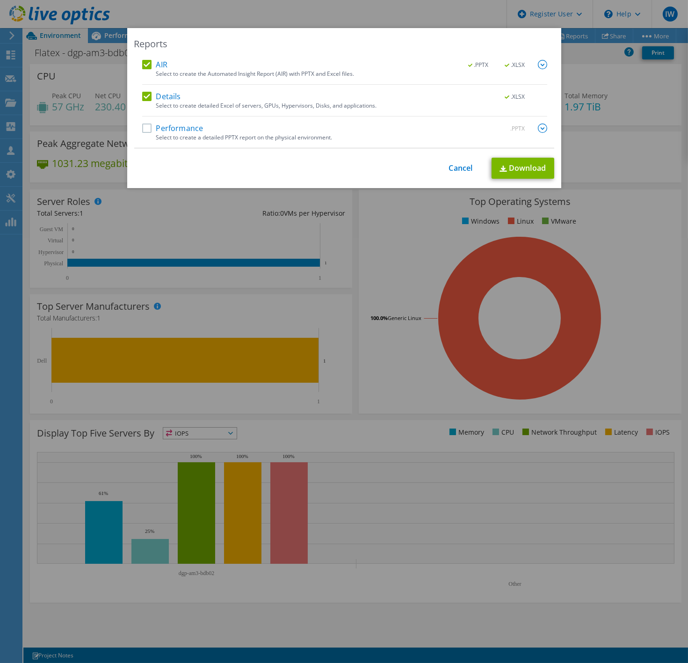
click at [151, 129] on label "Performance" at bounding box center [172, 128] width 61 height 9
click at [0, 0] on input "Performance" at bounding box center [0, 0] width 0 height 0
click at [540, 127] on img at bounding box center [542, 128] width 9 height 9
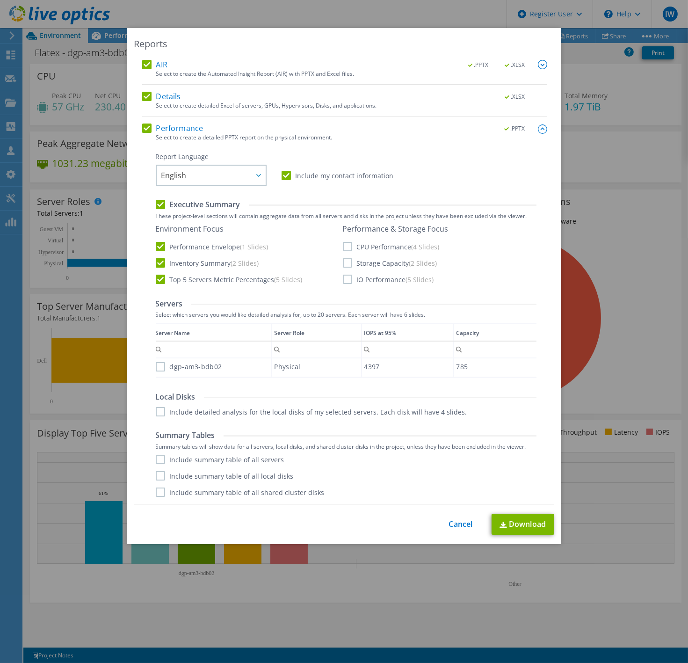
click at [343, 242] on label "CPU Performance (4 Slides)" at bounding box center [391, 246] width 97 height 9
click at [0, 0] on input "CPU Performance (4 Slides)" at bounding box center [0, 0] width 0 height 0
click at [344, 259] on label "Storage Capacity (2 Slides)" at bounding box center [390, 262] width 95 height 9
click at [0, 0] on input "Storage Capacity (2 Slides)" at bounding box center [0, 0] width 0 height 0
click at [347, 278] on label "IO Performance (5 Slides)" at bounding box center [388, 279] width 91 height 9
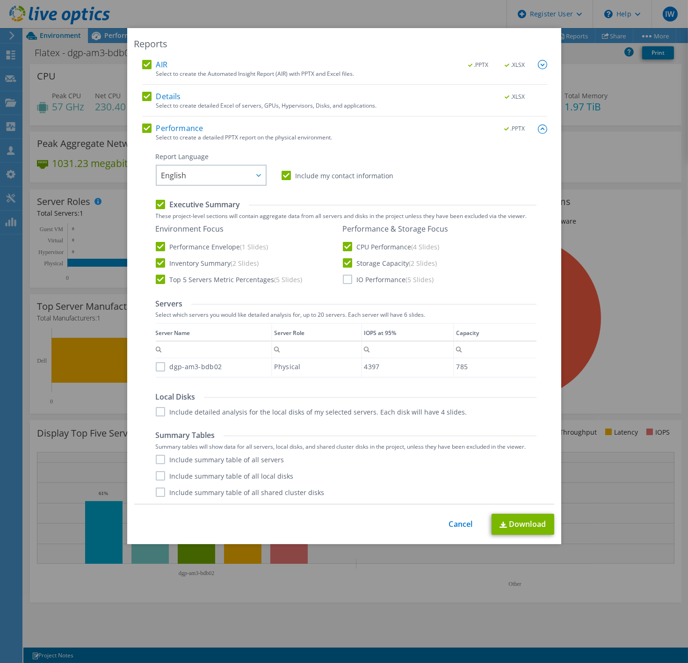
click at [0, 0] on input "IO Performance (5 Slides)" at bounding box center [0, 0] width 0 height 0
click at [529, 526] on link "Download" at bounding box center [523, 524] width 63 height 21
click at [517, 529] on link "Download" at bounding box center [523, 524] width 63 height 21
click at [464, 526] on link "Cancel" at bounding box center [461, 524] width 24 height 9
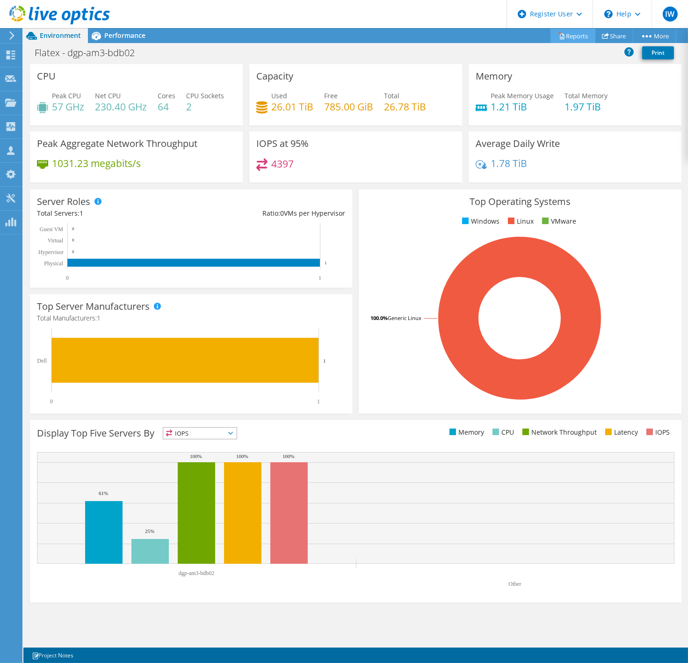
click at [574, 31] on link "Reports" at bounding box center [573, 36] width 45 height 15
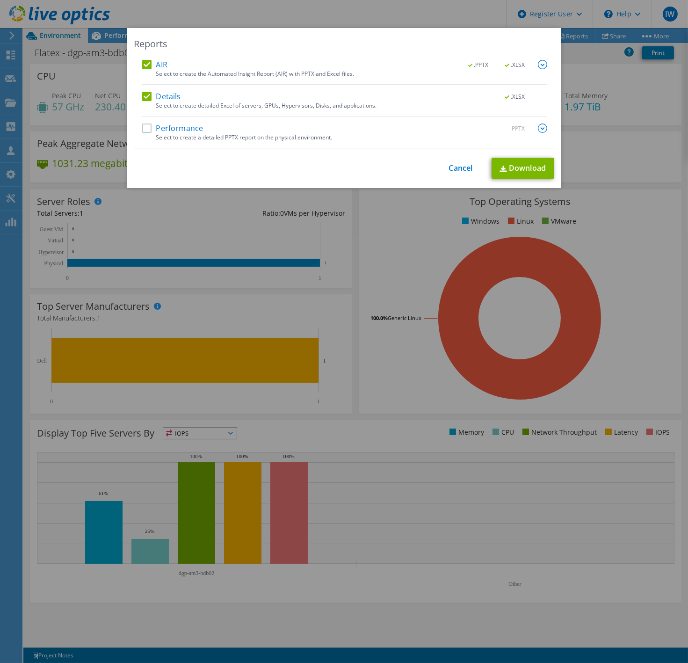
click at [179, 125] on label "Performance" at bounding box center [172, 128] width 61 height 9
click at [0, 0] on input "Performance" at bounding box center [0, 0] width 0 height 0
click at [538, 131] on img at bounding box center [542, 128] width 9 height 9
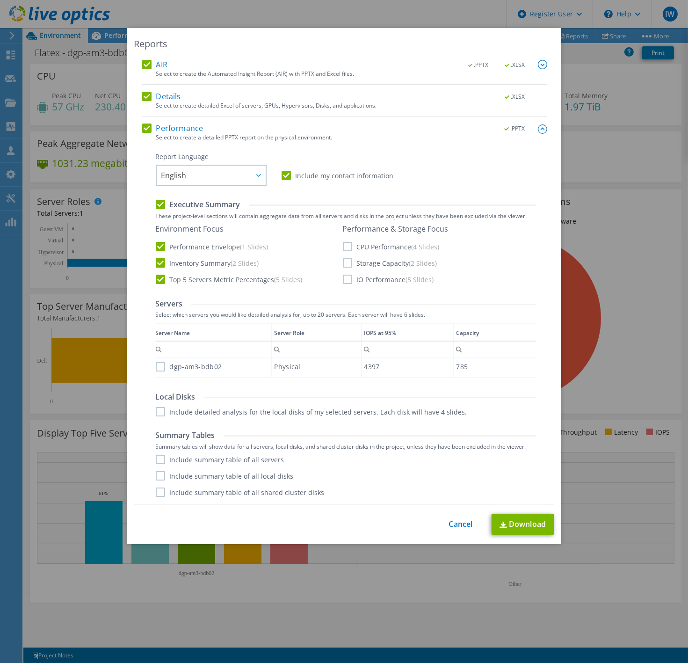
click at [359, 248] on label "CPU Performance (4 Slides)" at bounding box center [391, 246] width 97 height 9
click at [0, 0] on input "CPU Performance (4 Slides)" at bounding box center [0, 0] width 0 height 0
click at [343, 262] on label "Storage Capacity (2 Slides)" at bounding box center [390, 262] width 95 height 9
click at [0, 0] on input "Storage Capacity (2 Slides)" at bounding box center [0, 0] width 0 height 0
click at [353, 281] on label "IO Performance (5 Slides)" at bounding box center [388, 279] width 91 height 9
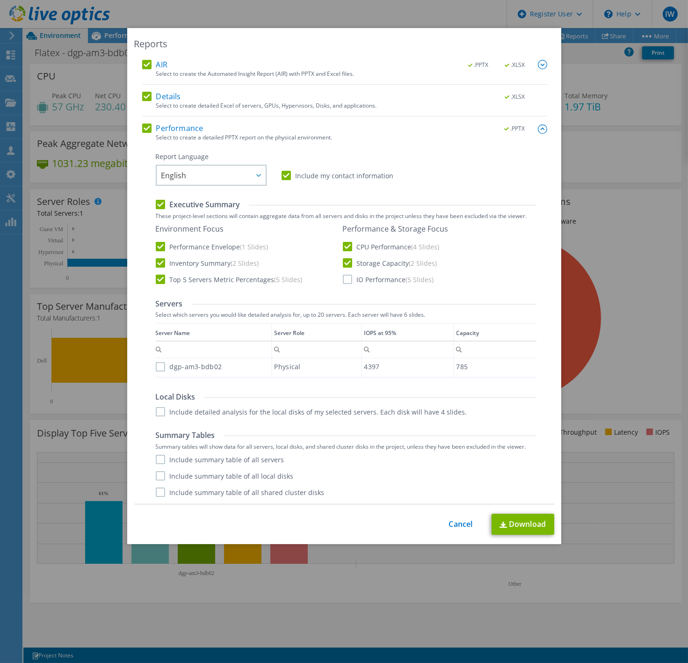
click at [0, 0] on input "IO Performance (5 Slides)" at bounding box center [0, 0] width 0 height 0
click at [156, 368] on label "dgp-am3-bdb02" at bounding box center [189, 366] width 66 height 9
click at [0, 0] on input "dgp-am3-bdb02" at bounding box center [0, 0] width 0 height 0
click at [530, 521] on link "Download" at bounding box center [523, 524] width 63 height 21
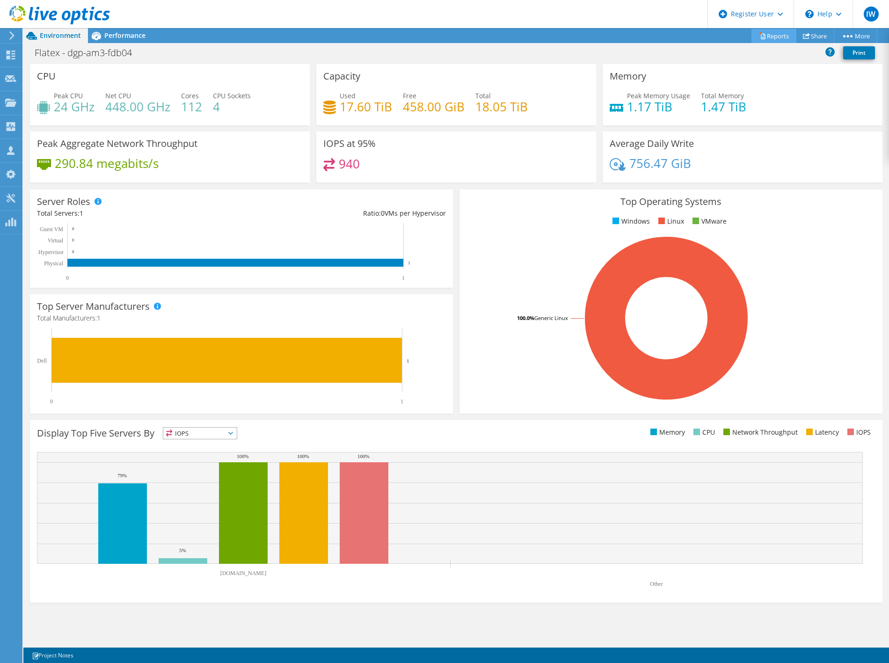
click at [769, 34] on link "Reports" at bounding box center [774, 36] width 45 height 15
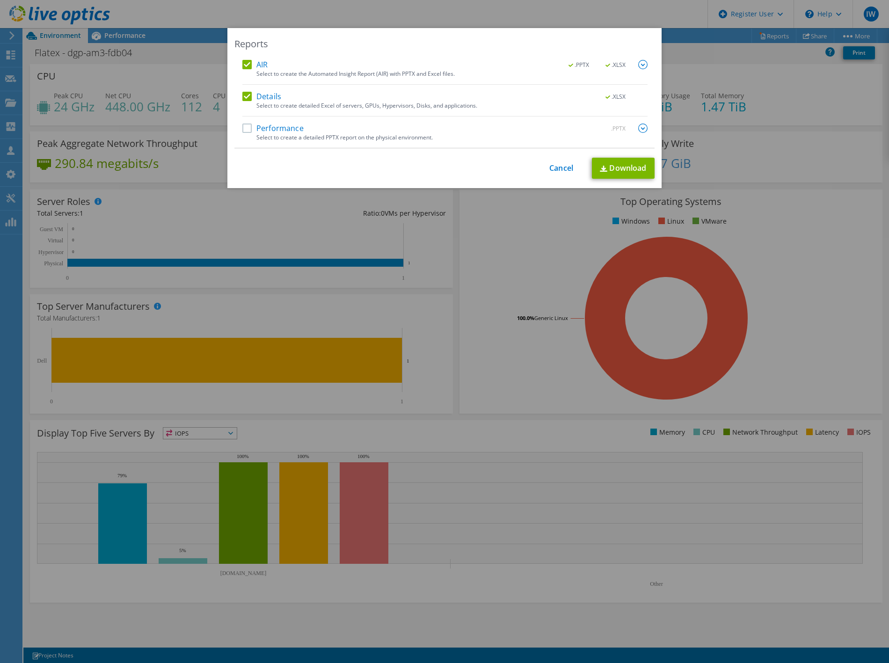
click at [259, 126] on label "Performance" at bounding box center [272, 128] width 61 height 9
click at [0, 0] on input "Performance" at bounding box center [0, 0] width 0 height 0
click at [628, 167] on link "Download" at bounding box center [623, 168] width 63 height 21
click at [639, 128] on img at bounding box center [642, 128] width 9 height 9
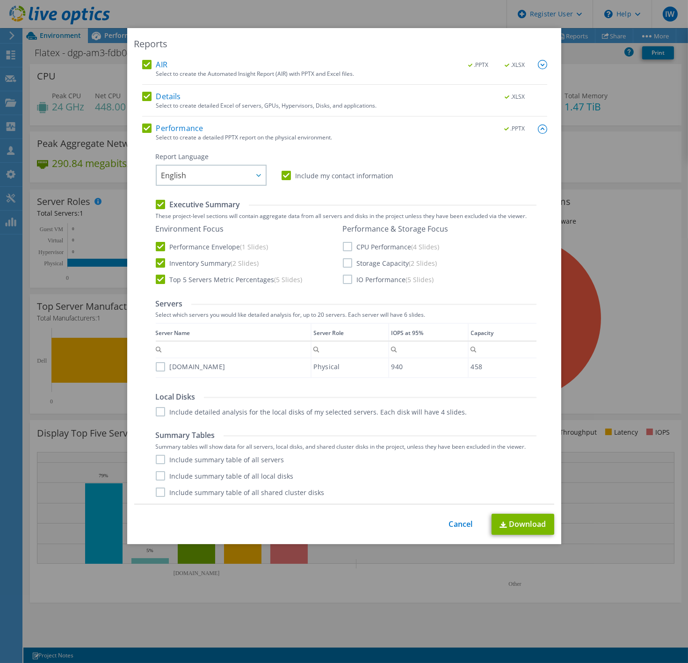
click at [343, 246] on label "CPU Performance (4 Slides)" at bounding box center [391, 246] width 97 height 9
click at [0, 0] on input "CPU Performance (4 Slides)" at bounding box center [0, 0] width 0 height 0
click at [343, 263] on label "Storage Capacity (2 Slides)" at bounding box center [390, 262] width 95 height 9
click at [0, 0] on input "Storage Capacity (2 Slides)" at bounding box center [0, 0] width 0 height 0
click at [344, 275] on label "IO Performance (5 Slides)" at bounding box center [388, 279] width 91 height 9
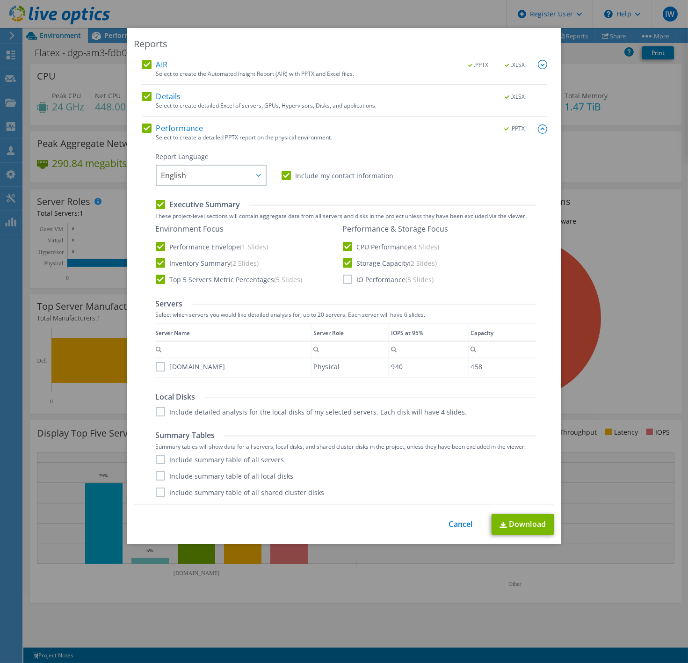
click at [0, 0] on input "IO Performance (5 Slides)" at bounding box center [0, 0] width 0 height 0
click at [522, 527] on link "Download" at bounding box center [523, 524] width 63 height 21
click at [532, 522] on link "Download" at bounding box center [523, 524] width 63 height 21
click at [462, 528] on link "Cancel" at bounding box center [461, 524] width 24 height 9
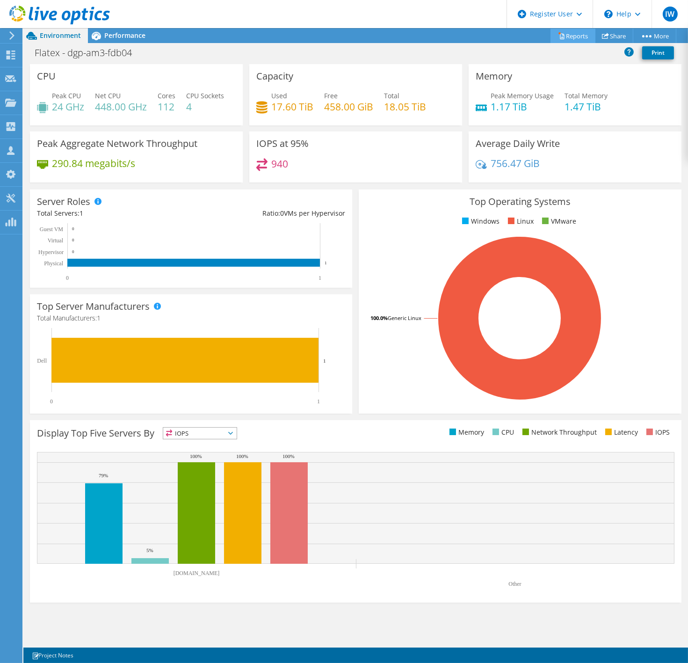
click at [577, 33] on link "Reports" at bounding box center [573, 36] width 45 height 15
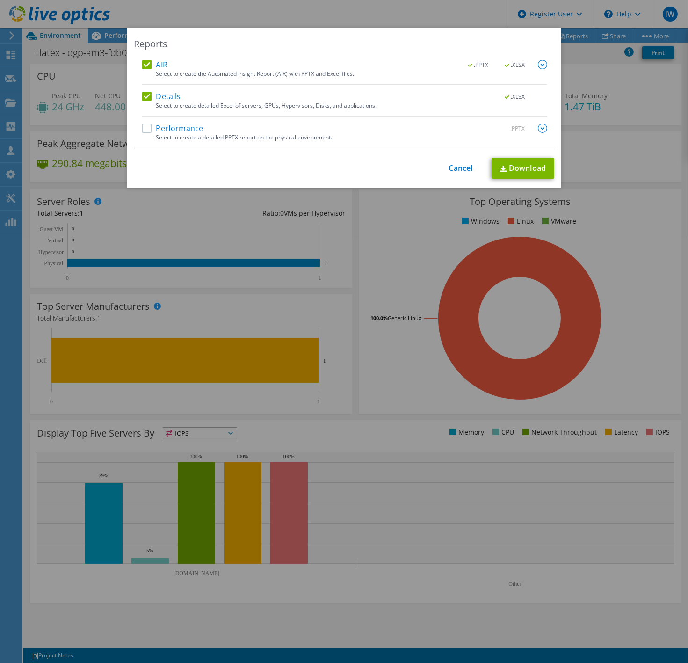
click at [178, 130] on label "Performance" at bounding box center [172, 128] width 61 height 9
click at [0, 0] on input "Performance" at bounding box center [0, 0] width 0 height 0
click at [538, 128] on img at bounding box center [542, 128] width 9 height 9
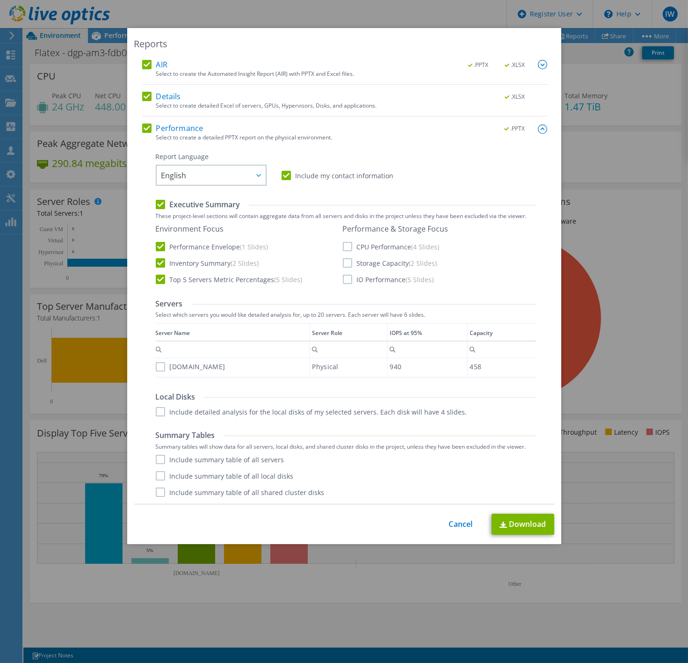
click at [347, 247] on label "CPU Performance (4 Slides)" at bounding box center [391, 246] width 97 height 9
click at [0, 0] on input "CPU Performance (4 Slides)" at bounding box center [0, 0] width 0 height 0
click at [343, 265] on label "Storage Capacity (2 Slides)" at bounding box center [390, 262] width 95 height 9
click at [0, 0] on input "Storage Capacity (2 Slides)" at bounding box center [0, 0] width 0 height 0
click at [344, 277] on label "IO Performance (5 Slides)" at bounding box center [388, 279] width 91 height 9
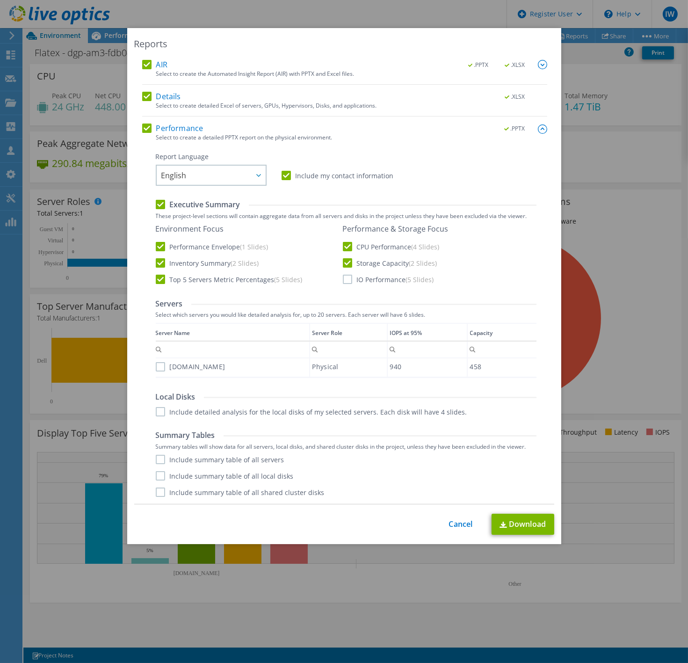
click at [0, 0] on input "IO Performance (5 Slides)" at bounding box center [0, 0] width 0 height 0
click at [160, 370] on label "dgp-am3-fdb04.internal.degiro.eu" at bounding box center [191, 366] width 70 height 9
click at [0, 0] on input "dgp-am3-fdb04.internal.degiro.eu" at bounding box center [0, 0] width 0 height 0
click at [525, 529] on link "Download" at bounding box center [523, 524] width 63 height 21
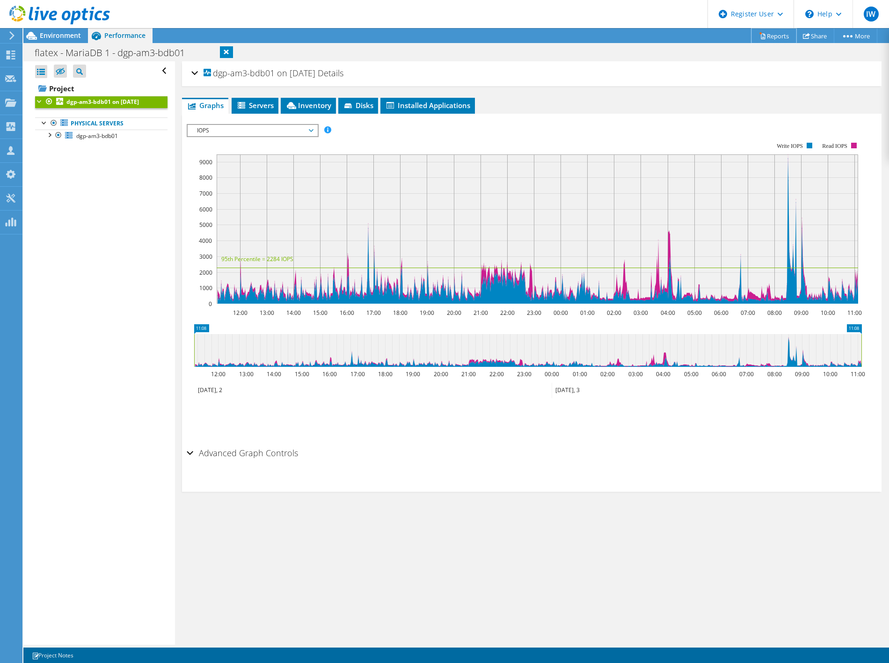
click at [760, 34] on icon at bounding box center [762, 35] width 7 height 7
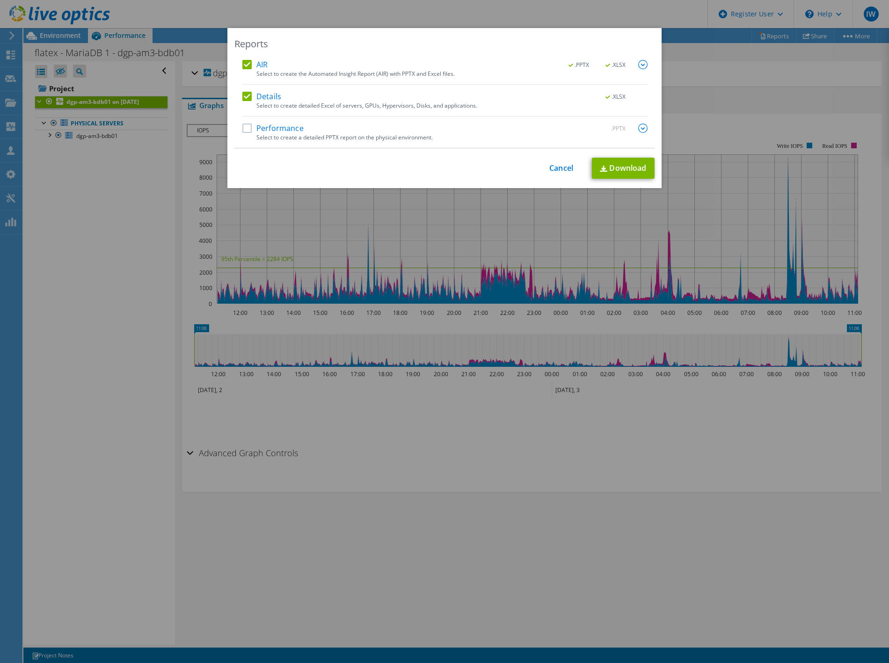
click at [312, 135] on div "Select to create a detailed PPTX report on the physical environment." at bounding box center [451, 137] width 391 height 7
click at [242, 128] on div "Performance .PPTX" at bounding box center [444, 129] width 405 height 11
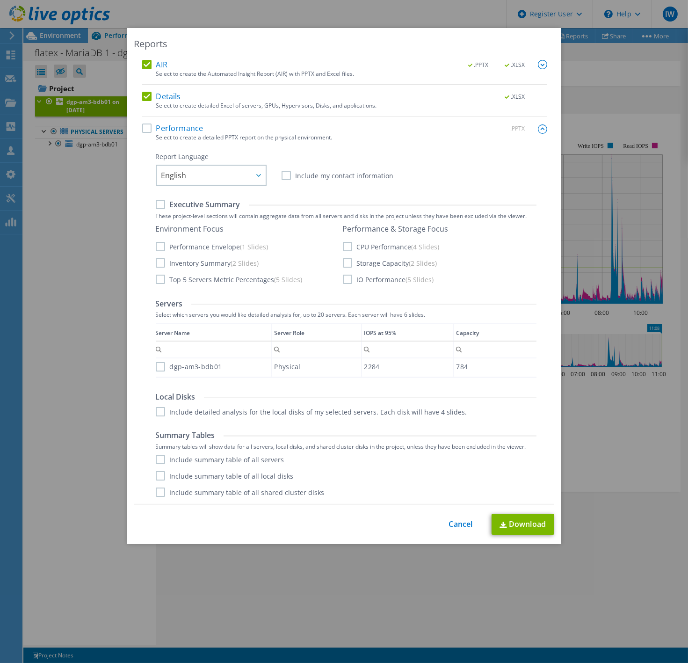
click at [142, 127] on label "Performance" at bounding box center [172, 128] width 61 height 9
click at [0, 0] on input "Performance" at bounding box center [0, 0] width 0 height 0
click at [350, 246] on label "CPU Performance (4 Slides)" at bounding box center [391, 246] width 97 height 9
click at [0, 0] on input "CPU Performance (4 Slides)" at bounding box center [0, 0] width 0 height 0
click at [350, 258] on label "Storage Capacity (2 Slides)" at bounding box center [390, 262] width 95 height 9
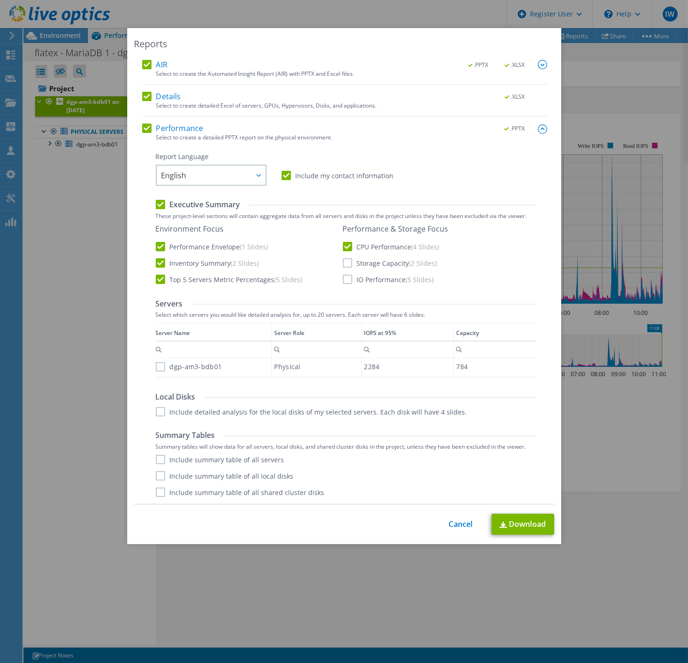
click at [0, 0] on input "Storage Capacity (2 Slides)" at bounding box center [0, 0] width 0 height 0
click at [344, 278] on label "IO Performance (5 Slides)" at bounding box center [388, 279] width 91 height 9
click at [0, 0] on input "IO Performance (5 Slides)" at bounding box center [0, 0] width 0 height 0
click at [156, 365] on label "dgp-am3-bdb01" at bounding box center [189, 366] width 66 height 9
click at [0, 0] on input "dgp-am3-bdb01" at bounding box center [0, 0] width 0 height 0
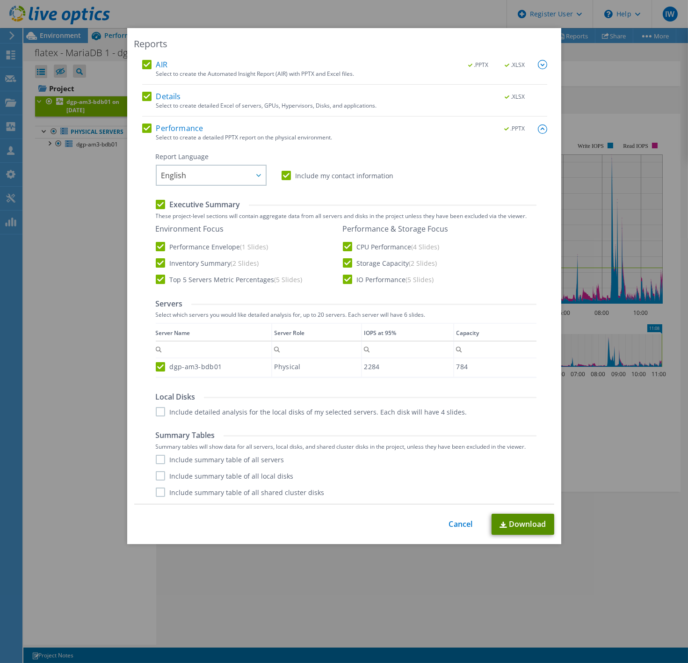
click at [541, 523] on link "Download" at bounding box center [523, 524] width 63 height 21
click at [461, 523] on link "Cancel" at bounding box center [461, 524] width 24 height 9
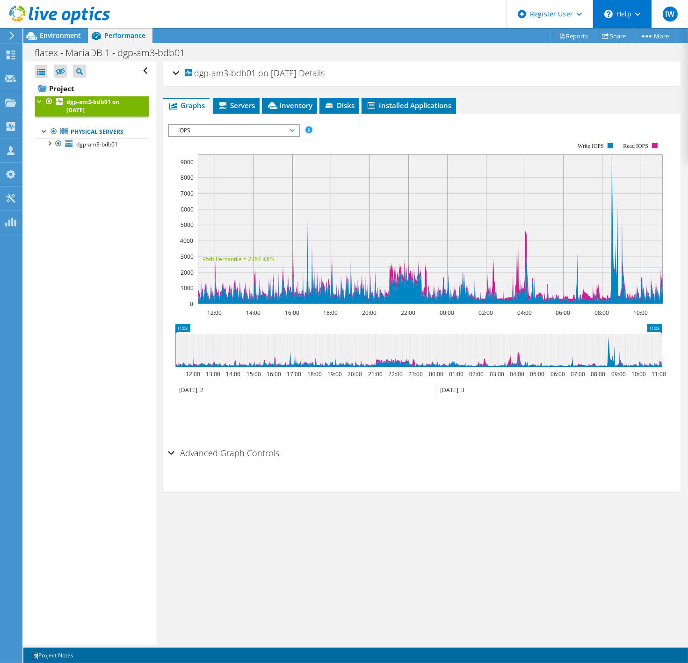
click at [638, 14] on use at bounding box center [638, 14] width 5 height 3
click at [652, 44] on link "Explore Helpful Articles" at bounding box center [645, 40] width 104 height 23
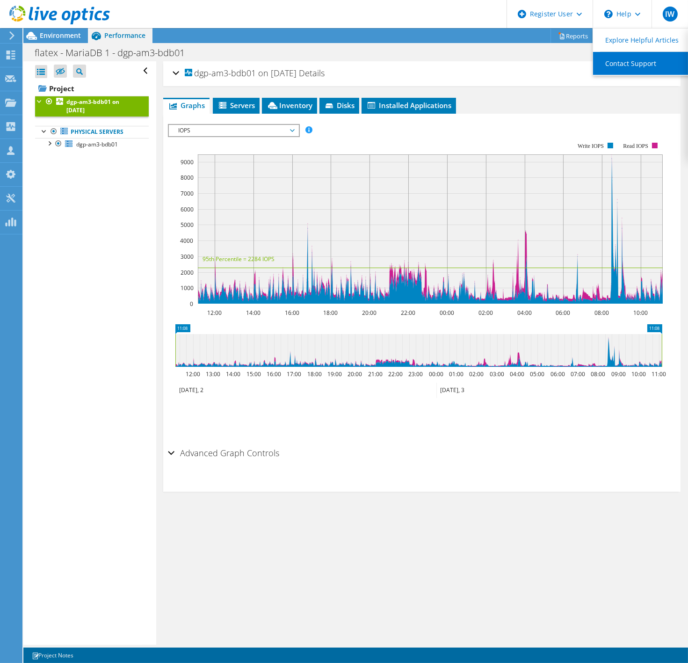
click at [638, 66] on link "Contact Support" at bounding box center [645, 63] width 104 height 23
click at [609, 15] on icon at bounding box center [609, 14] width 8 height 8
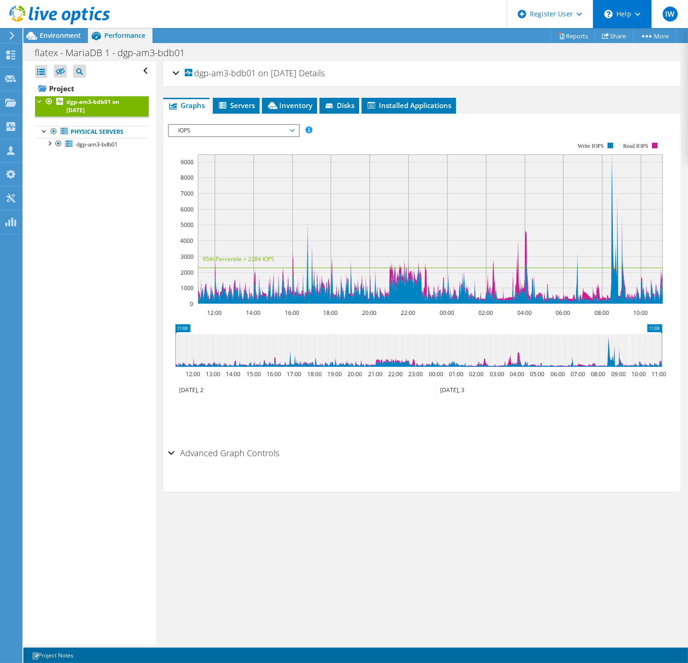
click at [628, 11] on div "\n Help" at bounding box center [622, 14] width 59 height 28
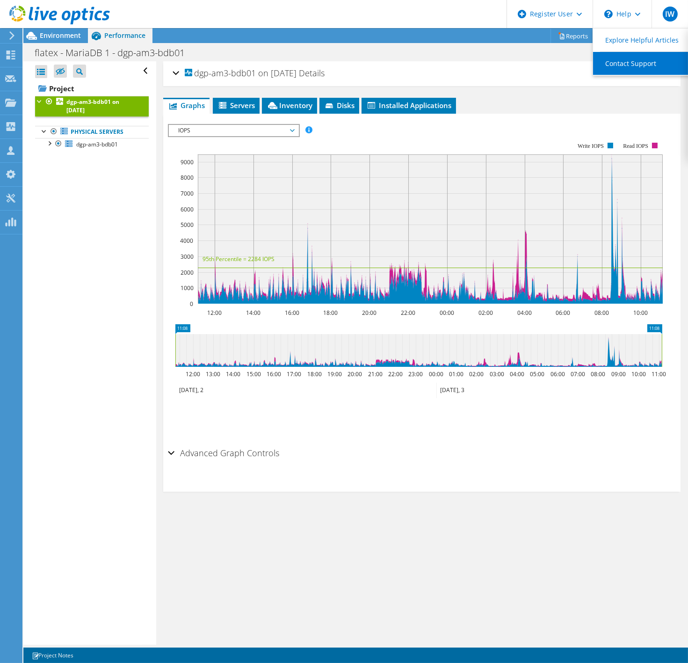
click at [627, 60] on link "Contact Support" at bounding box center [645, 63] width 104 height 23
click at [18, 13] on icon at bounding box center [59, 15] width 101 height 19
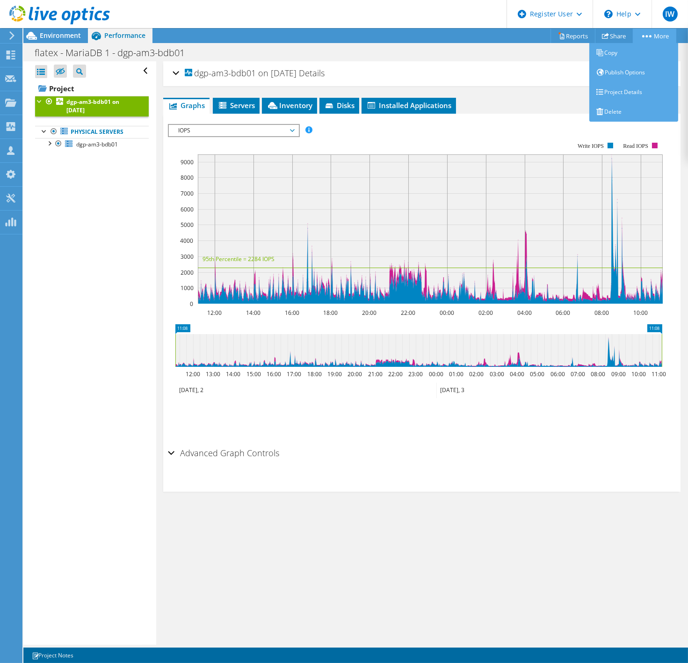
click at [657, 34] on link "More" at bounding box center [655, 36] width 44 height 15
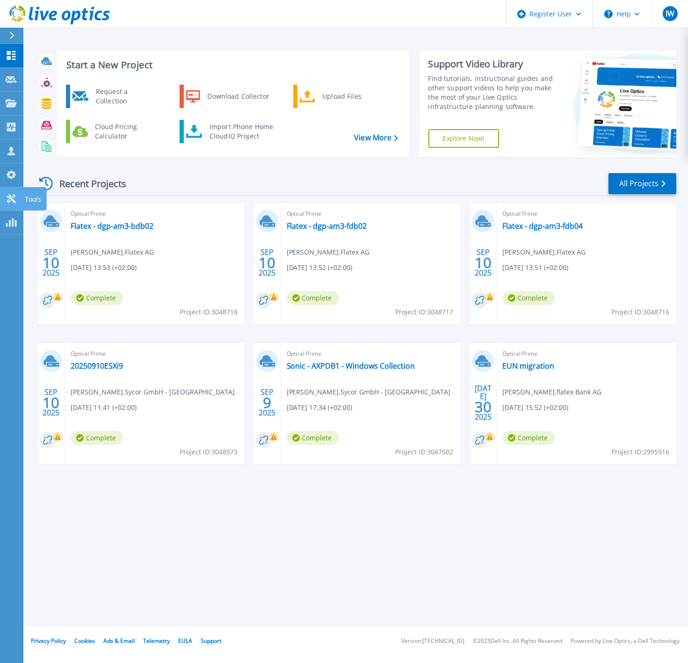
click at [6, 201] on icon at bounding box center [11, 198] width 11 height 9
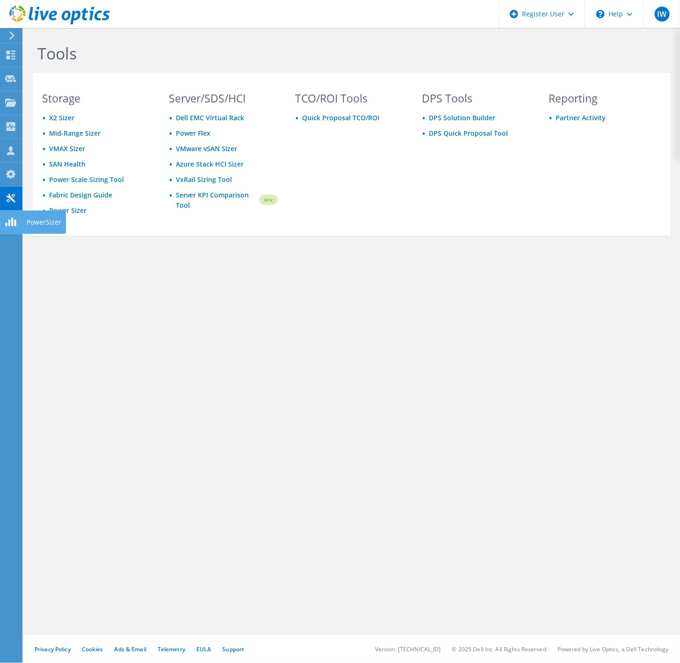
click at [11, 221] on icon at bounding box center [10, 222] width 11 height 9
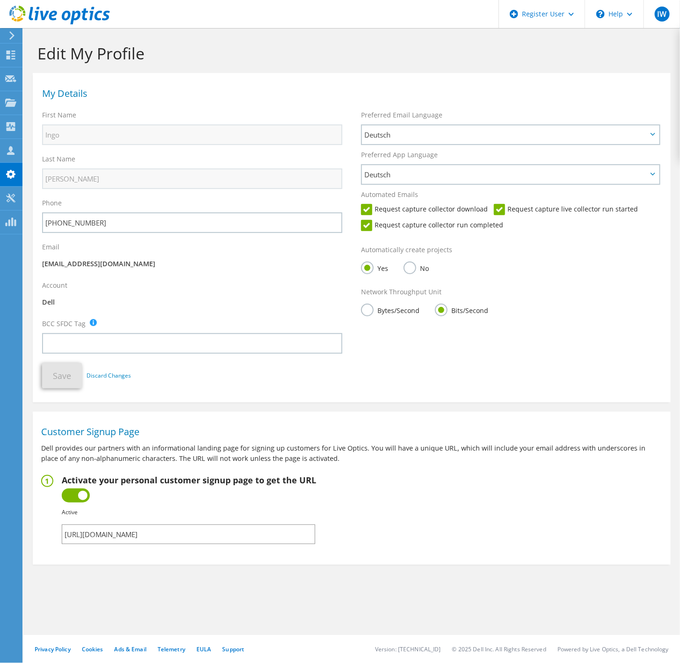
click at [14, 150] on icon at bounding box center [10, 150] width 11 height 9
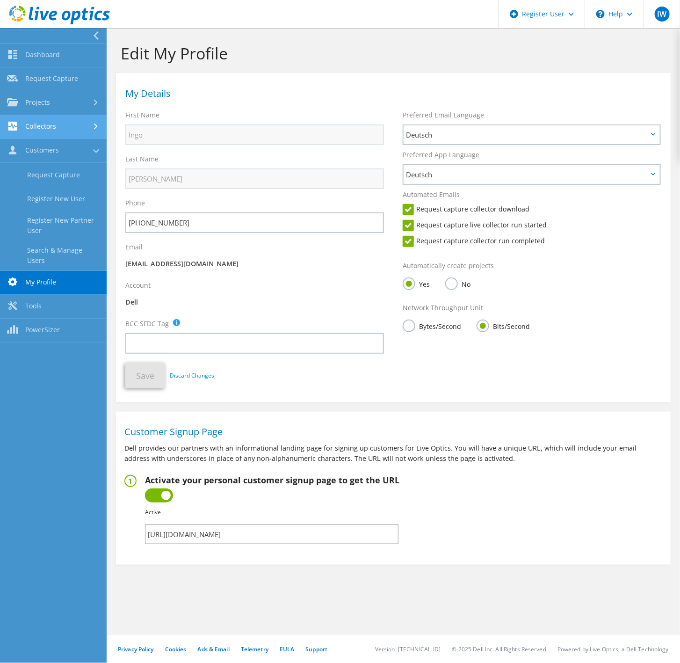
click at [15, 128] on use at bounding box center [12, 126] width 9 height 9
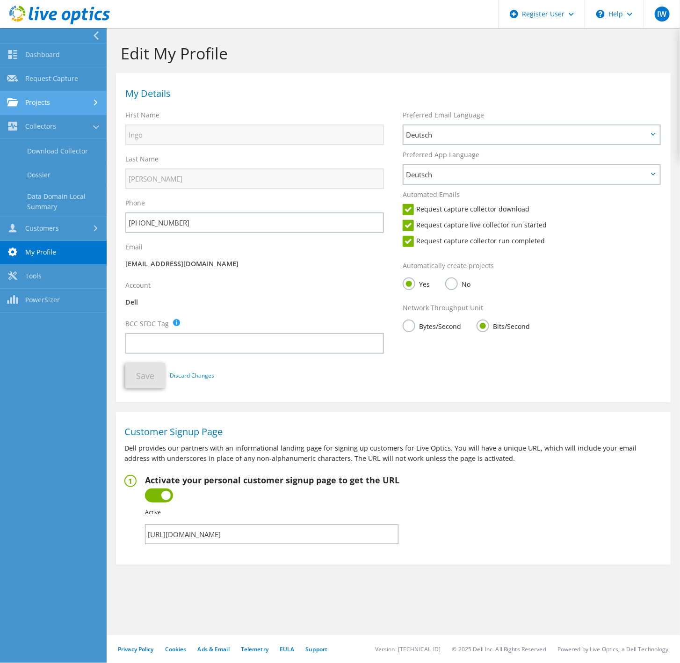
click at [14, 102] on use at bounding box center [12, 102] width 11 height 8
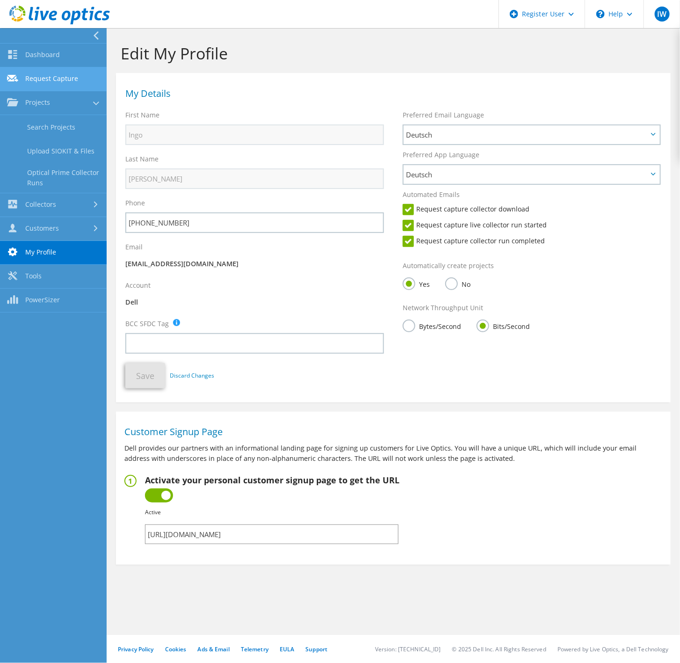
click at [14, 81] on icon at bounding box center [12, 78] width 11 height 9
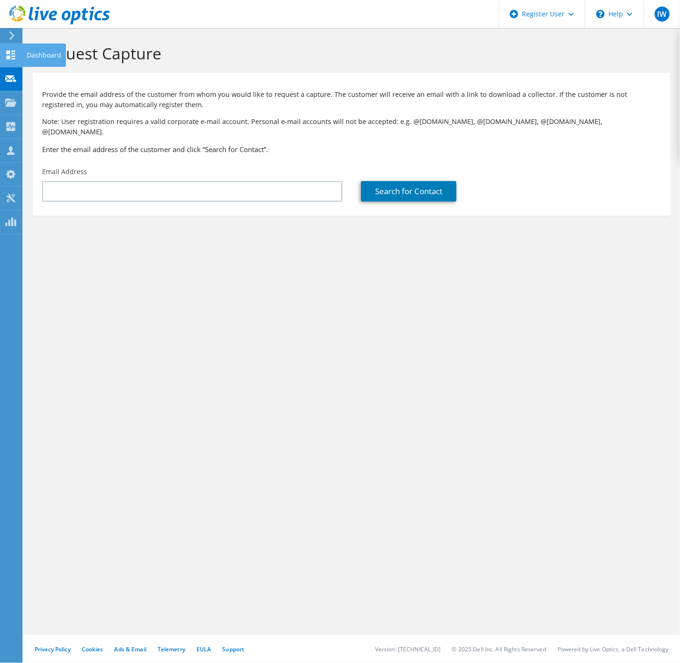
click at [13, 57] on icon at bounding box center [10, 55] width 11 height 9
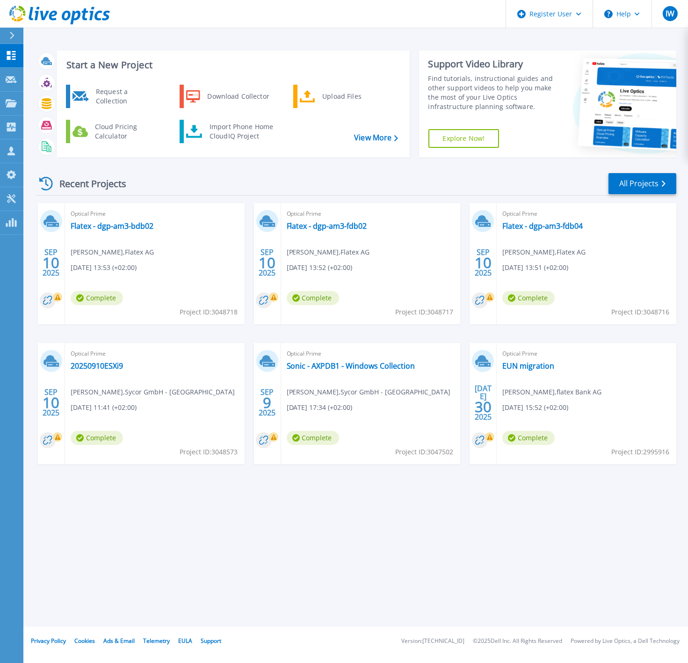
click at [489, 141] on link "Explore Now!" at bounding box center [464, 138] width 71 height 19
click at [581, 16] on div "Register User" at bounding box center [549, 14] width 87 height 28
click at [670, 16] on span "IW" at bounding box center [670, 13] width 9 height 7
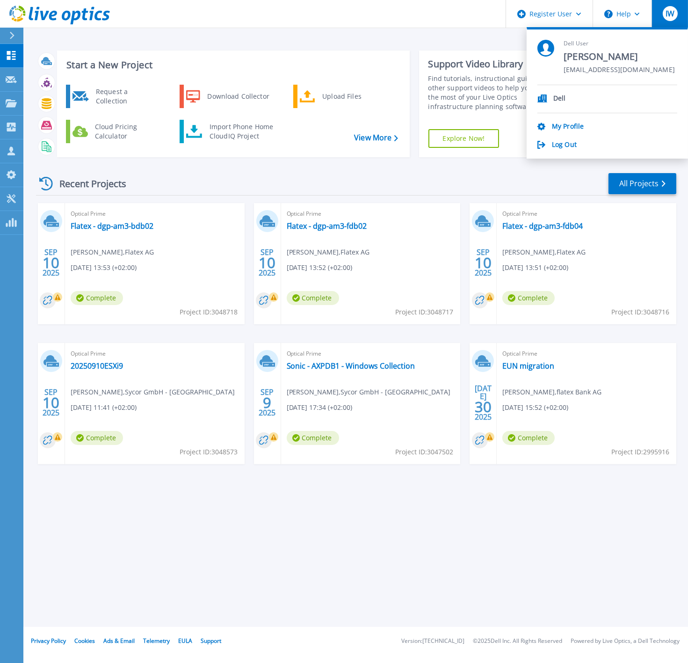
click at [371, 29] on div "Start a New Project Request a Collection Download Collector Upload Files Cloud …" at bounding box center [355, 313] width 665 height 627
